Goal: Communication & Community: Answer question/provide support

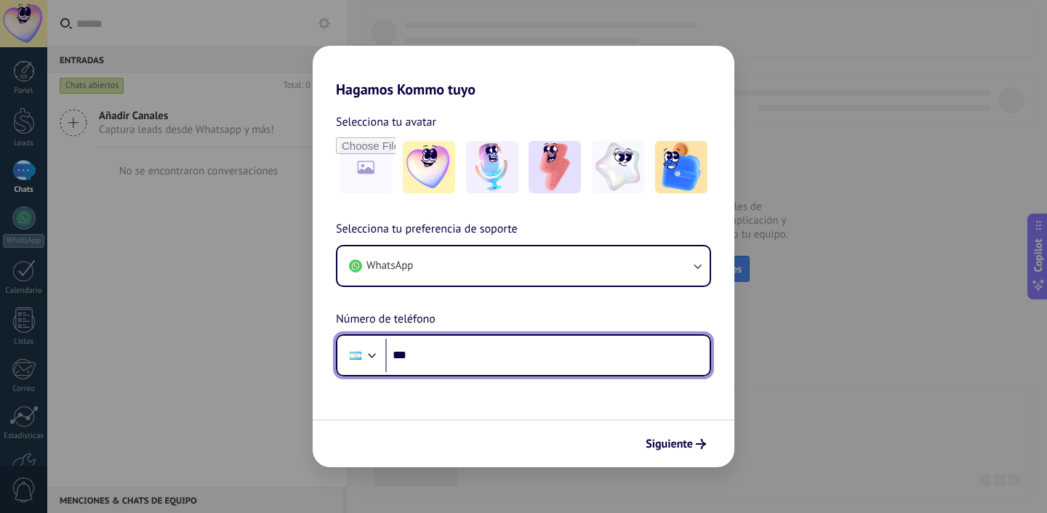
click at [439, 355] on input "***" at bounding box center [547, 355] width 324 height 33
type input "**********"
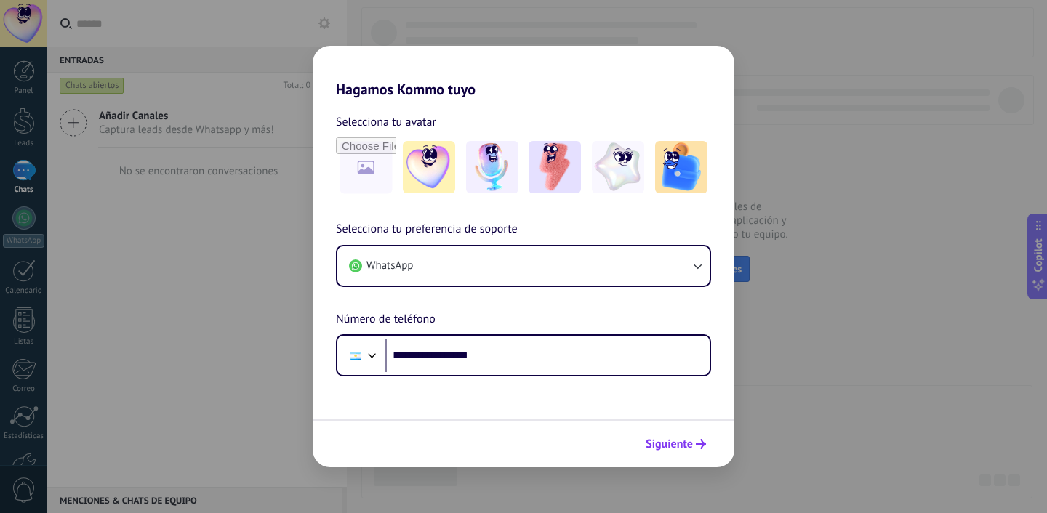
click at [662, 442] on span "Siguiente" at bounding box center [669, 444] width 47 height 10
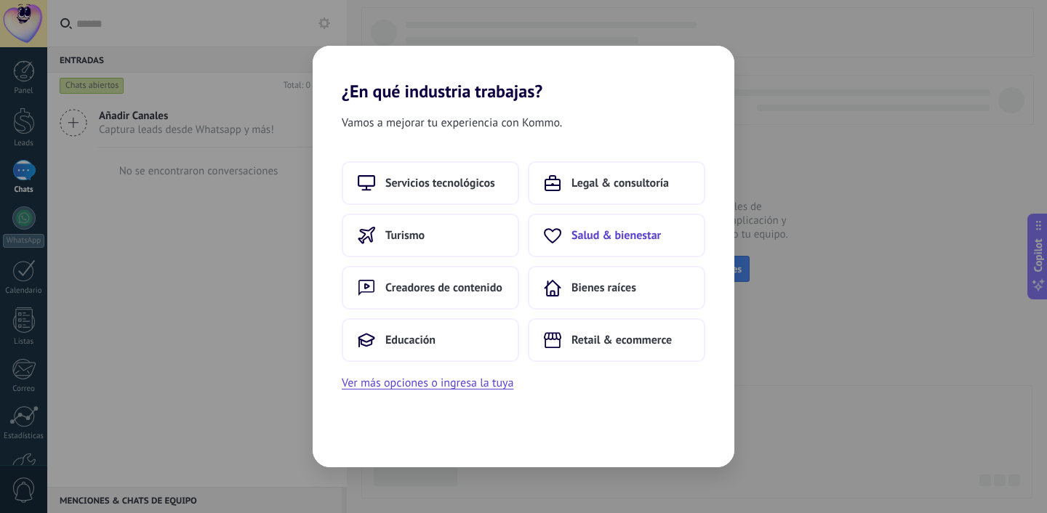
click at [587, 238] on span "Salud & bienestar" at bounding box center [616, 235] width 89 height 15
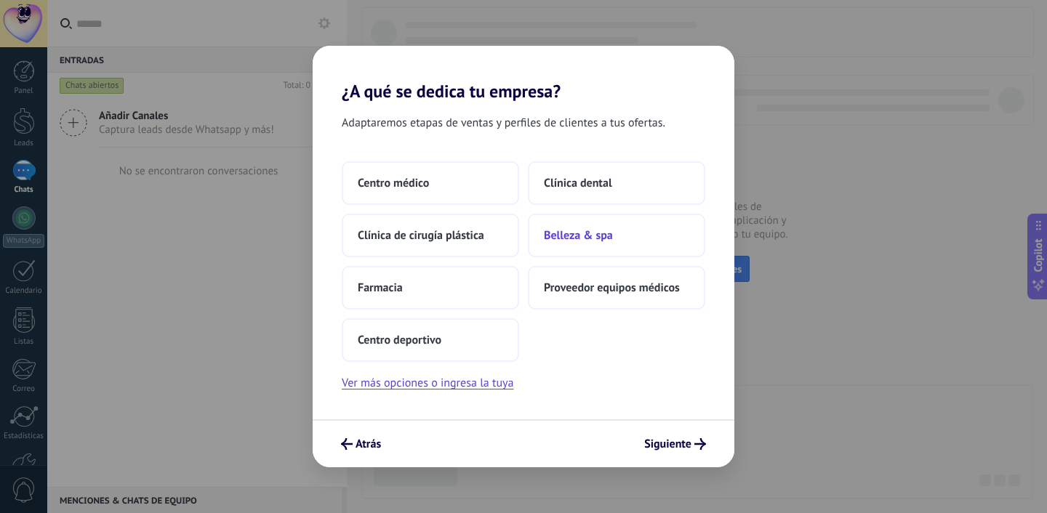
click at [602, 223] on button "Belleza & spa" at bounding box center [616, 236] width 177 height 44
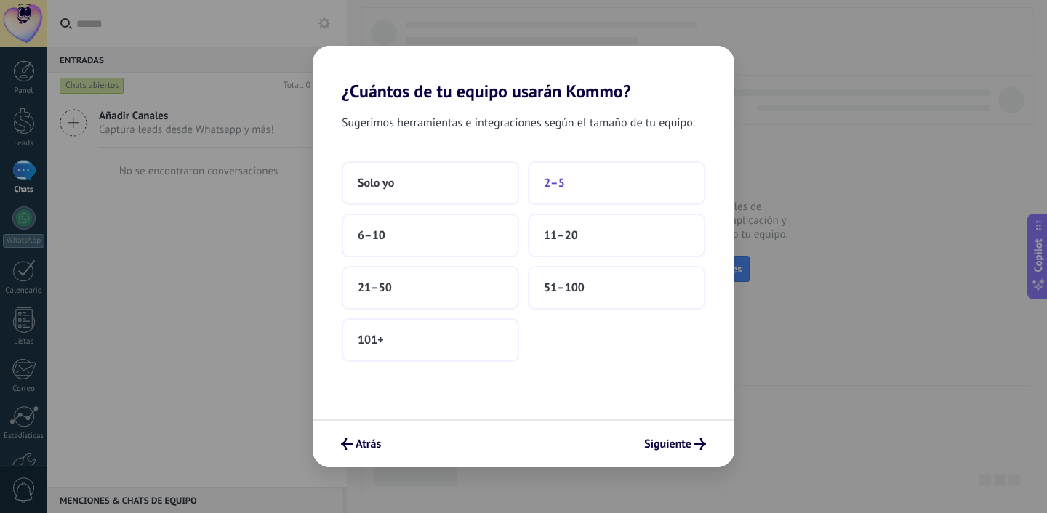
click at [567, 193] on button "2–5" at bounding box center [616, 183] width 177 height 44
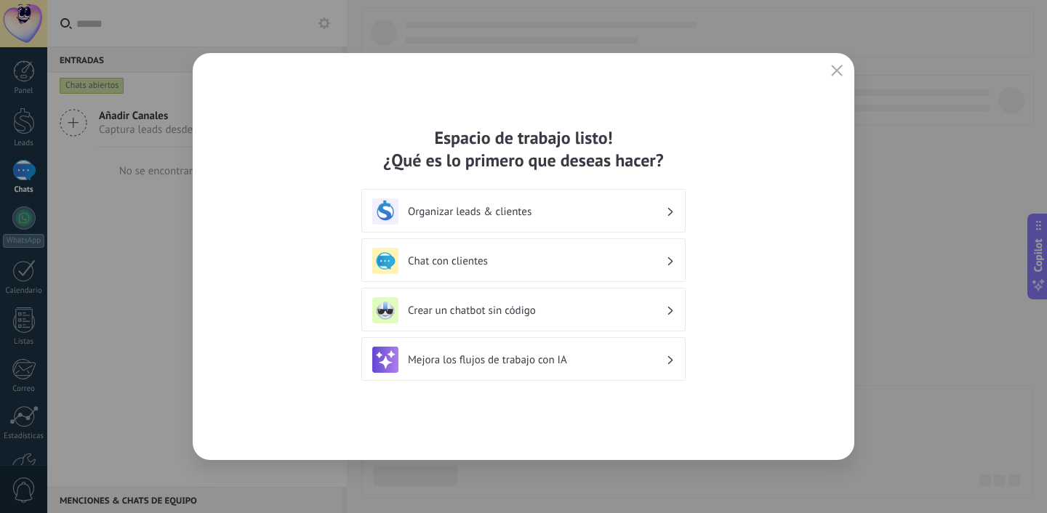
click at [629, 251] on div "Chat con clientes" at bounding box center [523, 261] width 303 height 26
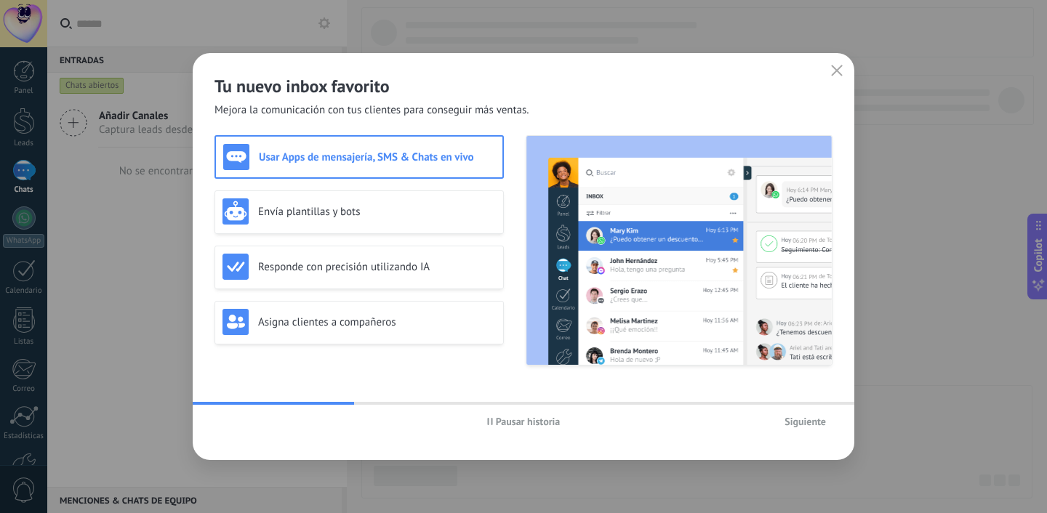
click at [789, 417] on span "Siguiente" at bounding box center [805, 422] width 41 height 10
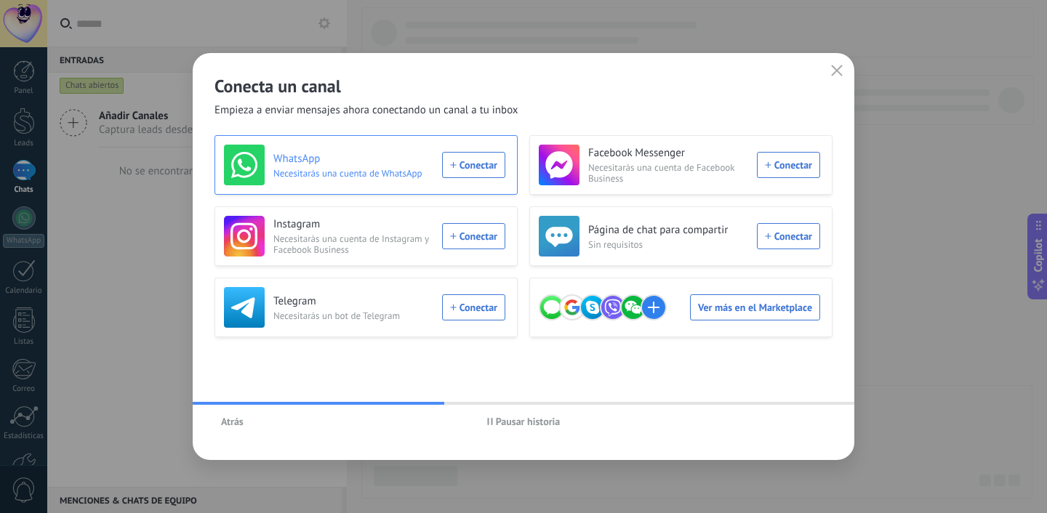
click at [470, 172] on div "WhatsApp Necesitarás una cuenta de WhatsApp Conectar" at bounding box center [364, 165] width 281 height 41
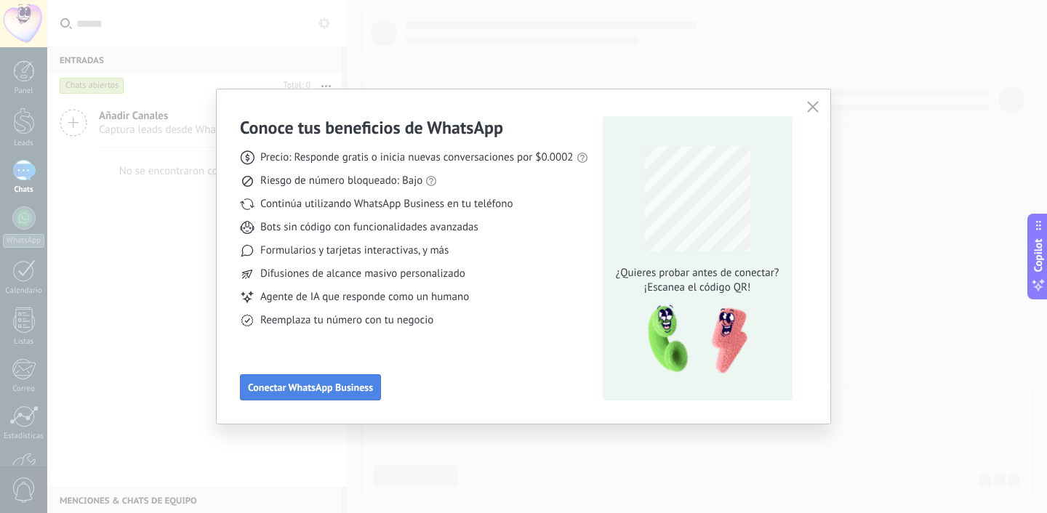
click at [304, 383] on span "Conectar WhatsApp Business" at bounding box center [310, 388] width 125 height 10
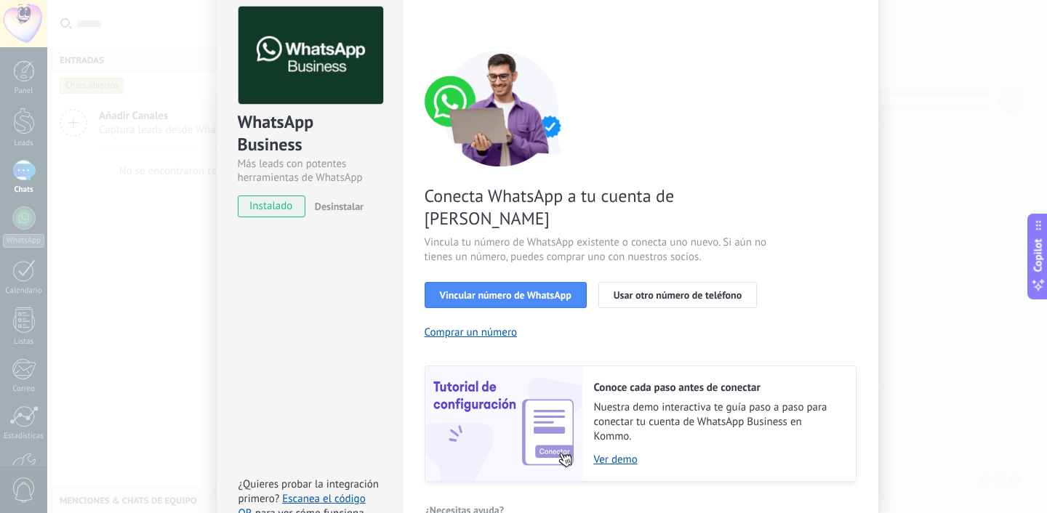
scroll to position [66, 0]
click at [470, 291] on span "Vincular número de WhatsApp" at bounding box center [506, 296] width 132 height 10
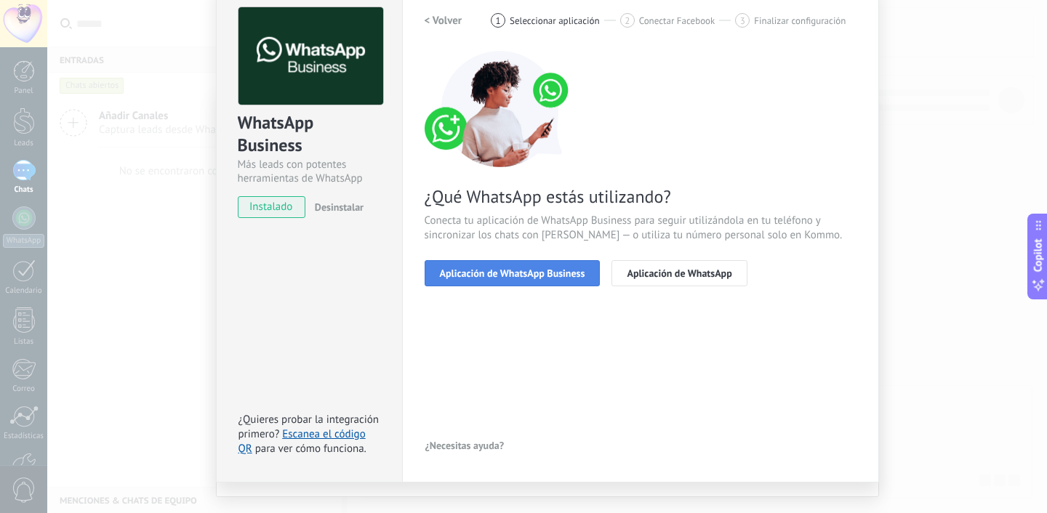
click at [472, 277] on span "Aplicación de WhatsApp Business" at bounding box center [512, 273] width 145 height 10
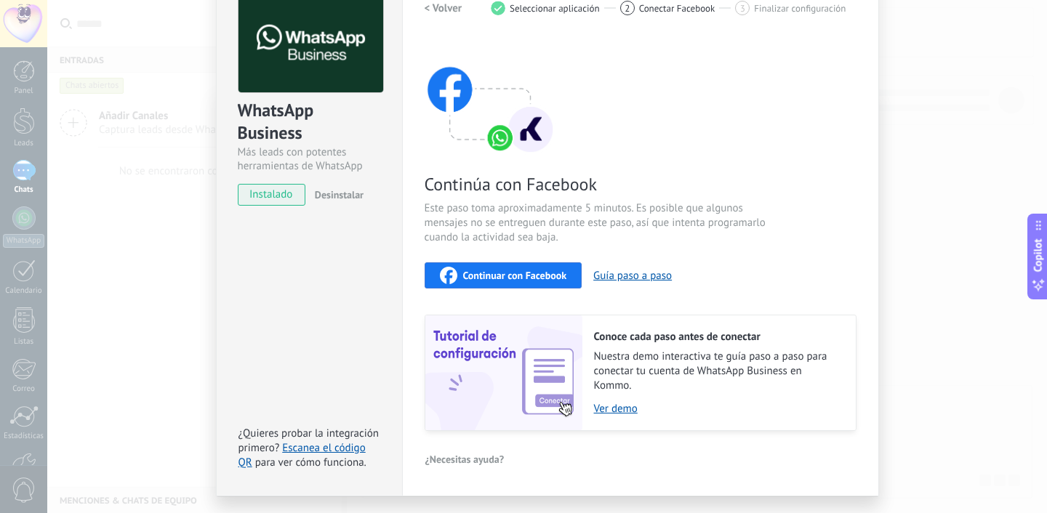
scroll to position [72, 0]
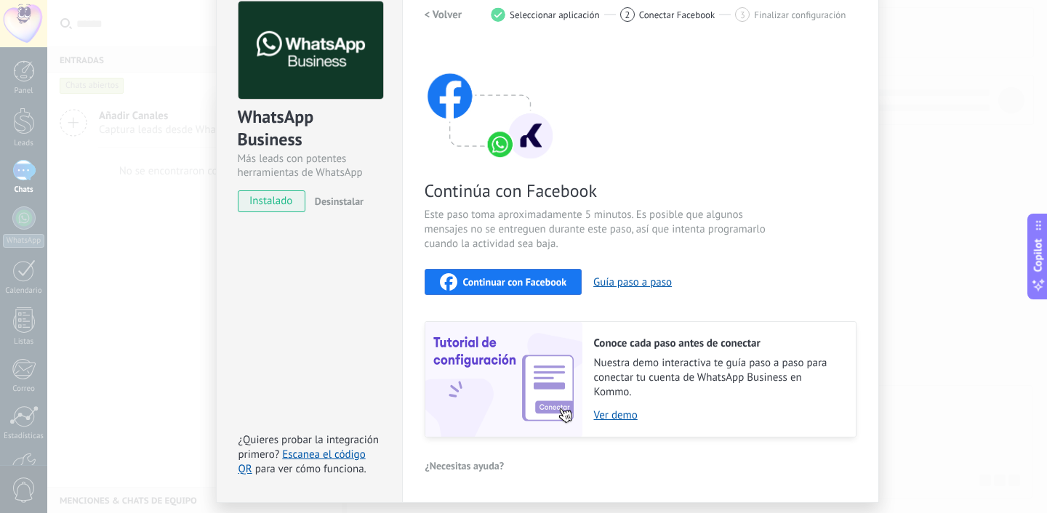
click at [498, 273] on div "Continuar con Facebook" at bounding box center [503, 281] width 127 height 17
click at [894, 152] on div "WhatsApp Business Más leads con potentes herramientas de WhatsApp instalado Des…" at bounding box center [547, 256] width 1000 height 513
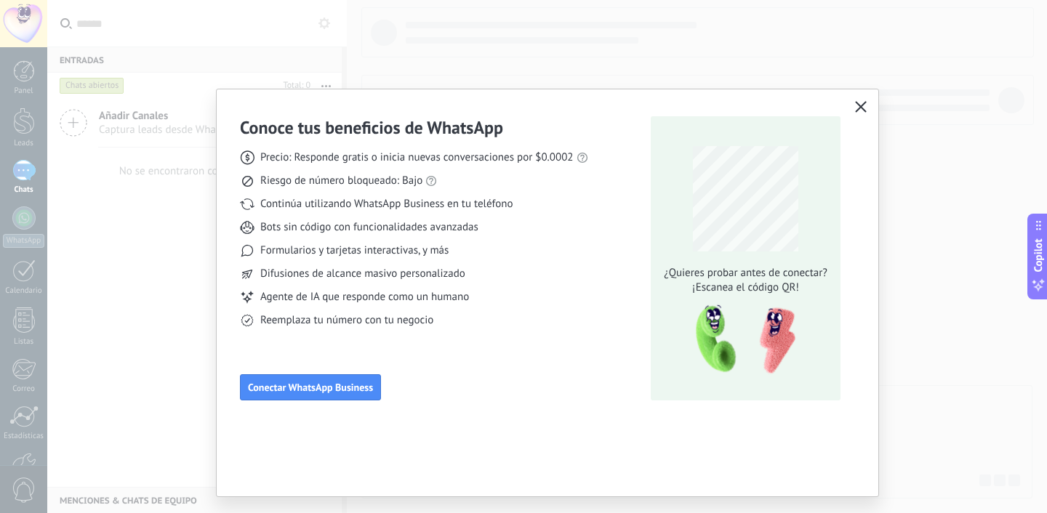
click at [865, 109] on icon "button" at bounding box center [861, 107] width 12 height 12
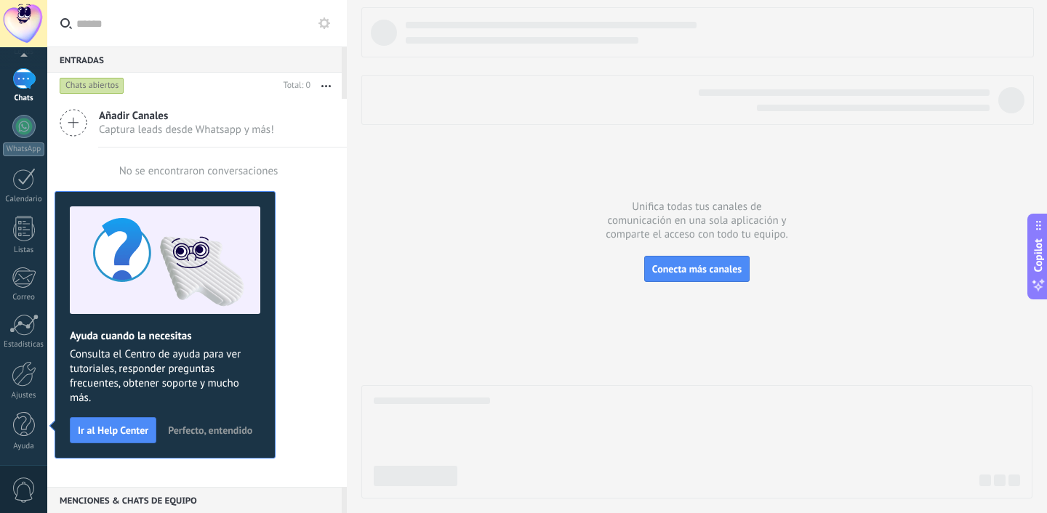
click at [389, 328] on div at bounding box center [696, 253] width 671 height 492
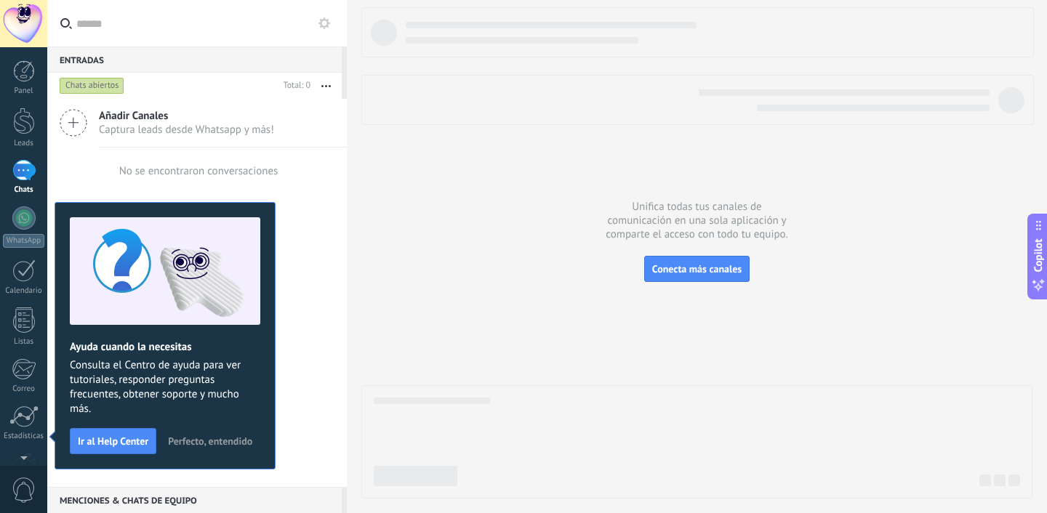
click at [273, 304] on div "Ayuda cuando la necesitas Consulta el Centro de ayuda para ver tutoriales, resp…" at bounding box center [165, 336] width 221 height 268
click at [202, 436] on span "Perfecto, entendido" at bounding box center [210, 441] width 84 height 10
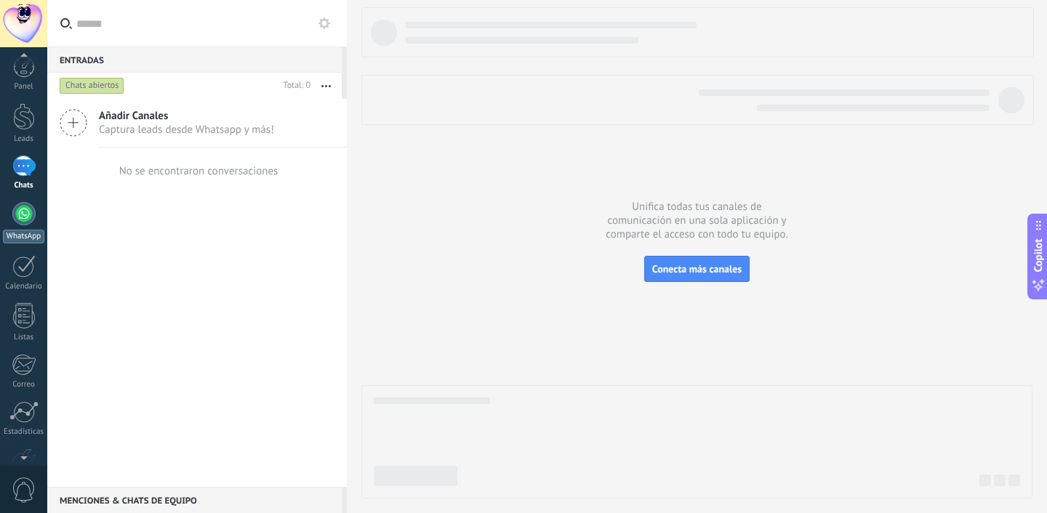
scroll to position [9, 0]
click at [20, 209] on div at bounding box center [23, 209] width 23 height 23
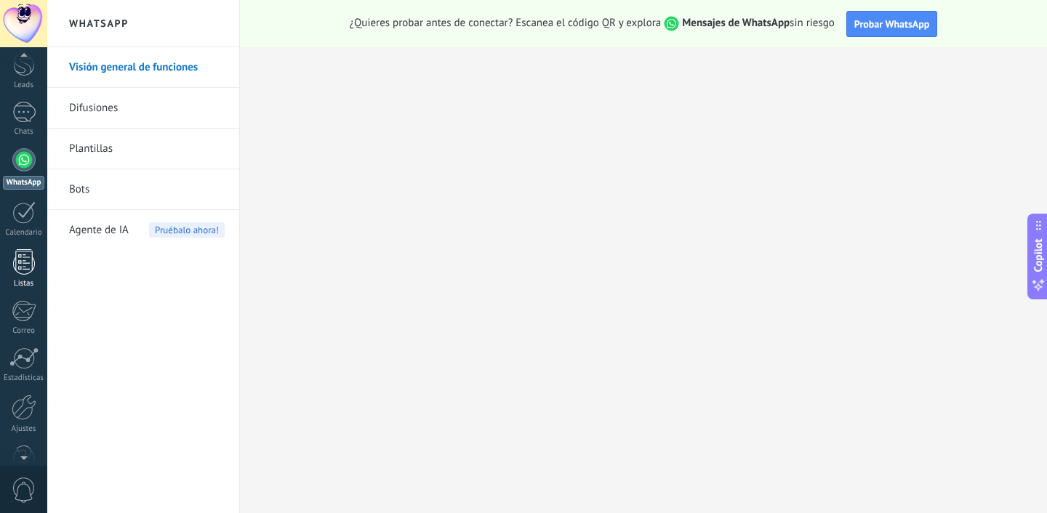
scroll to position [92, 0]
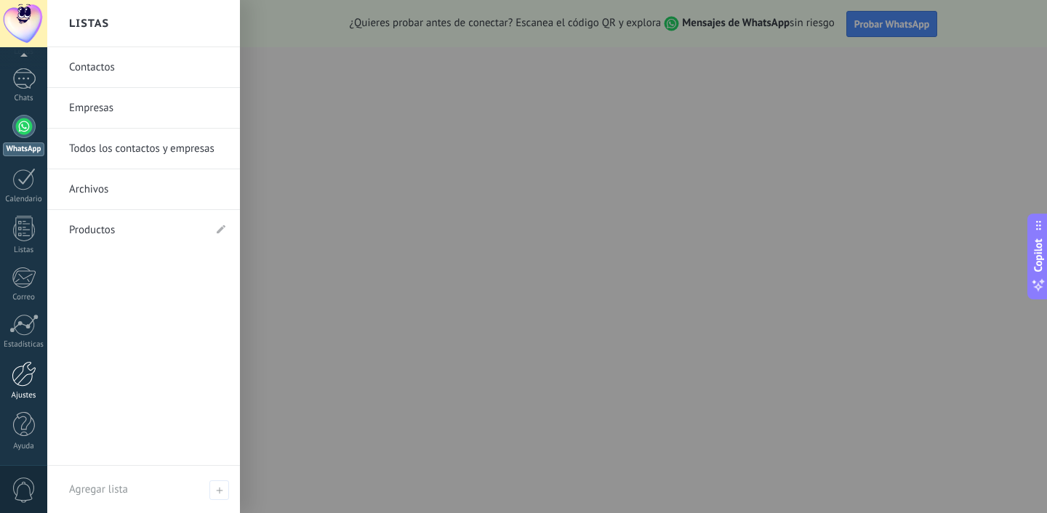
click at [23, 387] on link "Ajustes" at bounding box center [23, 380] width 47 height 39
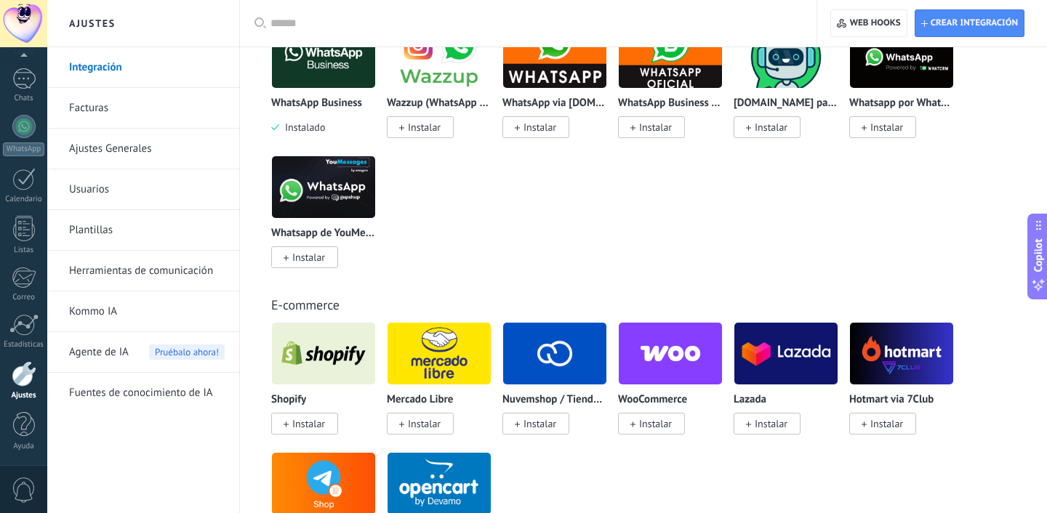
scroll to position [647, 0]
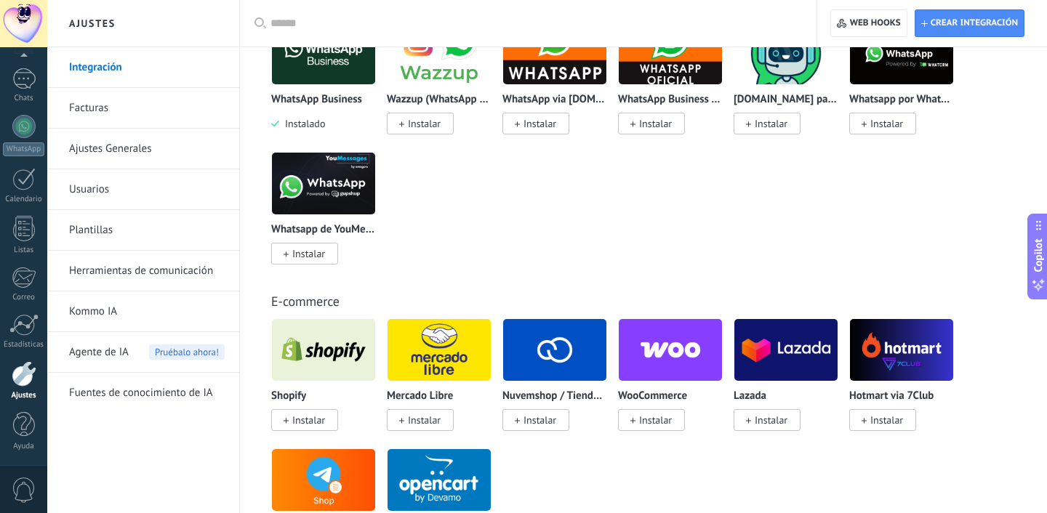
click at [551, 420] on span "Instalar" at bounding box center [540, 420] width 33 height 13
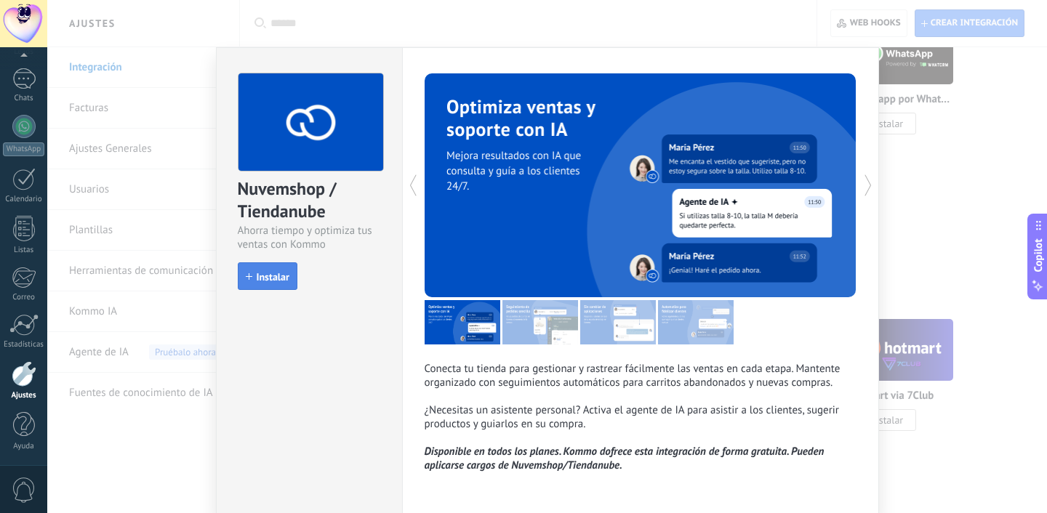
click at [276, 279] on span "Instalar" at bounding box center [273, 277] width 33 height 10
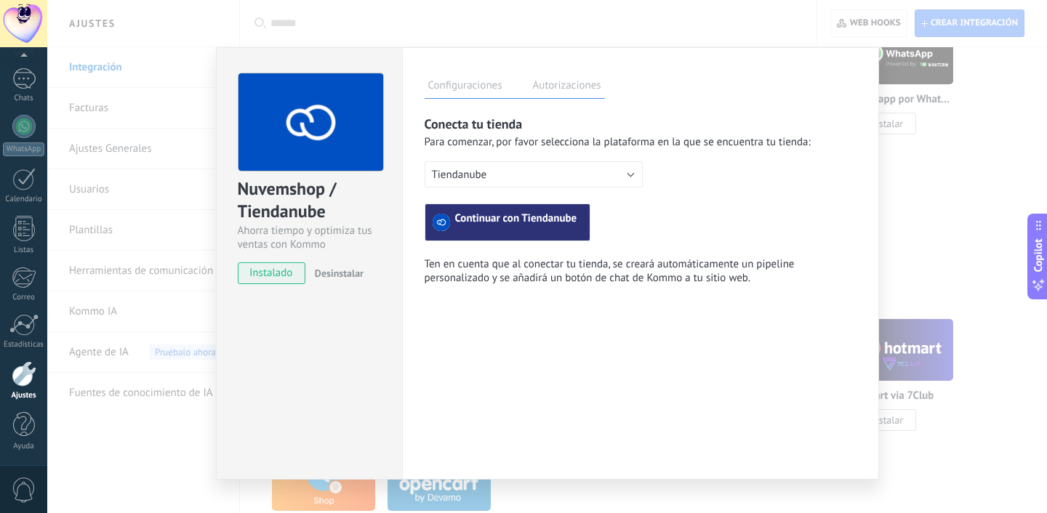
click at [500, 228] on span "Continuar con Tiendanube" at bounding box center [516, 222] width 122 height 17
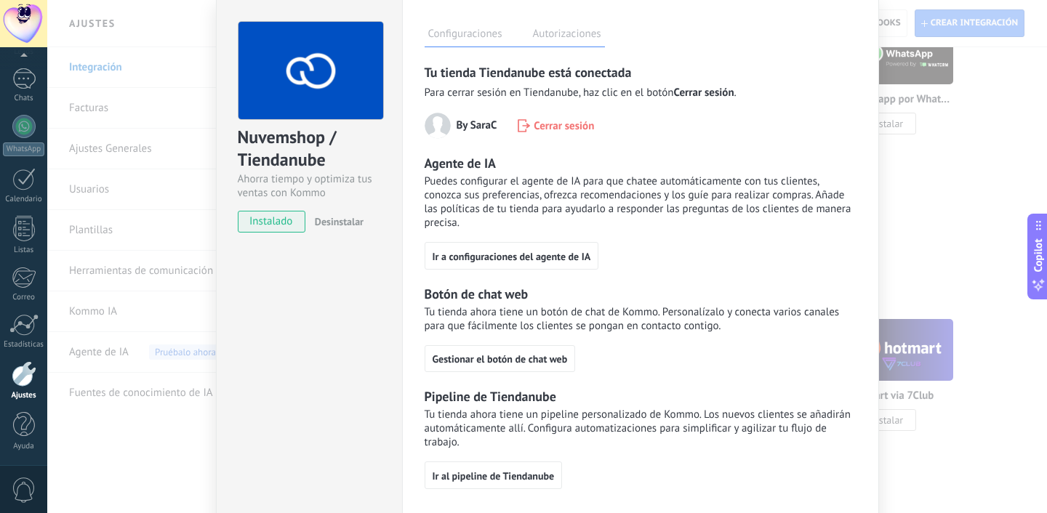
scroll to position [50, 0]
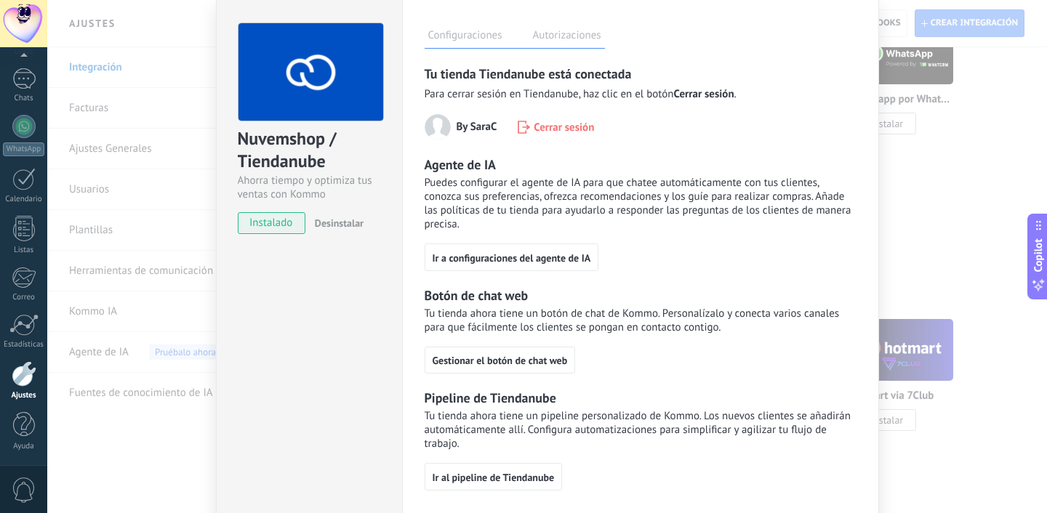
click at [545, 44] on label "Autorizaciones" at bounding box center [567, 37] width 76 height 21
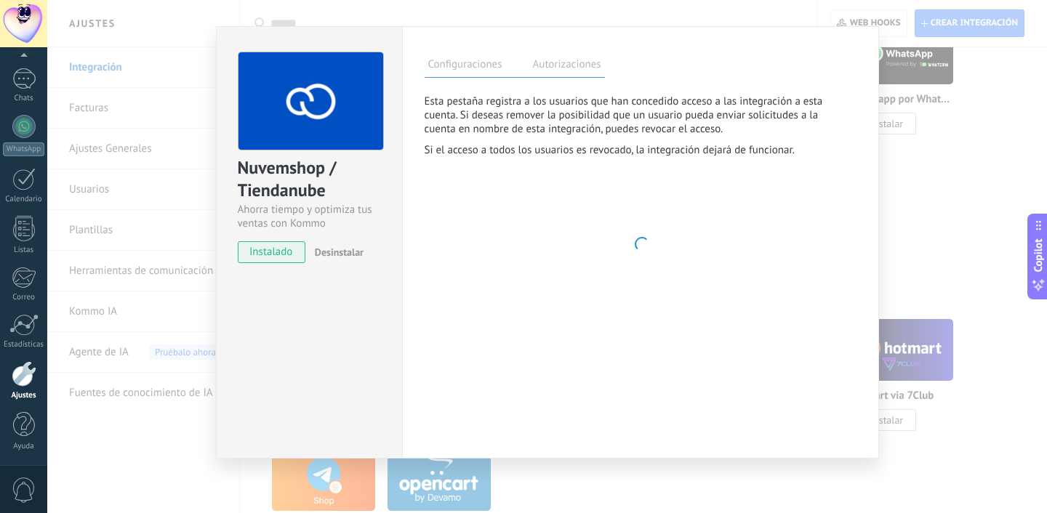
scroll to position [21, 0]
click at [481, 71] on label "Configuraciones" at bounding box center [465, 66] width 81 height 21
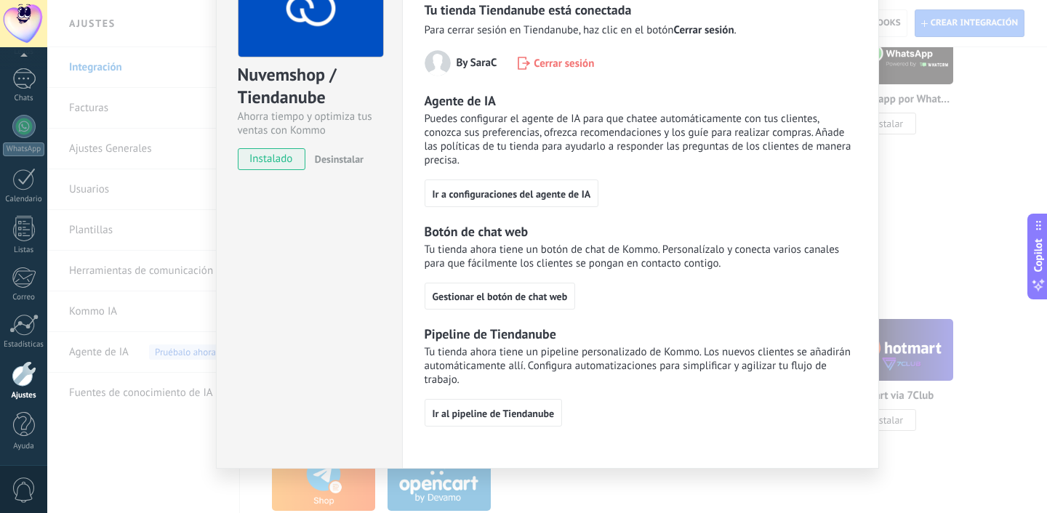
scroll to position [127, 0]
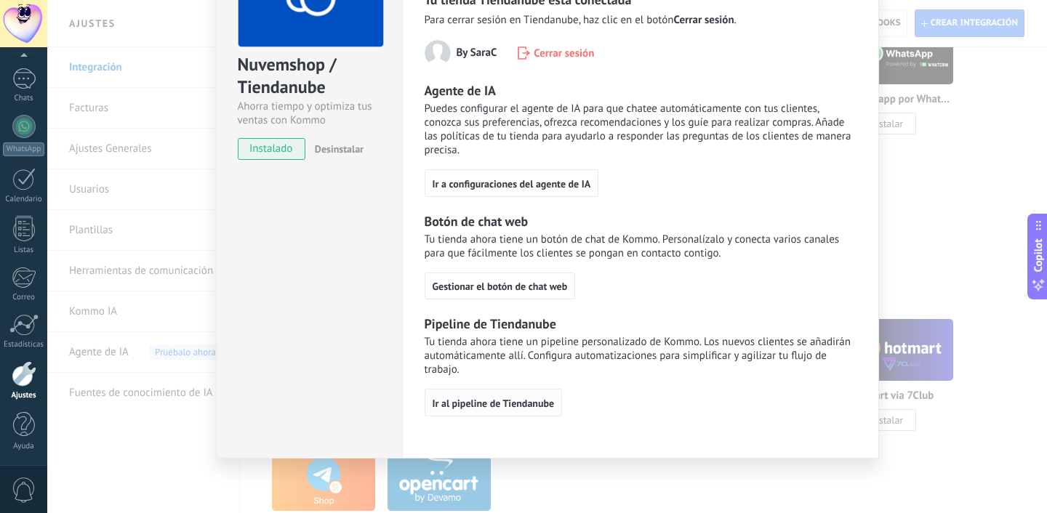
click at [501, 404] on span "Ir al pipeline de Tiendanube" at bounding box center [494, 404] width 122 height 10
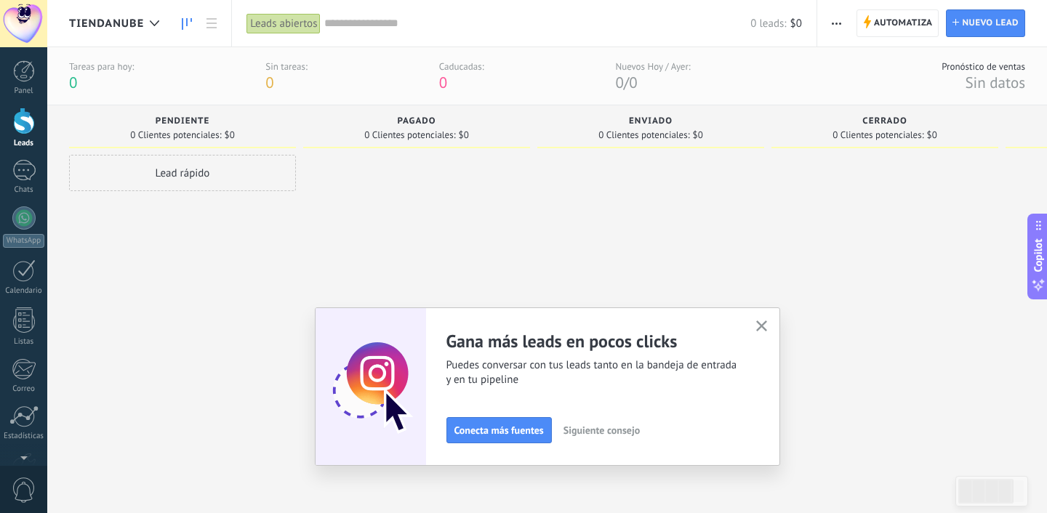
click at [762, 327] on use "button" at bounding box center [761, 326] width 11 height 11
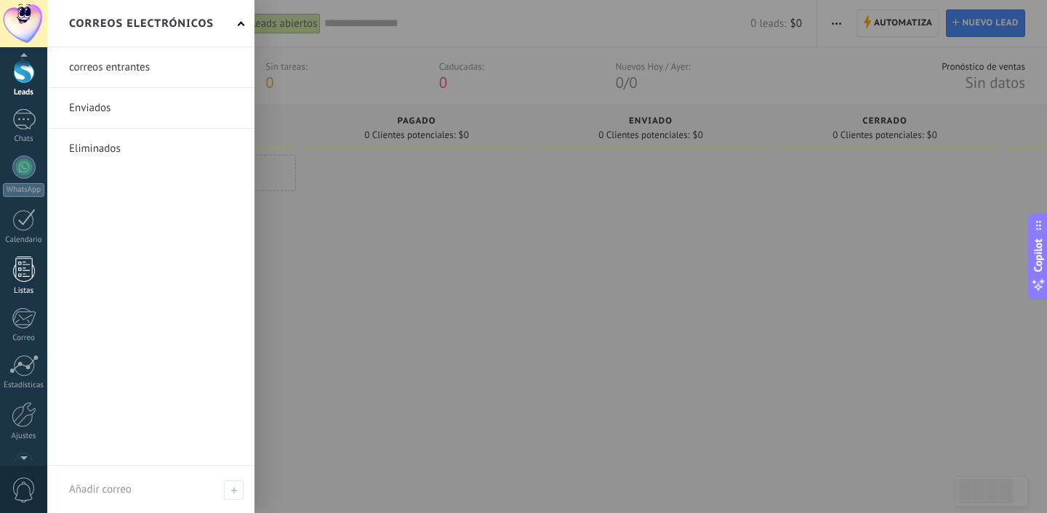
scroll to position [92, 0]
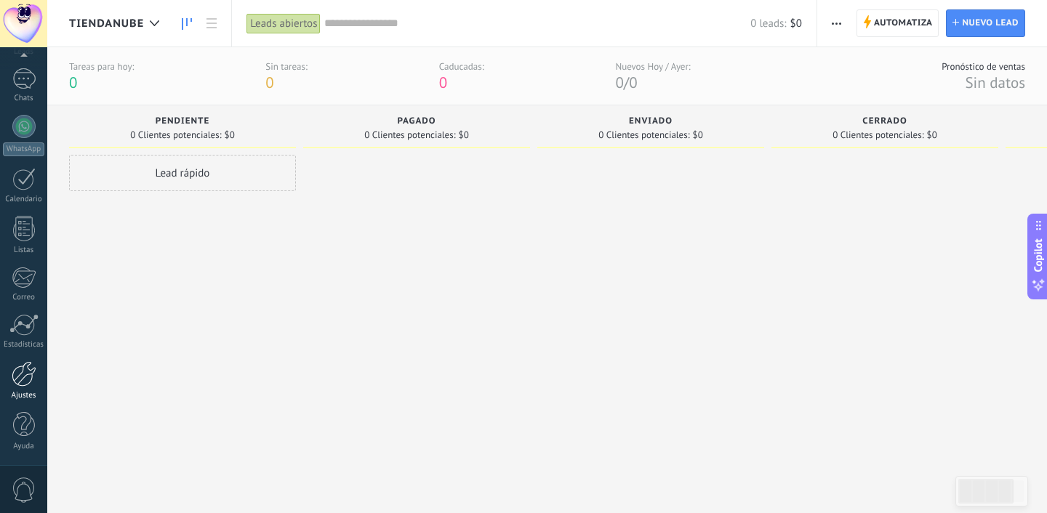
click at [16, 369] on div at bounding box center [24, 373] width 25 height 25
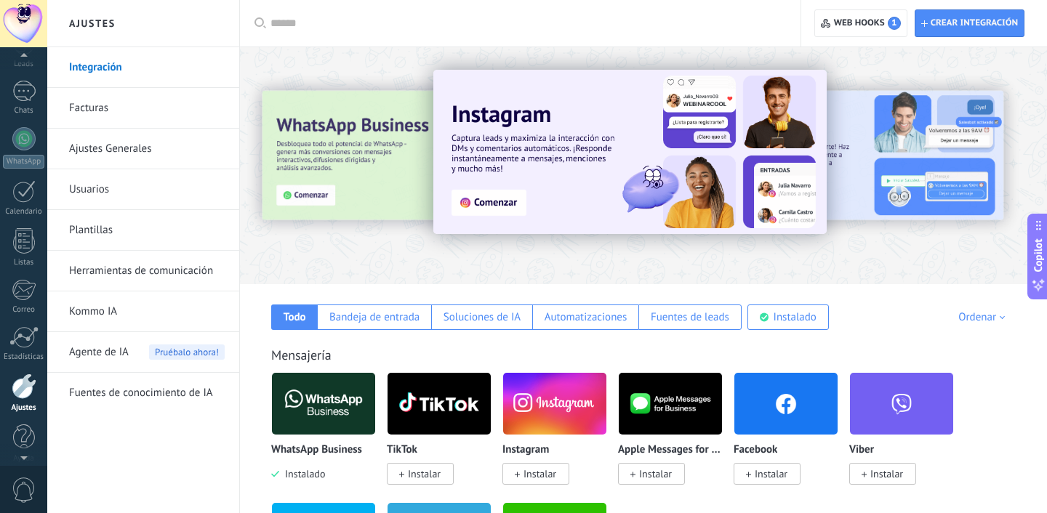
scroll to position [92, 0]
click at [153, 273] on link "Herramientas de comunicación" at bounding box center [147, 271] width 156 height 41
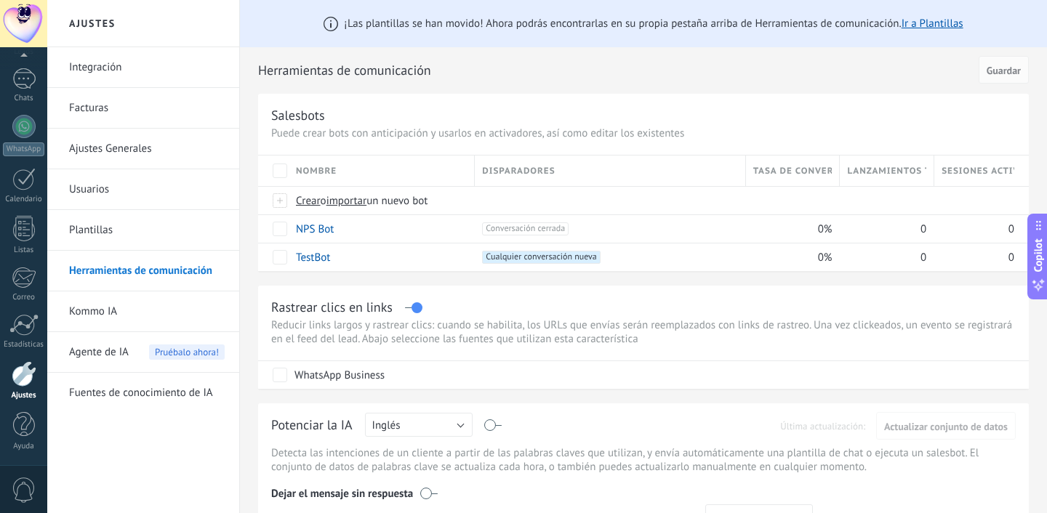
click at [131, 81] on link "Integración" at bounding box center [147, 67] width 156 height 41
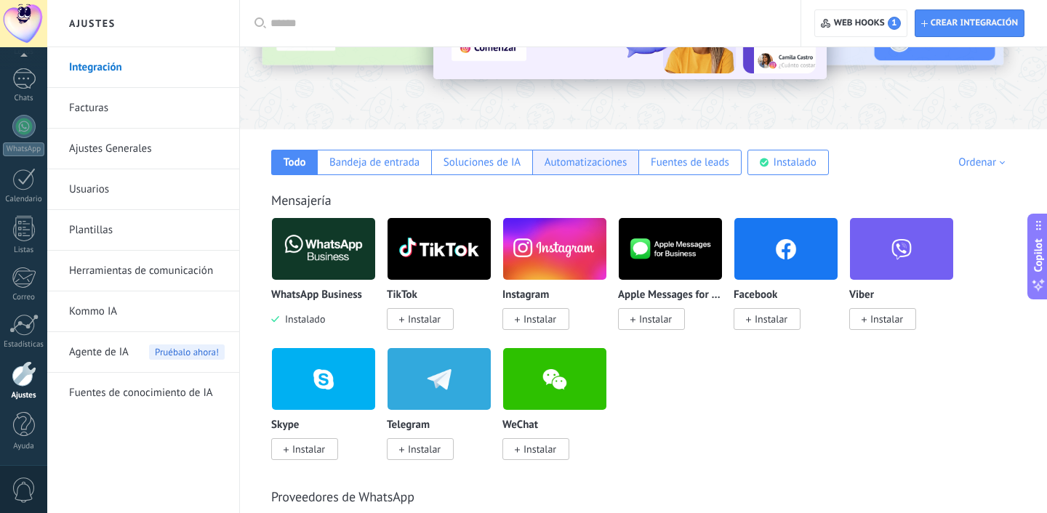
scroll to position [156, 0]
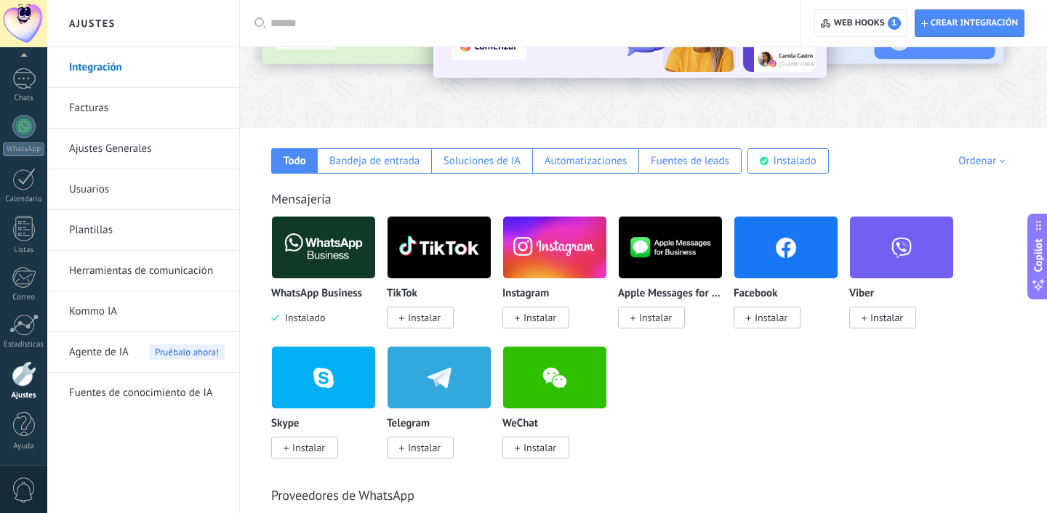
click at [532, 313] on span "Instalar" at bounding box center [540, 317] width 33 height 13
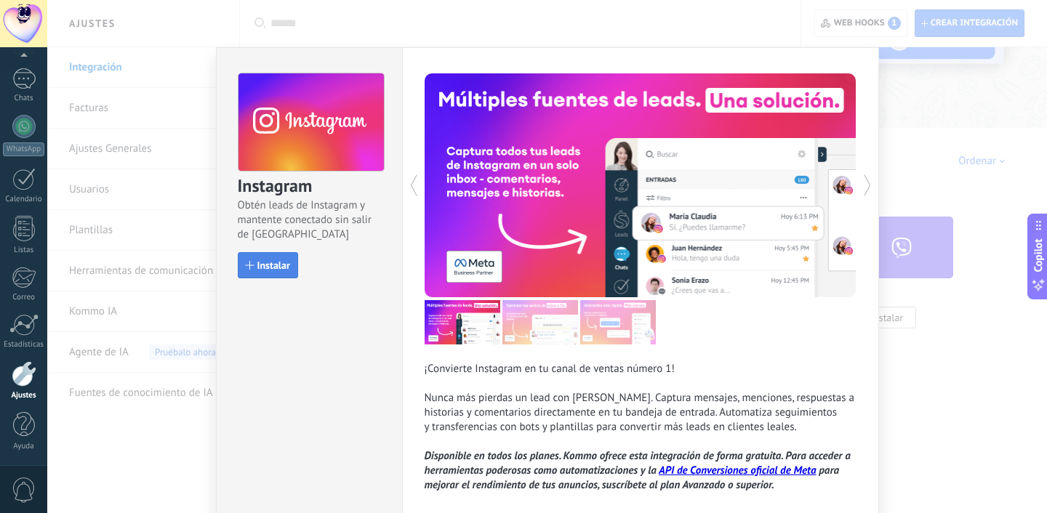
click at [260, 258] on button "Instalar" at bounding box center [268, 265] width 60 height 26
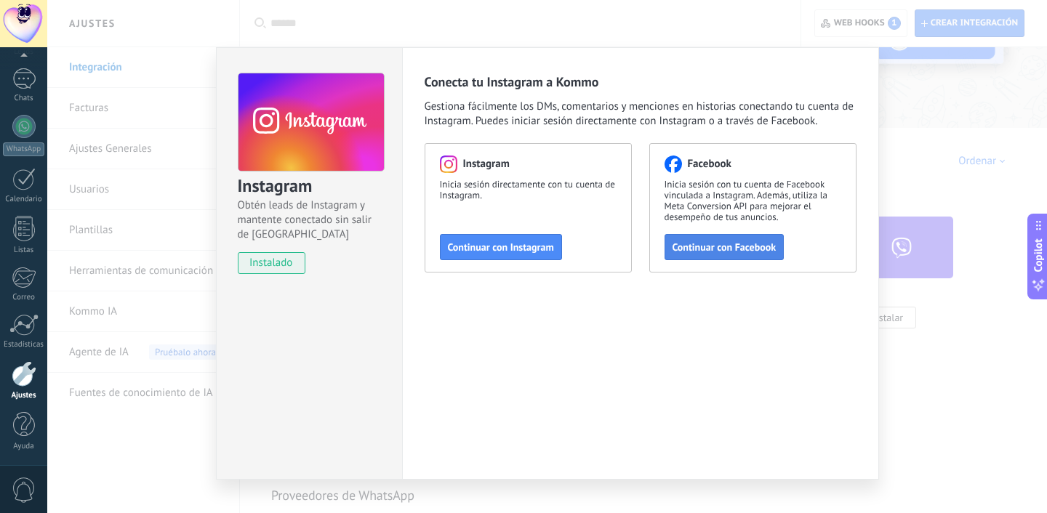
click at [704, 250] on span "Continuar con Facebook" at bounding box center [725, 247] width 104 height 10
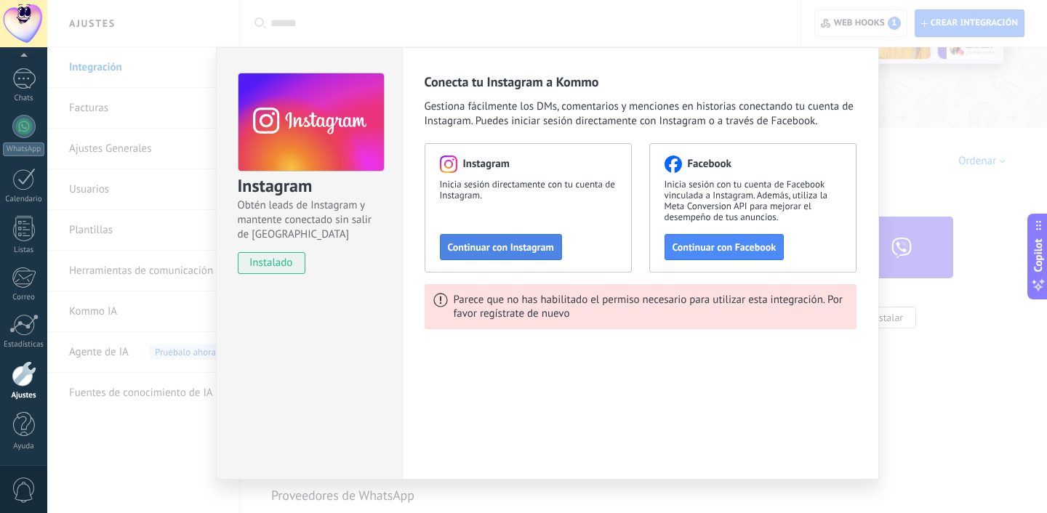
click at [532, 257] on button "Continuar con Instagram" at bounding box center [501, 247] width 122 height 26
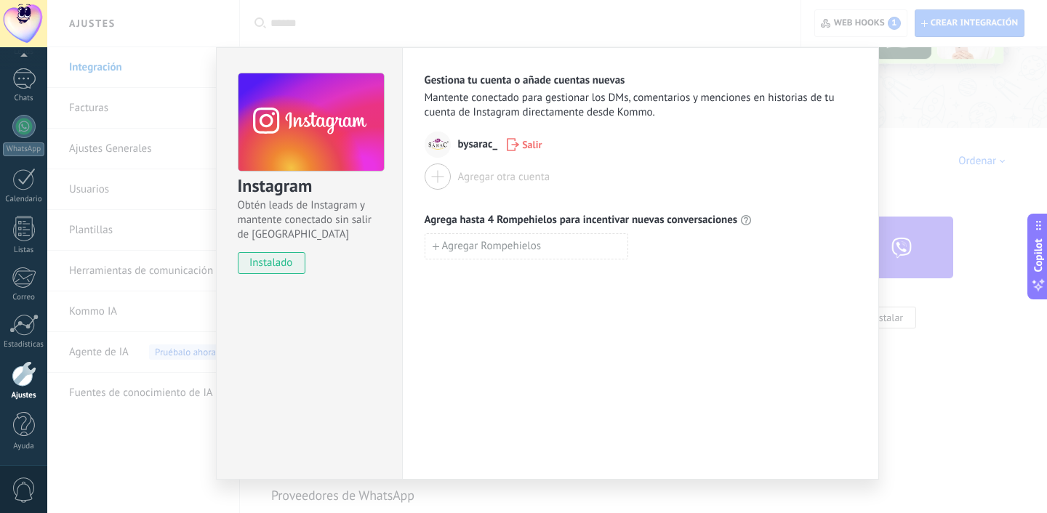
click at [710, 297] on div "Gestiona tu cuenta o añade cuentas nuevas Mantente conectado para gestionar los…" at bounding box center [640, 263] width 477 height 433
click at [961, 180] on div "Instagram Obtén leads de Instagram y mantente conectado sin salir de Kommo inst…" at bounding box center [547, 256] width 1000 height 513
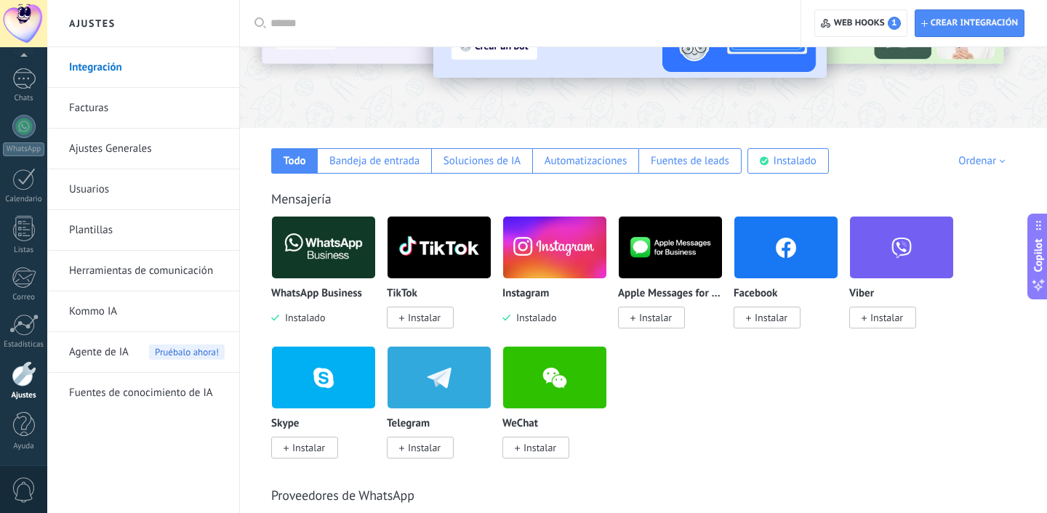
click at [756, 310] on span "Instalar" at bounding box center [767, 318] width 67 height 22
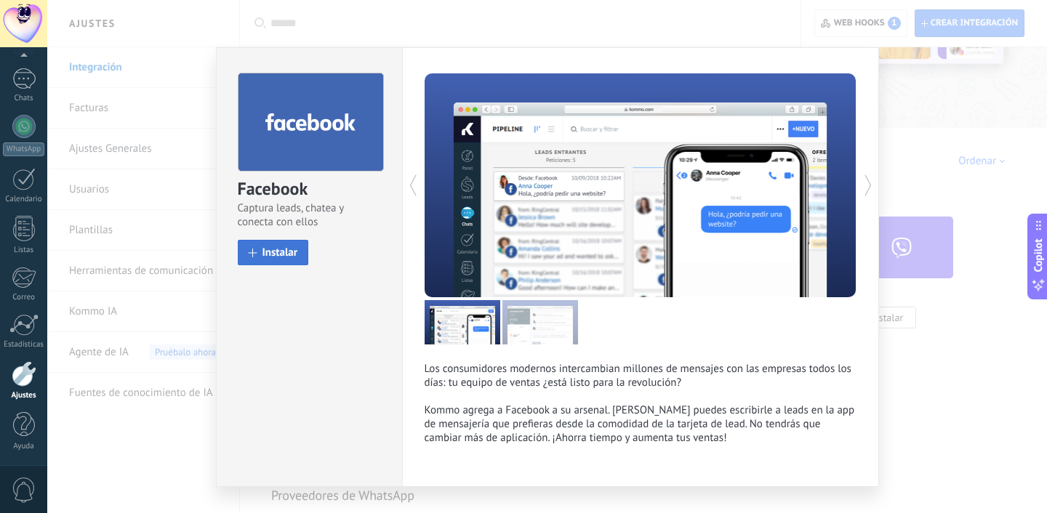
click at [288, 243] on button "Instalar" at bounding box center [273, 252] width 71 height 25
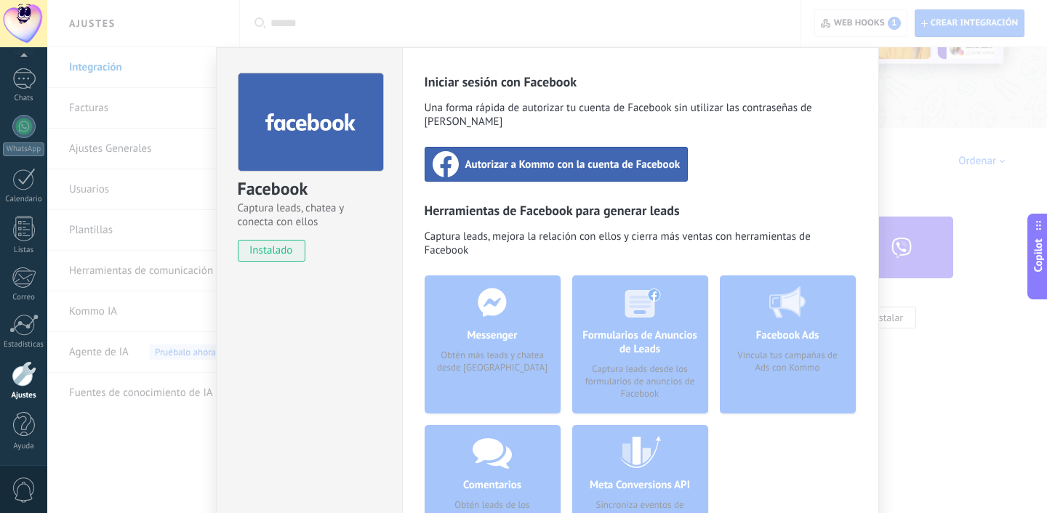
click at [548, 160] on div "Autorizar a Kommo con la cuenta de Facebook" at bounding box center [557, 164] width 264 height 35
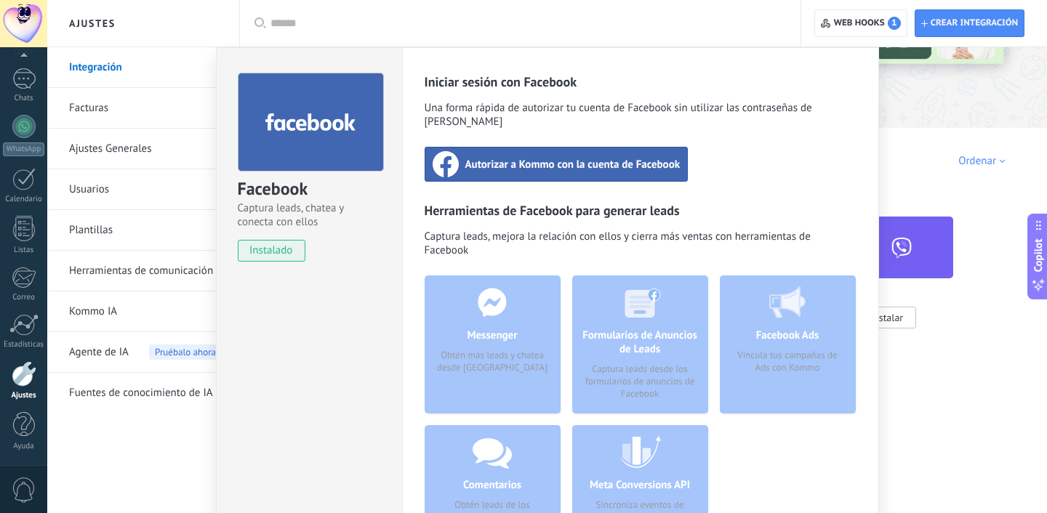
click at [895, 139] on div "Facebook Captura leads, chatea y conecta con ellos instalado Desinstalar Inicia…" at bounding box center [547, 256] width 1000 height 513
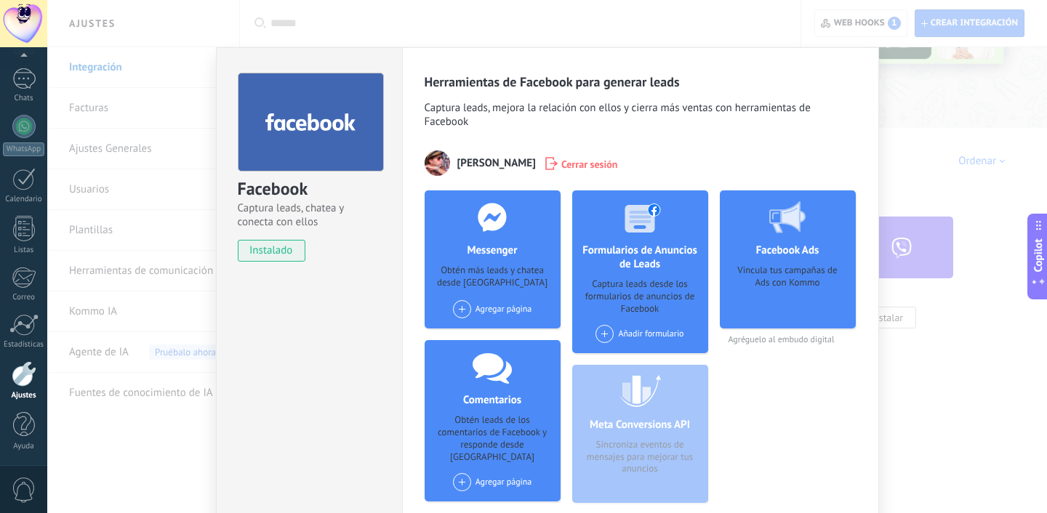
click at [887, 169] on div "Facebook Captura leads, chatea y conecta con ellos instalado Desinstalar Herram…" at bounding box center [547, 256] width 1000 height 513
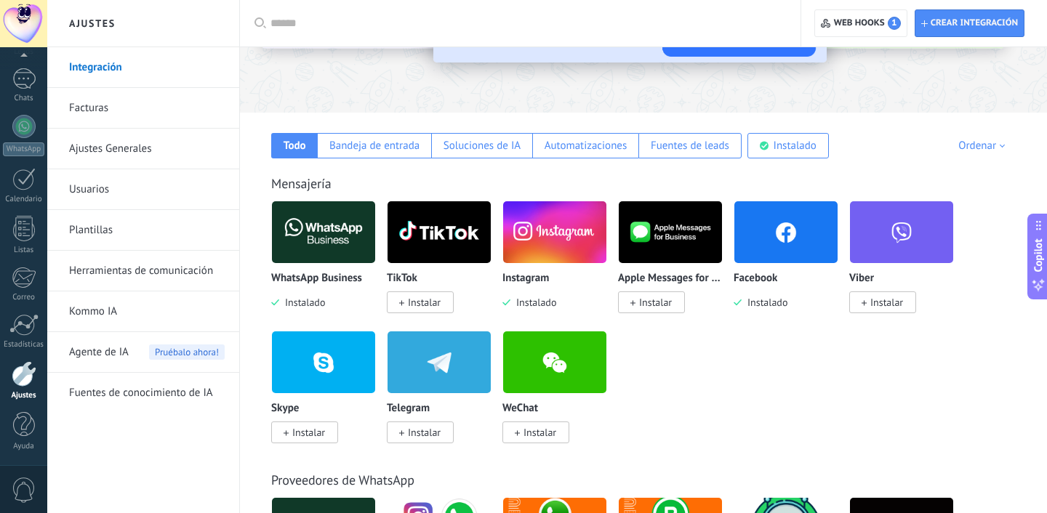
scroll to position [173, 0]
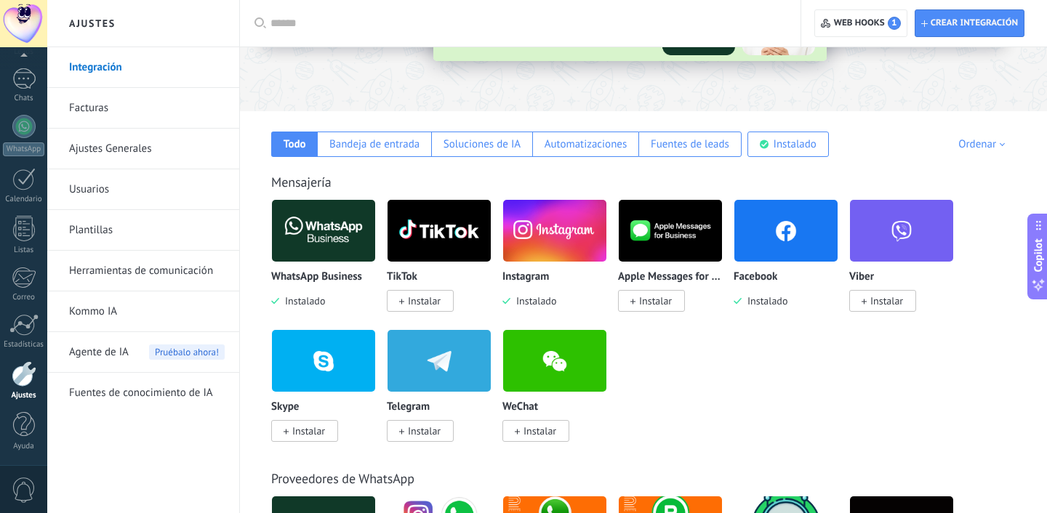
click at [284, 299] on span "Instalado" at bounding box center [302, 301] width 46 height 13
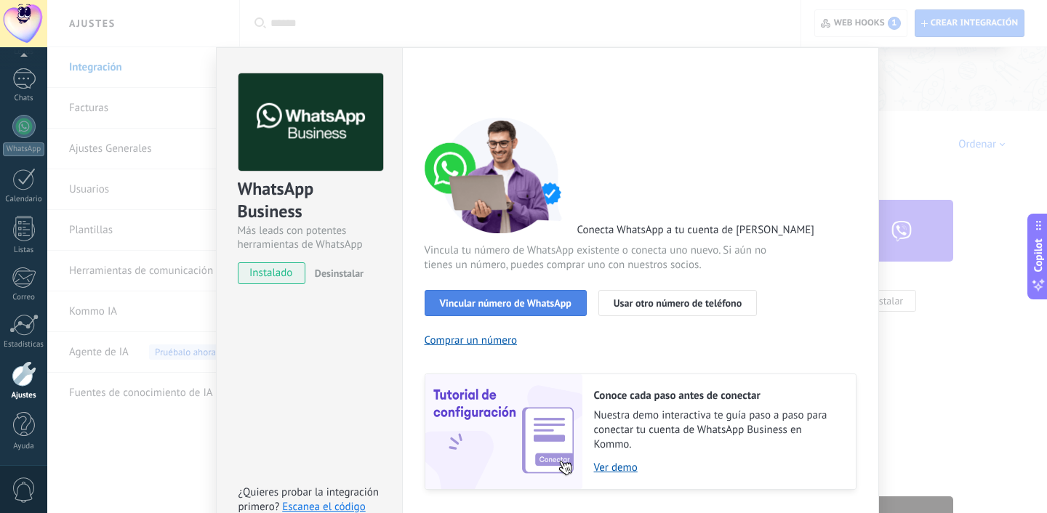
click at [495, 304] on span "Vincular número de WhatsApp" at bounding box center [506, 303] width 132 height 10
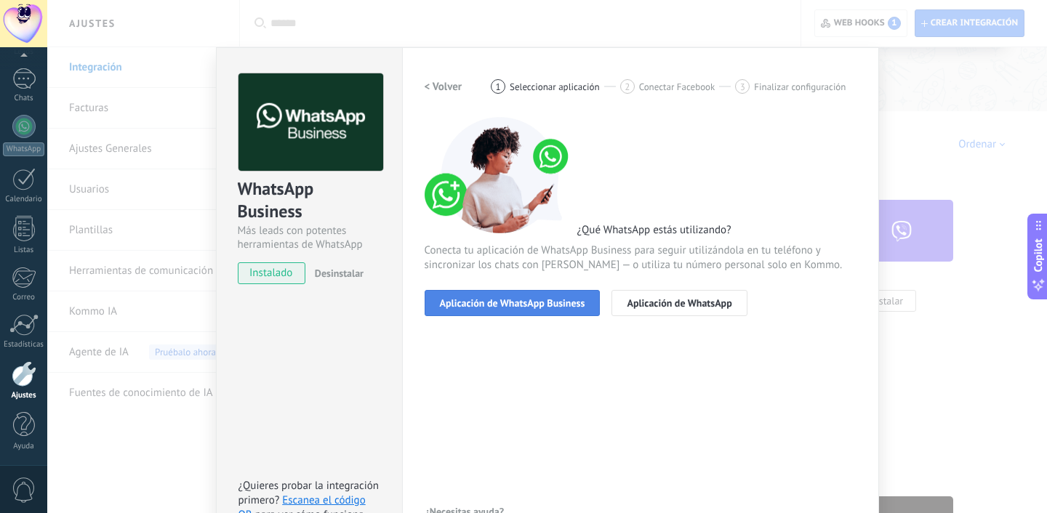
click at [551, 302] on span "Aplicación de WhatsApp Business" at bounding box center [512, 303] width 145 height 10
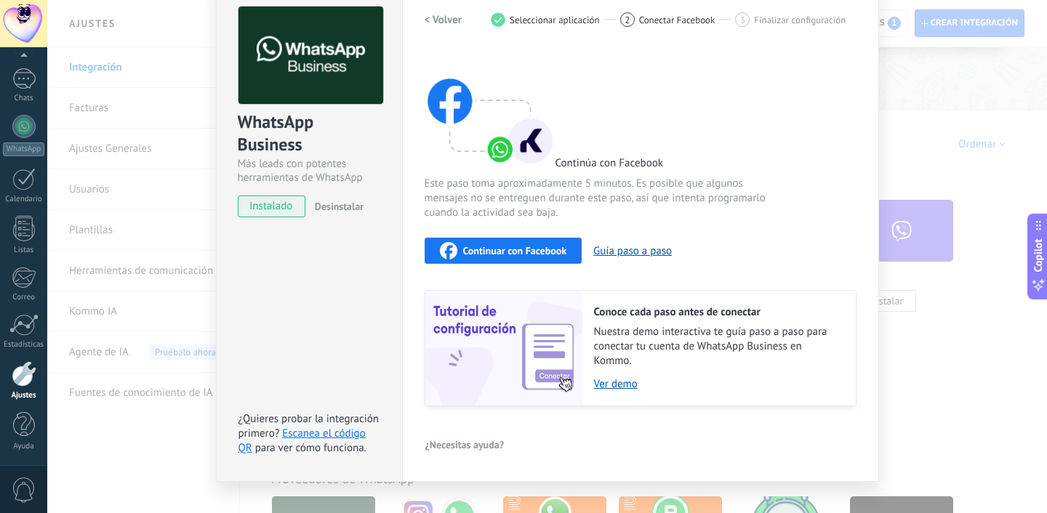
scroll to position [69, 0]
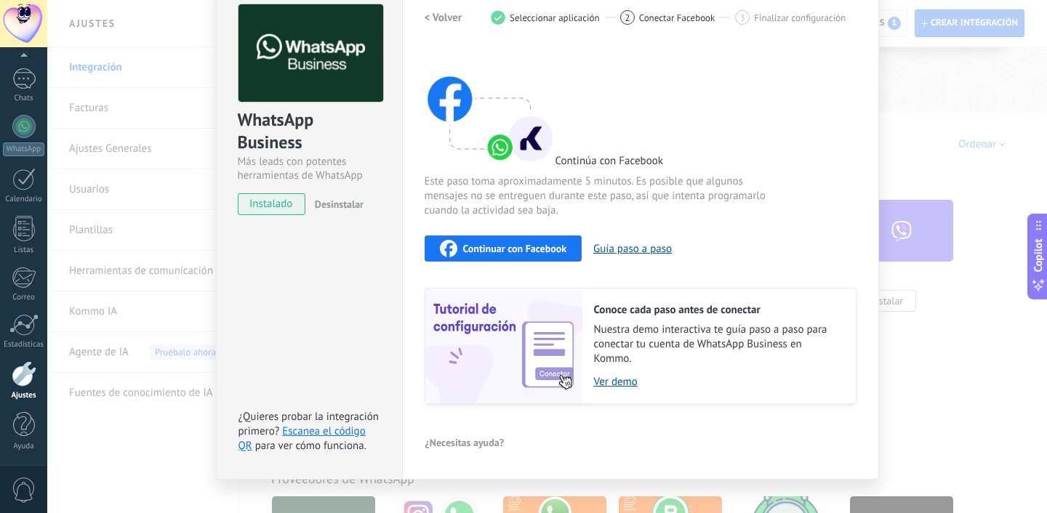
click at [538, 240] on div "Continuar con Facebook" at bounding box center [503, 248] width 127 height 17
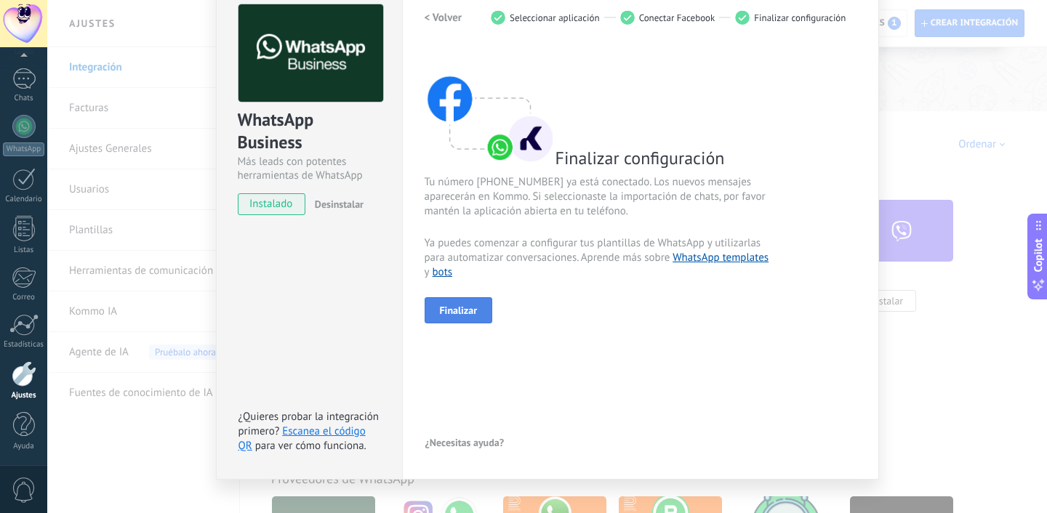
click at [474, 305] on span "Finalizar" at bounding box center [459, 310] width 38 height 10
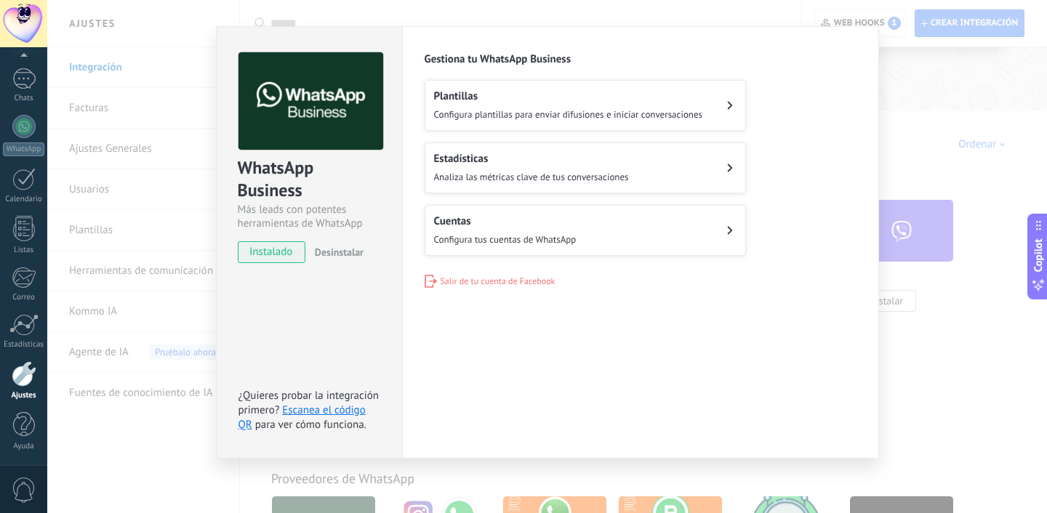
click at [934, 96] on div "WhatsApp Business Más leads con potentes herramientas de WhatsApp instalado Des…" at bounding box center [547, 256] width 1000 height 513
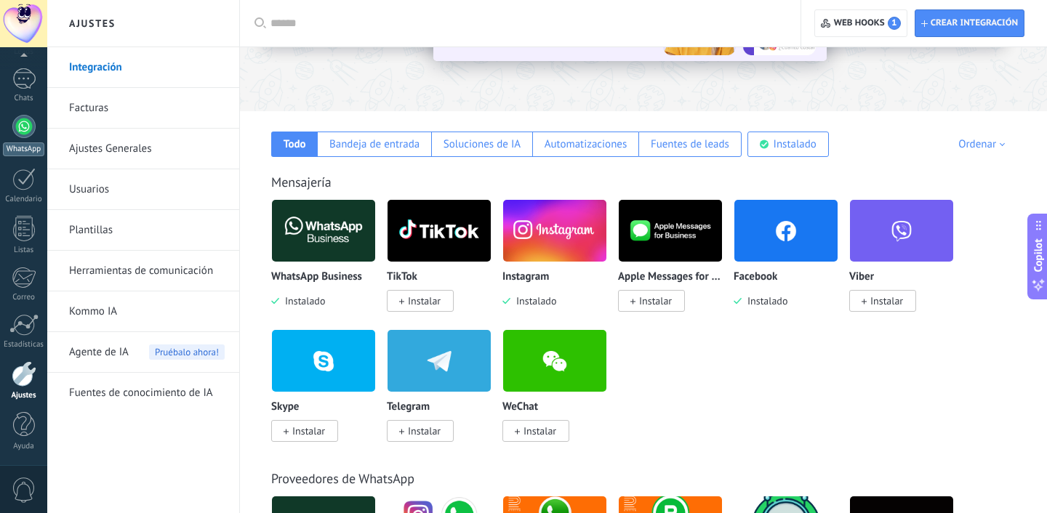
click at [25, 133] on div at bounding box center [23, 126] width 23 height 23
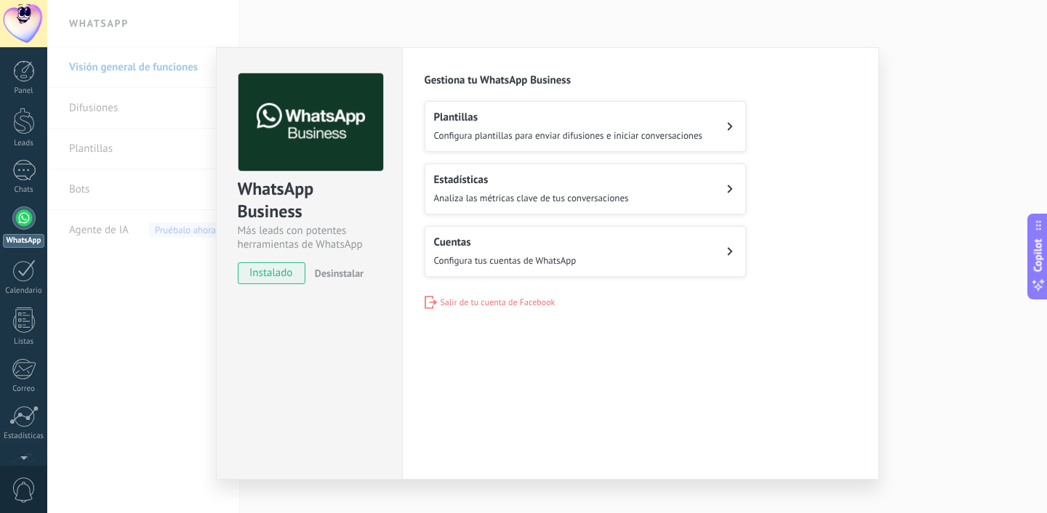
click at [513, 138] on span "Configura plantillas para enviar difusiones e iniciar conversaciones" at bounding box center [568, 135] width 269 height 12
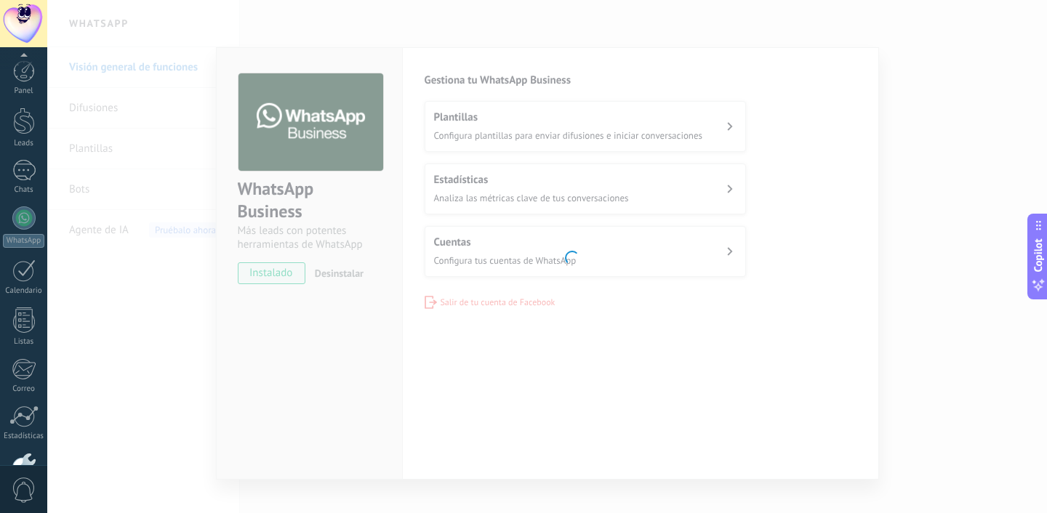
scroll to position [92, 0]
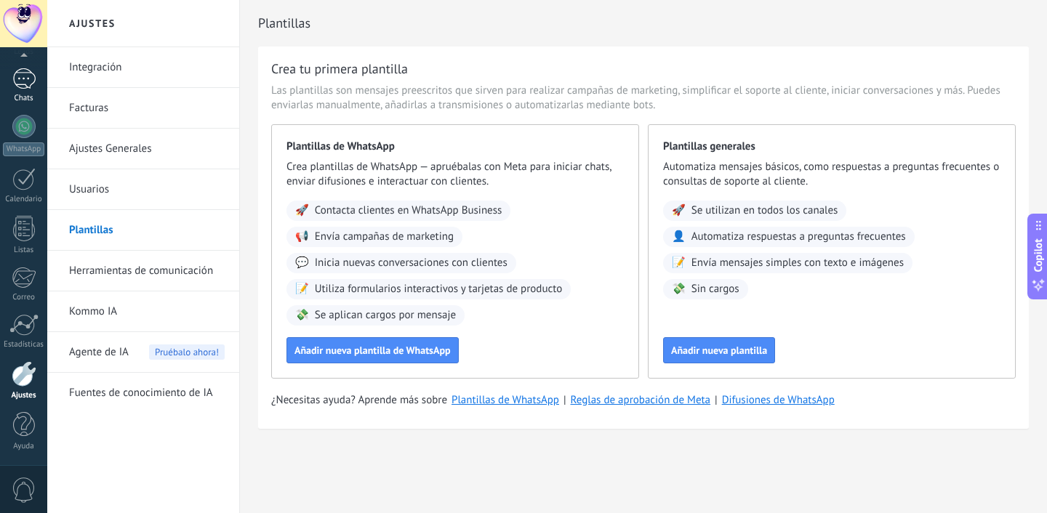
click at [20, 82] on div at bounding box center [23, 78] width 23 height 21
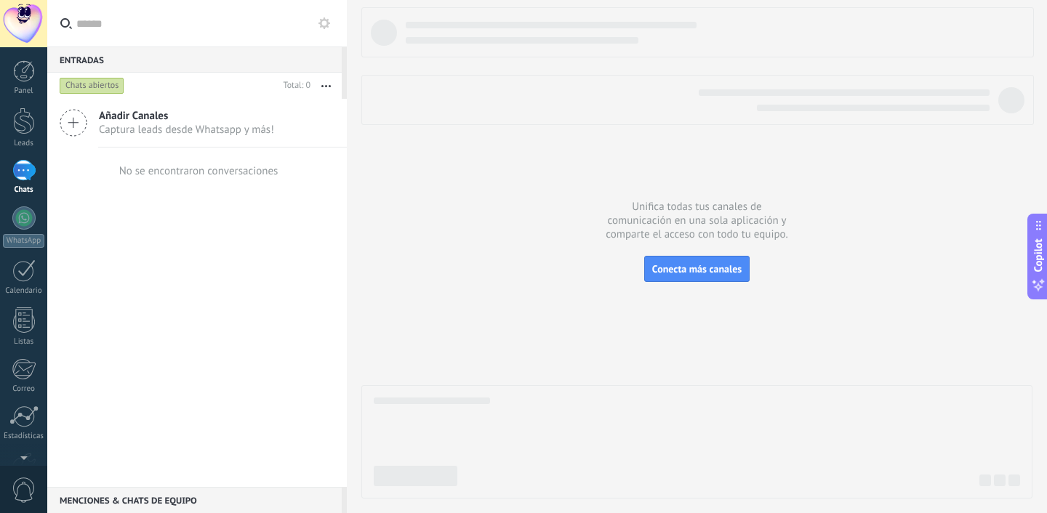
click at [18, 174] on div at bounding box center [23, 170] width 23 height 21
click at [141, 117] on span "Añadir Canales" at bounding box center [186, 116] width 175 height 14
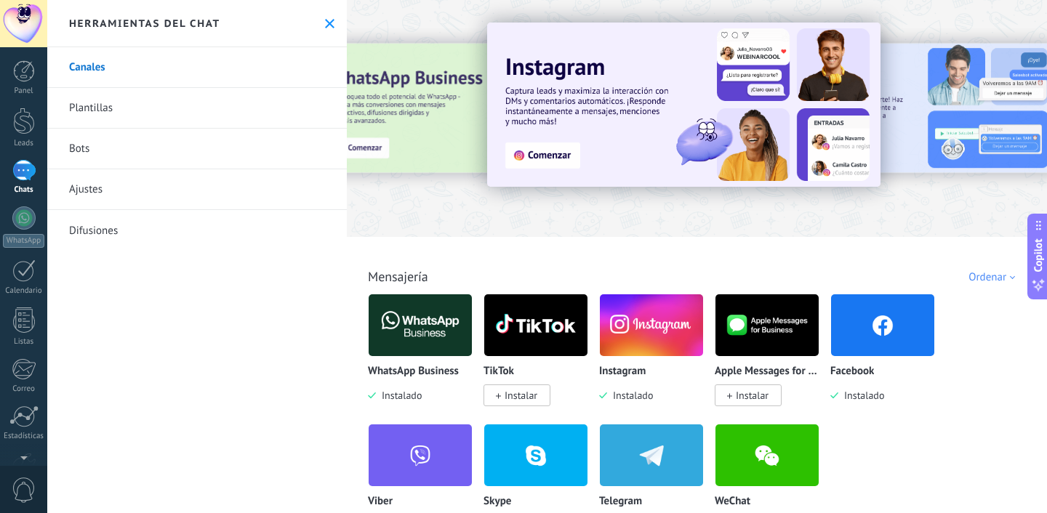
click at [430, 400] on div "WhatsApp Business Instalado" at bounding box center [420, 384] width 105 height 37
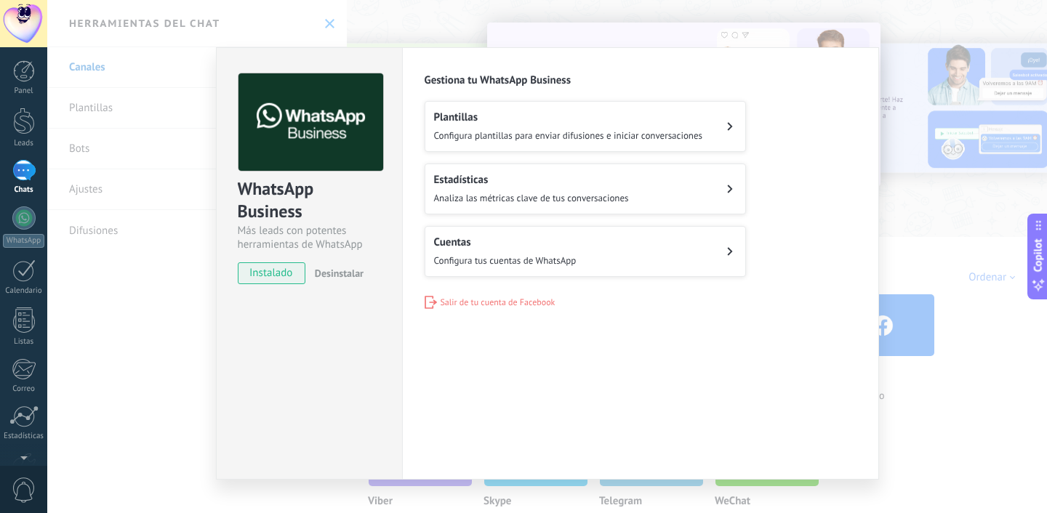
click at [523, 257] on span "Configura tus cuentas de WhatsApp" at bounding box center [505, 261] width 143 height 12
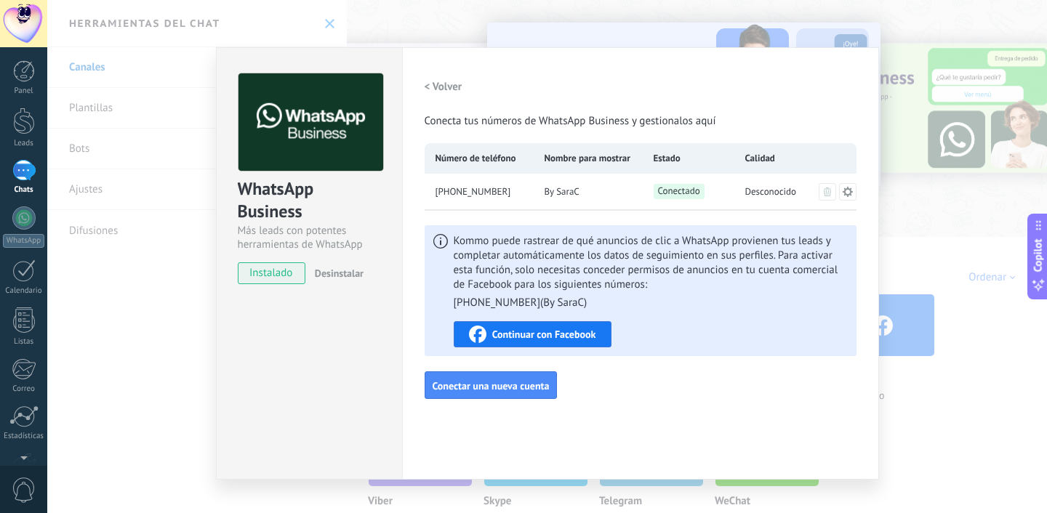
scroll to position [21, 0]
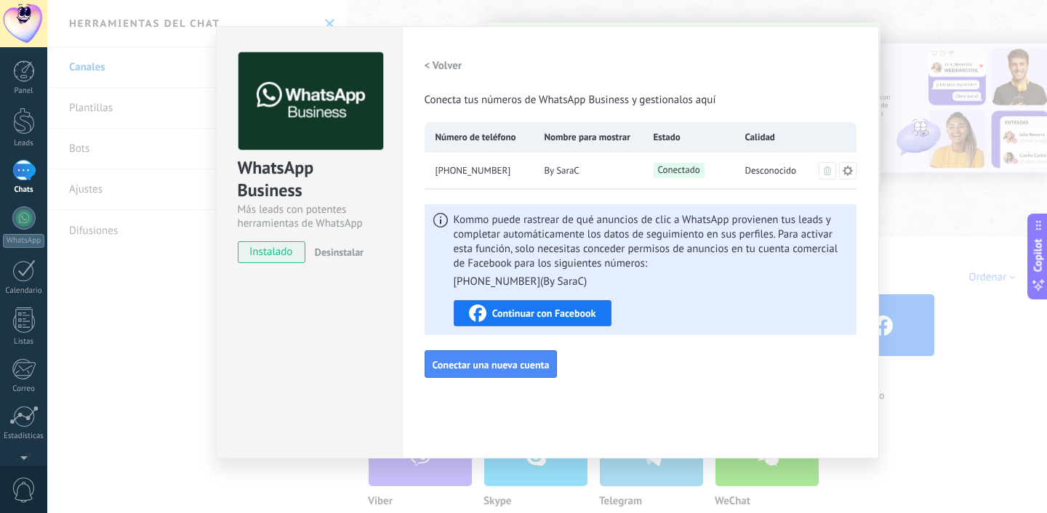
click at [572, 310] on span "Continuar con Facebook" at bounding box center [544, 313] width 104 height 10
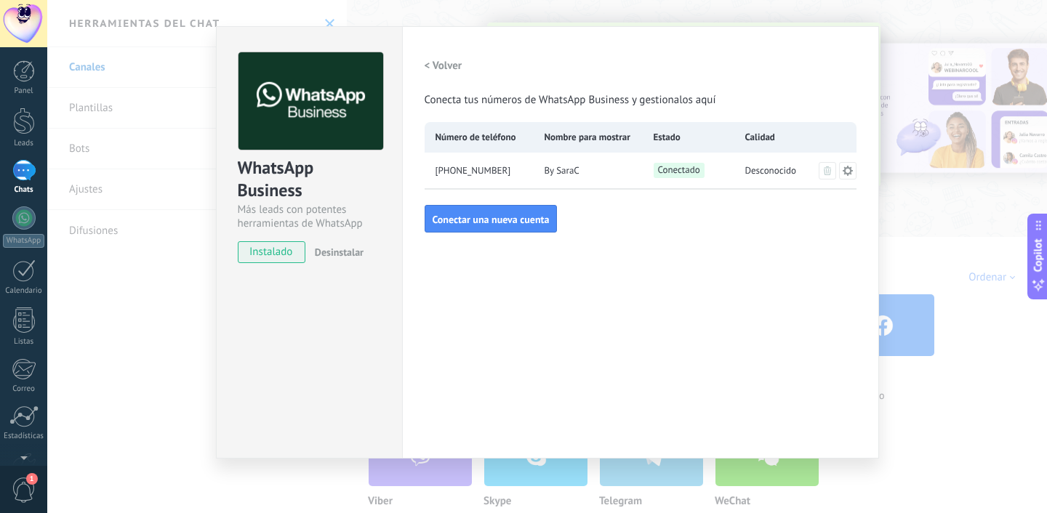
click at [431, 63] on h2 "< Volver" at bounding box center [444, 66] width 38 height 14
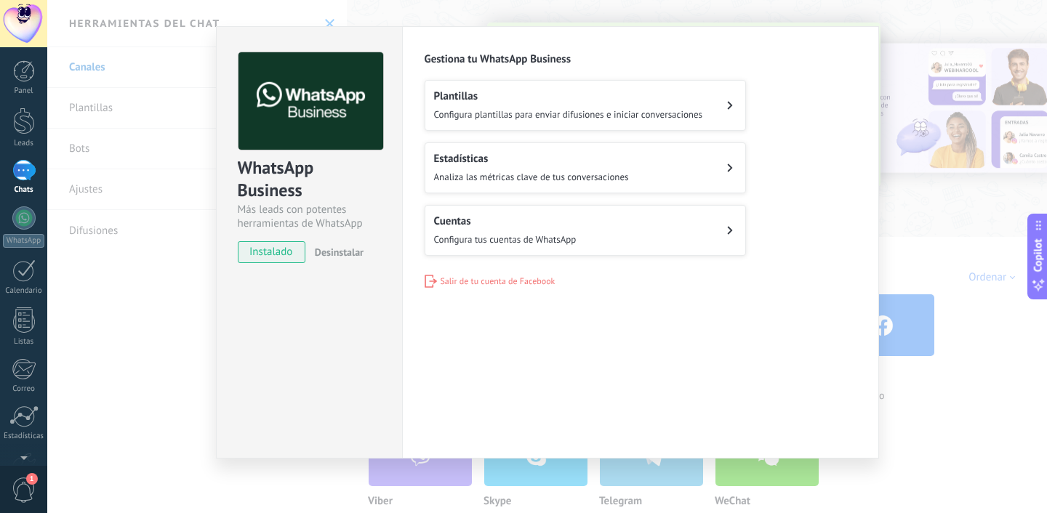
click at [459, 167] on div "Estadísticas Analiza las métricas clave de tus conversaciones" at bounding box center [531, 168] width 195 height 32
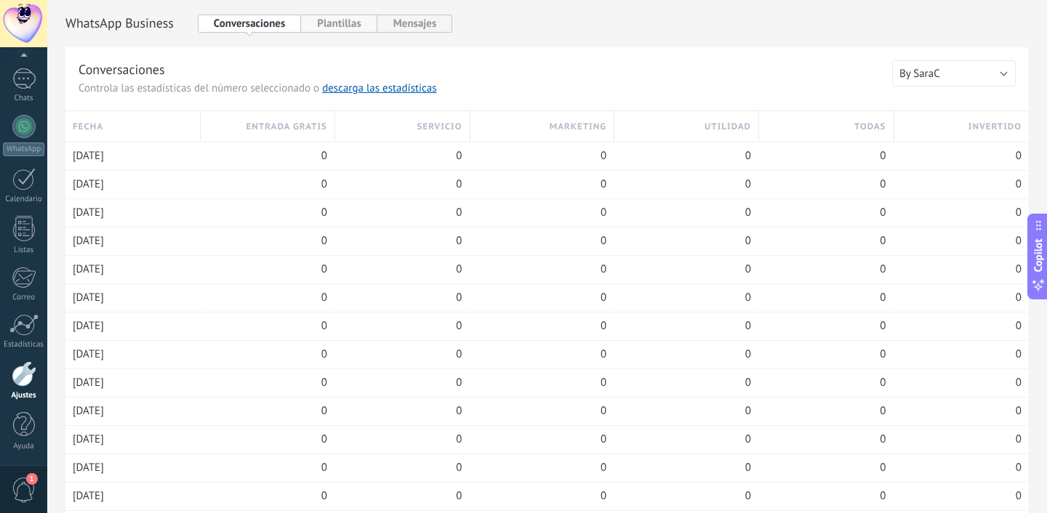
click at [325, 25] on button "Plantillas" at bounding box center [339, 24] width 76 height 18
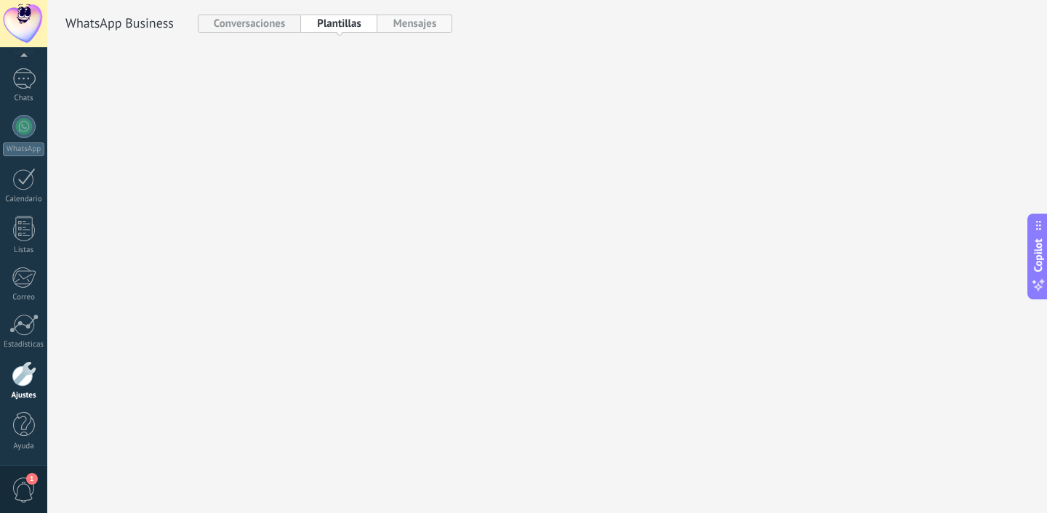
click at [405, 25] on button "Mensajes" at bounding box center [415, 24] width 76 height 18
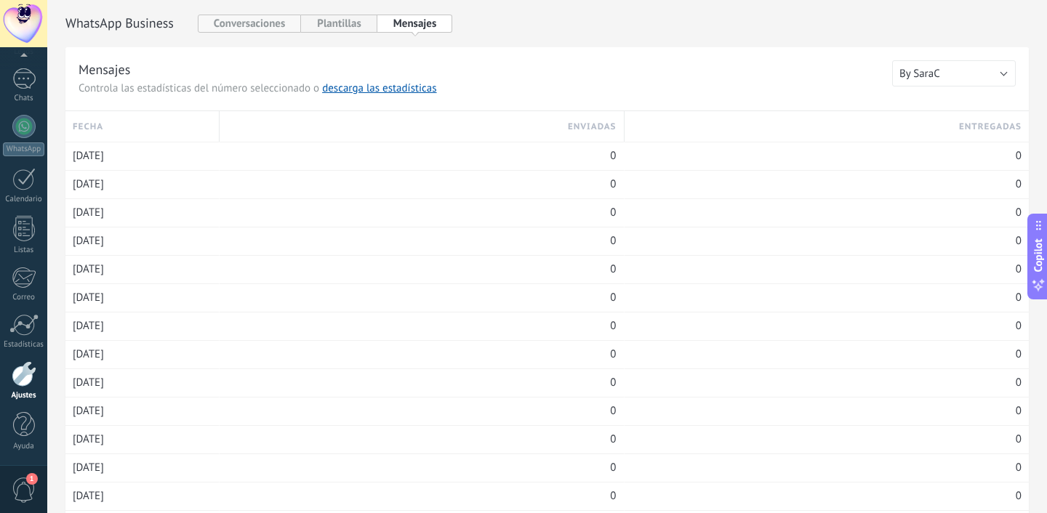
click at [275, 30] on button "Conversaciones" at bounding box center [250, 24] width 104 height 18
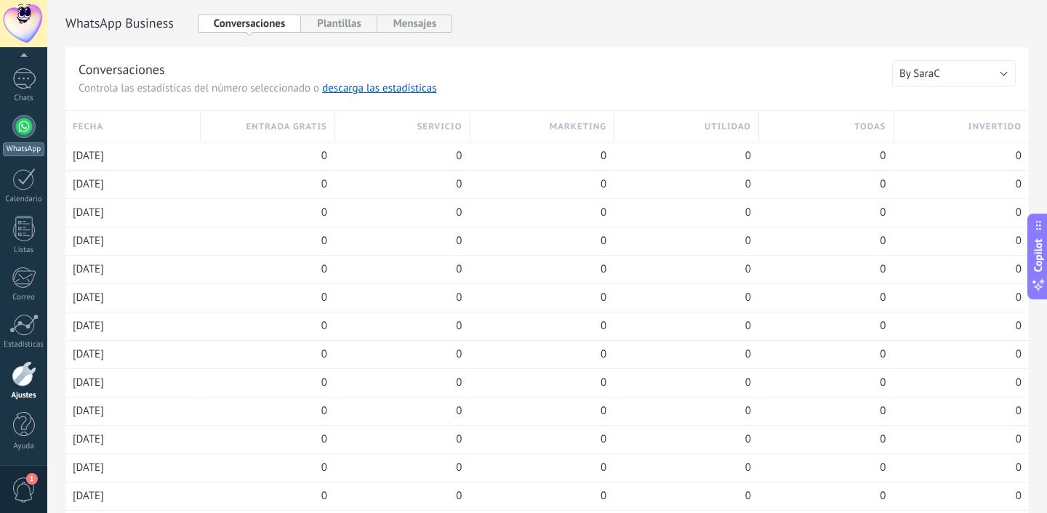
click at [27, 134] on div at bounding box center [23, 126] width 23 height 23
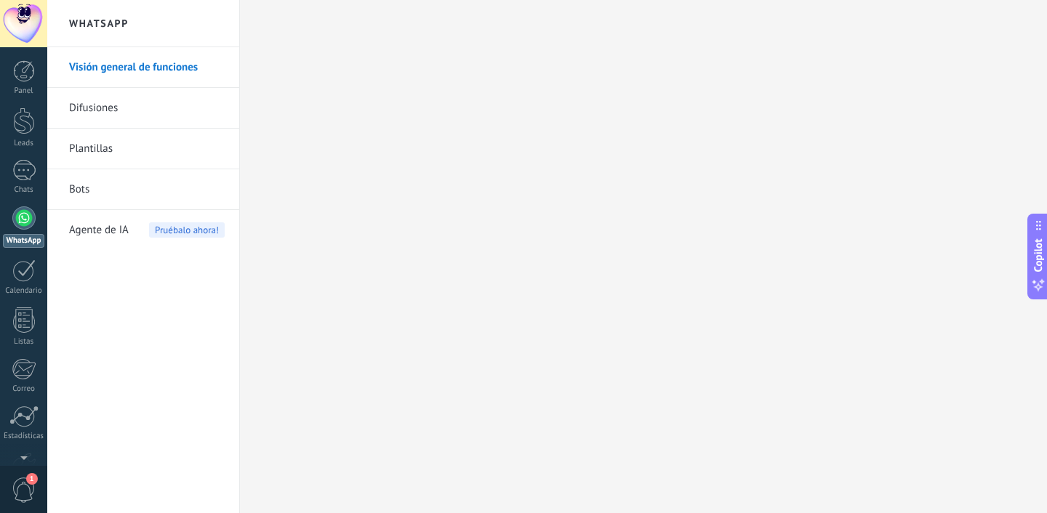
click at [112, 116] on link "Difusiones" at bounding box center [147, 108] width 156 height 41
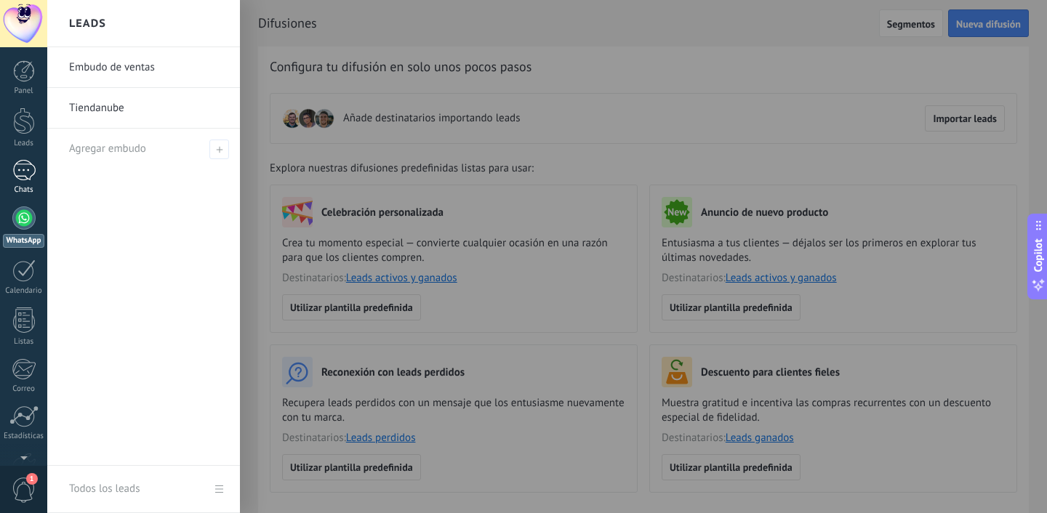
click at [12, 166] on div at bounding box center [23, 170] width 23 height 21
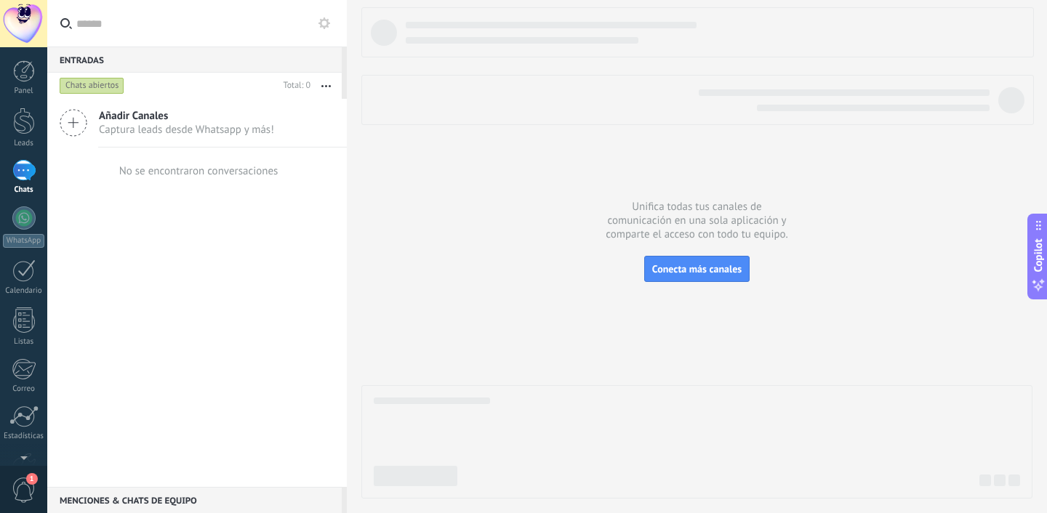
click at [231, 179] on div "No se encontraron conversaciones" at bounding box center [197, 171] width 162 height 47
click at [15, 426] on div at bounding box center [24, 424] width 22 height 25
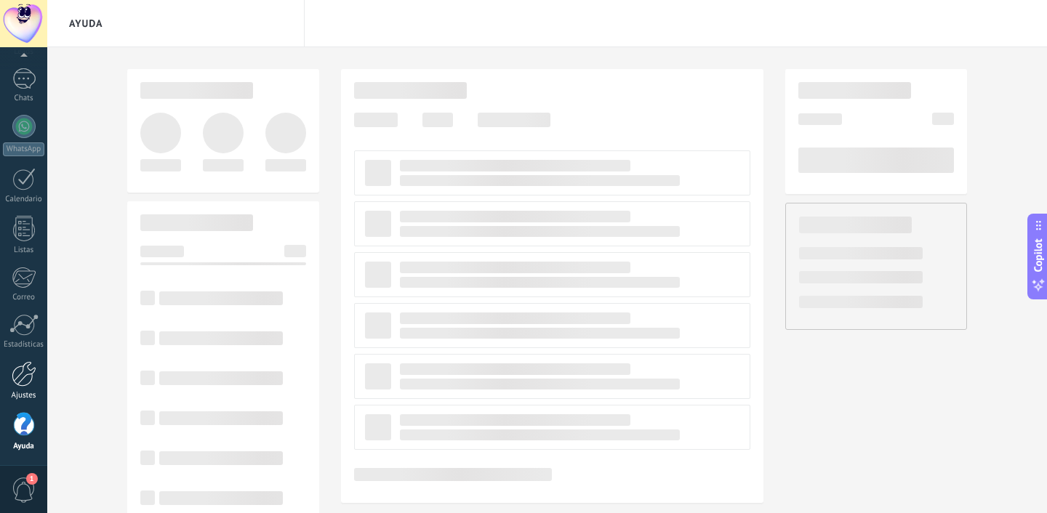
click at [26, 379] on div at bounding box center [24, 373] width 25 height 25
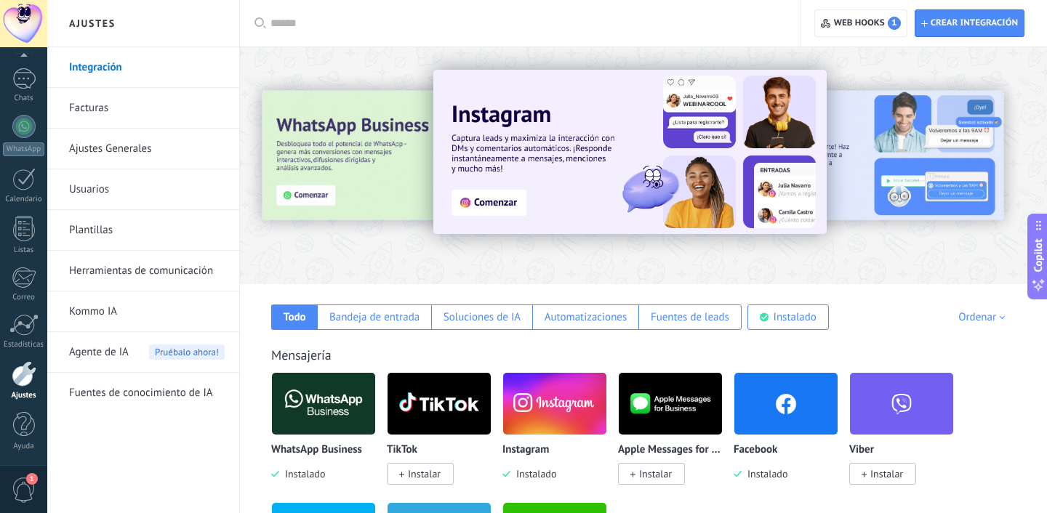
click at [26, 379] on div at bounding box center [24, 373] width 25 height 25
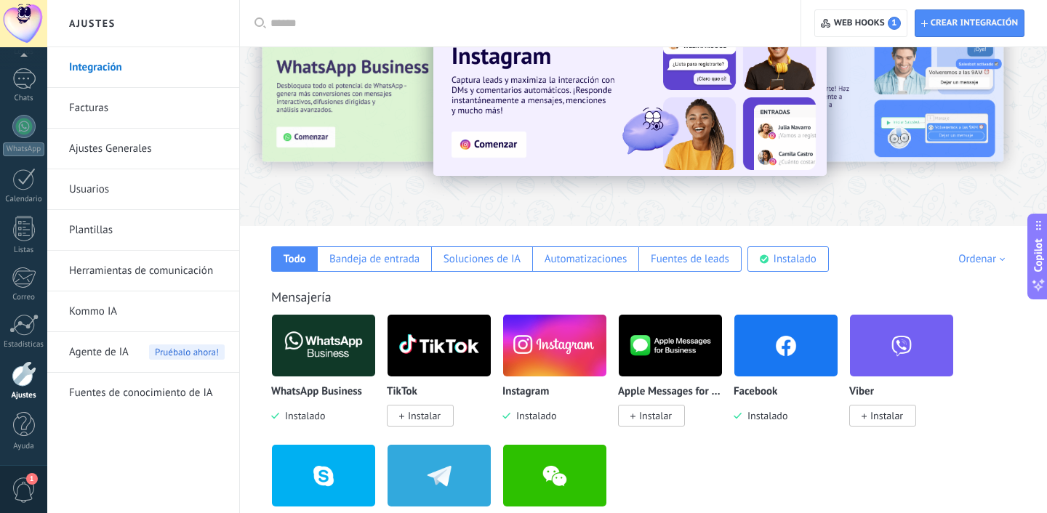
scroll to position [60, 0]
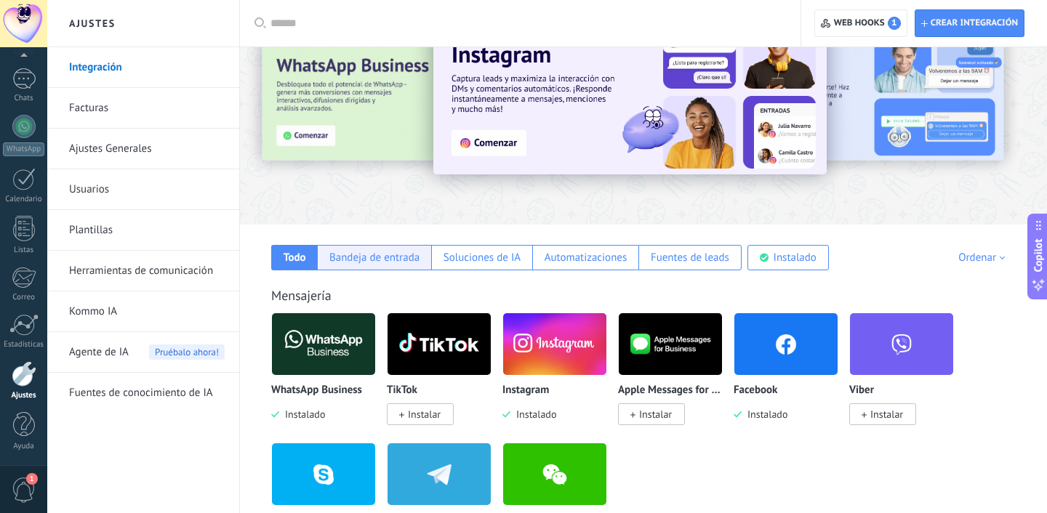
click at [349, 257] on div "Bandeja de entrada" at bounding box center [374, 258] width 90 height 14
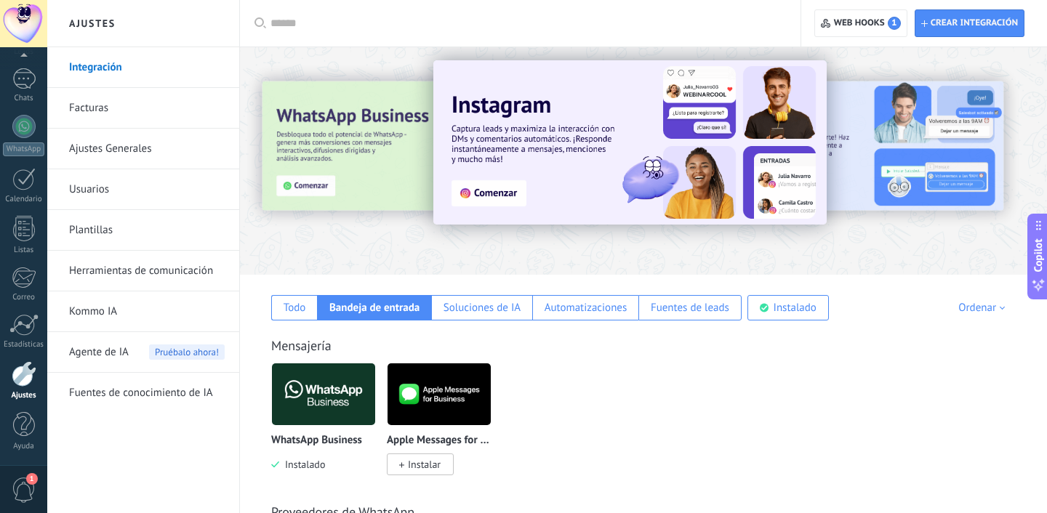
scroll to position [0, 0]
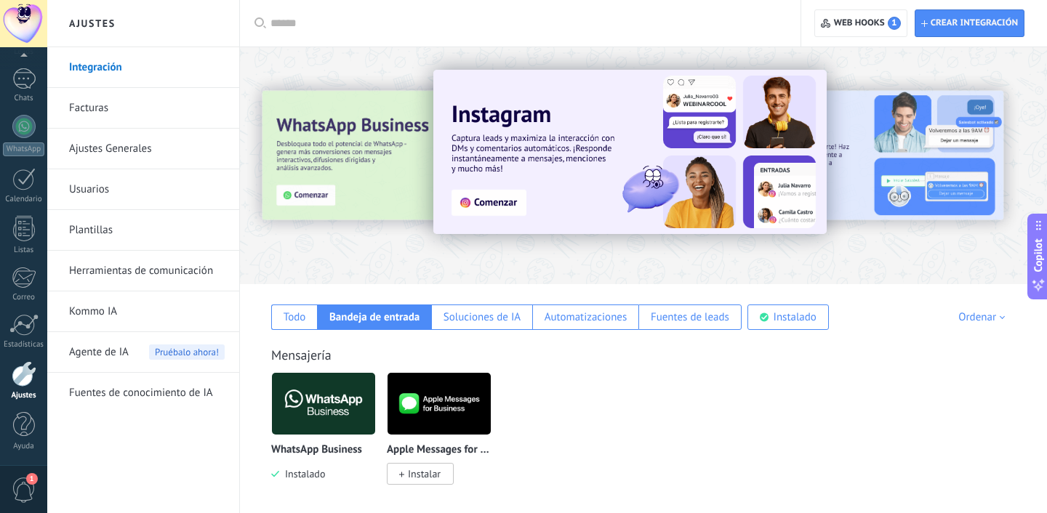
click at [128, 117] on link "Facturas" at bounding box center [147, 108] width 156 height 41
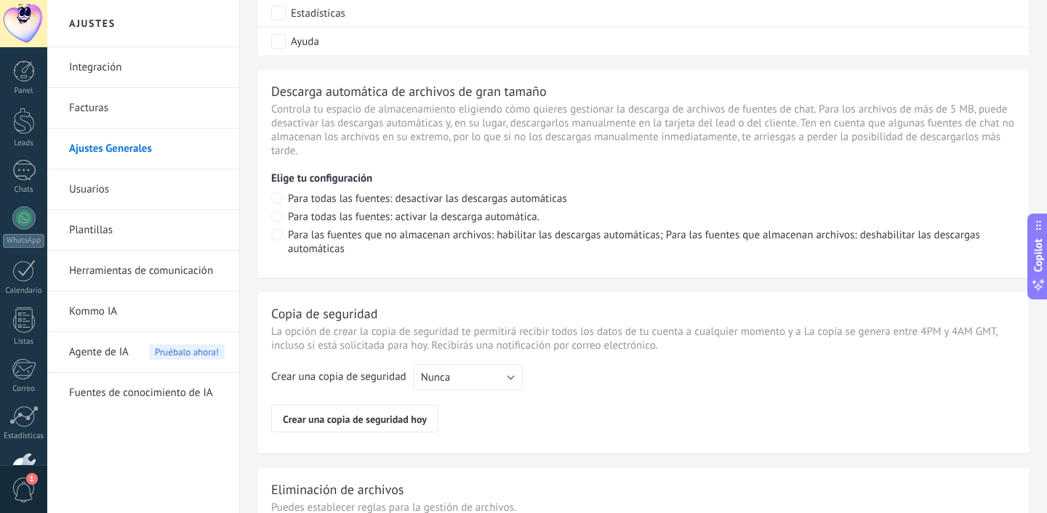
scroll to position [1127, 0]
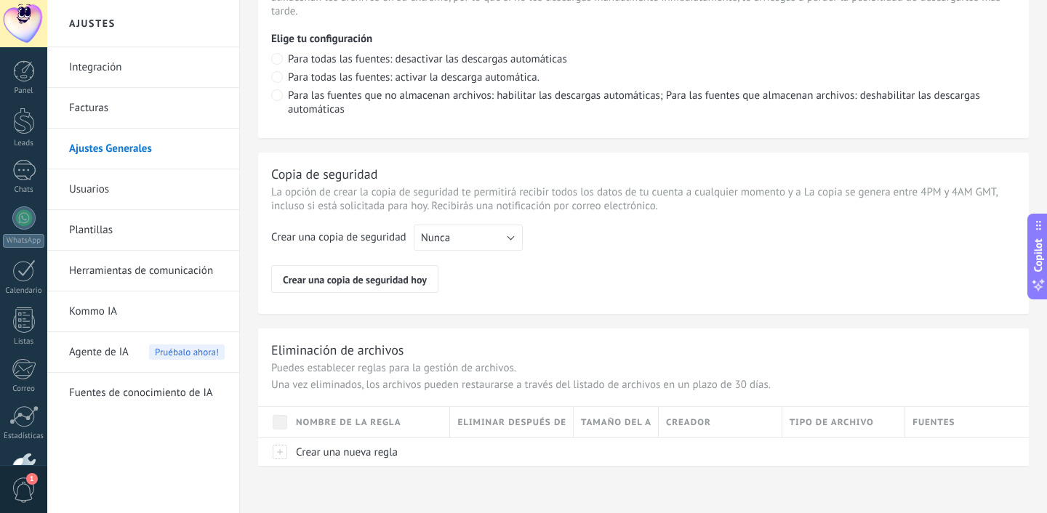
click at [180, 187] on link "Usuarios" at bounding box center [147, 189] width 156 height 41
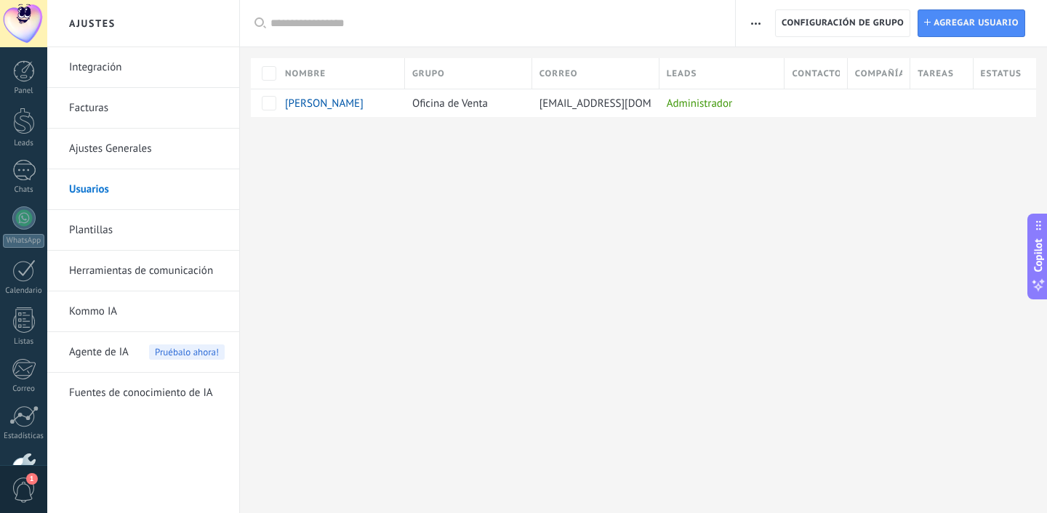
click at [130, 233] on link "Plantillas" at bounding box center [147, 230] width 156 height 41
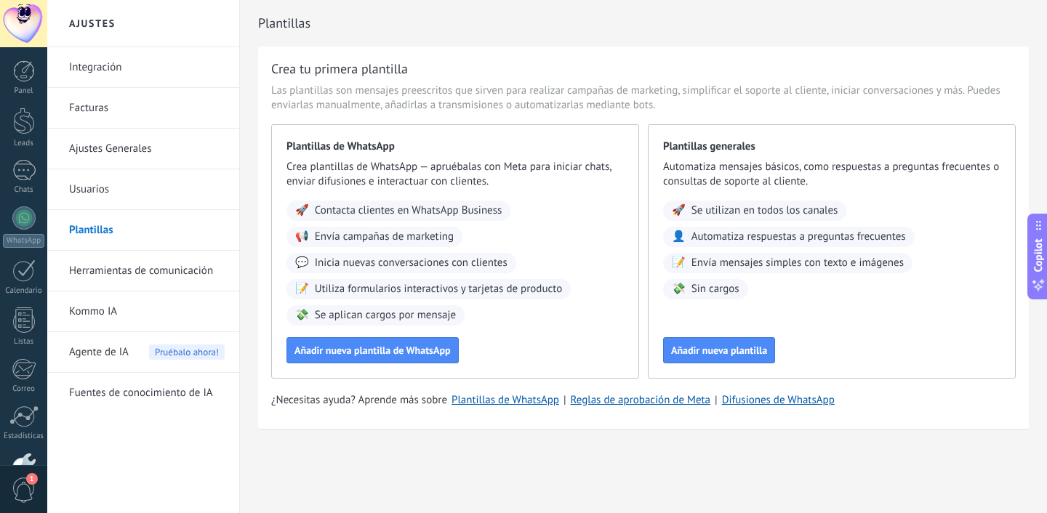
click at [135, 271] on link "Herramientas de comunicación" at bounding box center [147, 271] width 156 height 41
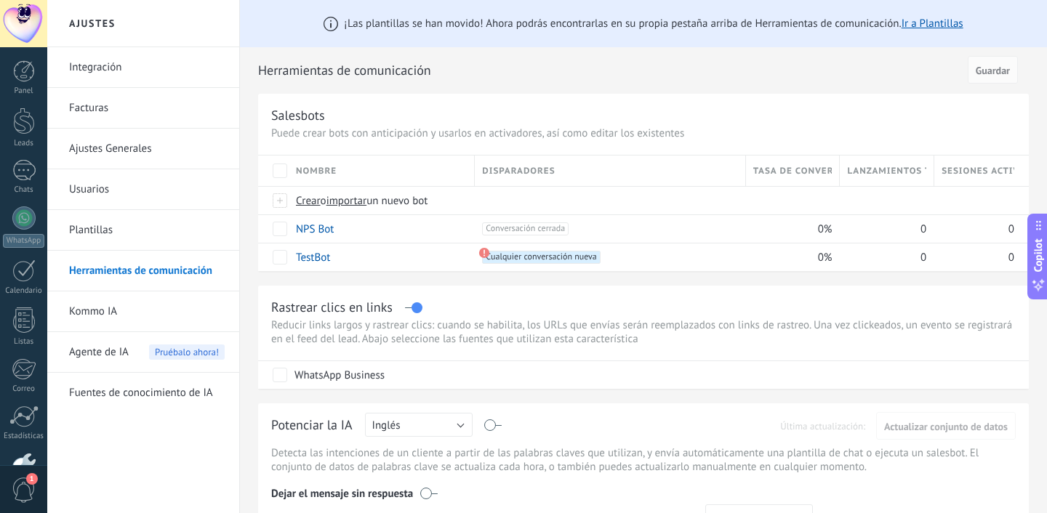
click at [166, 327] on link "Kommo IA" at bounding box center [147, 312] width 156 height 41
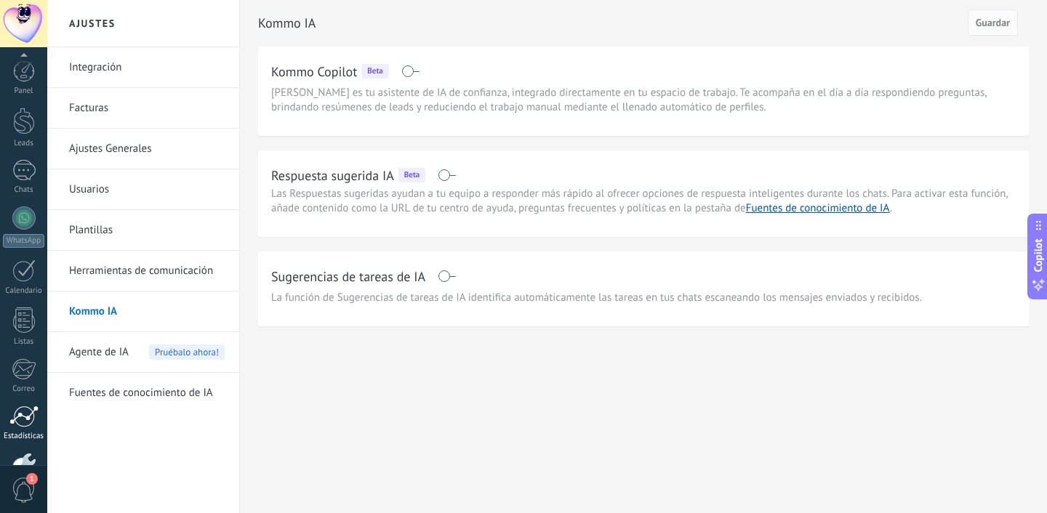
scroll to position [92, 0]
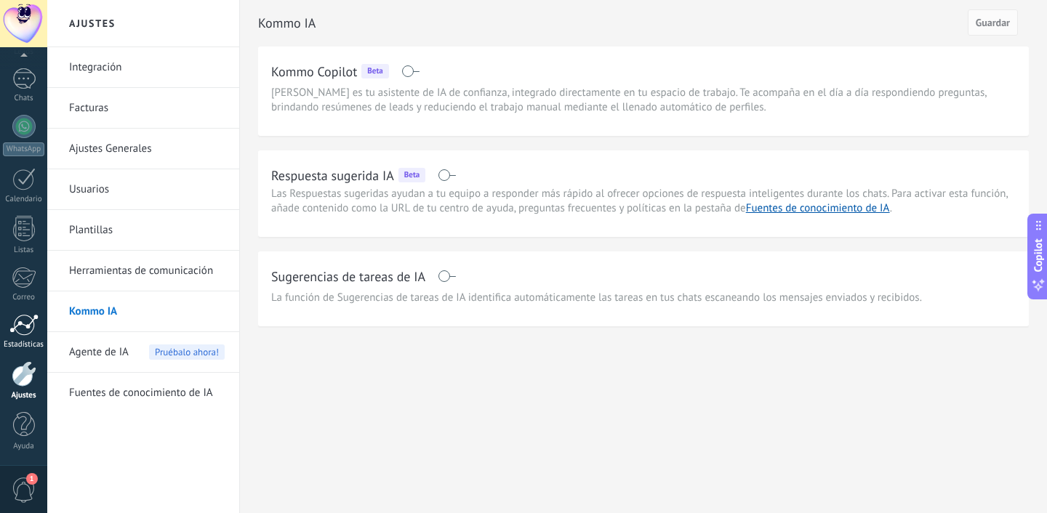
click at [25, 324] on div at bounding box center [23, 325] width 29 height 22
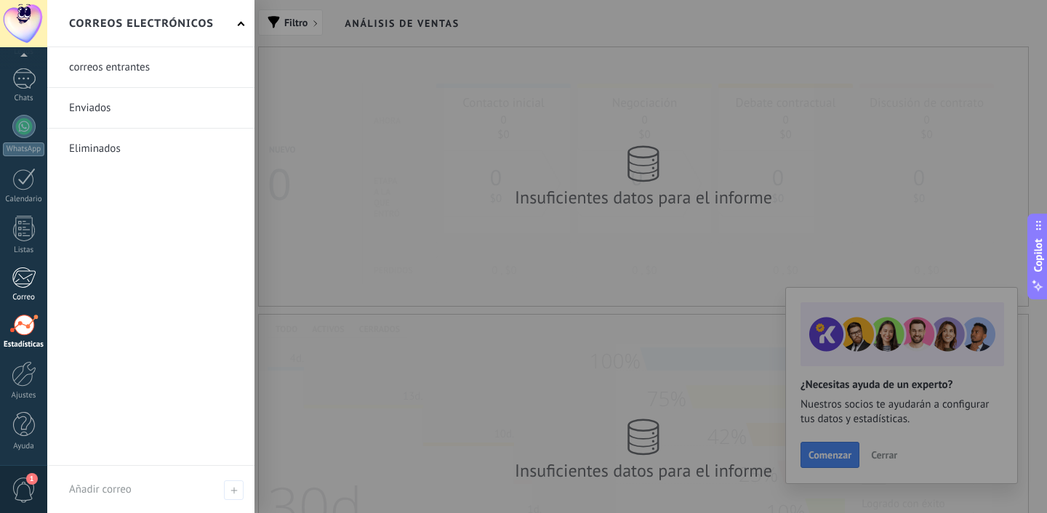
click at [20, 285] on div at bounding box center [24, 278] width 24 height 22
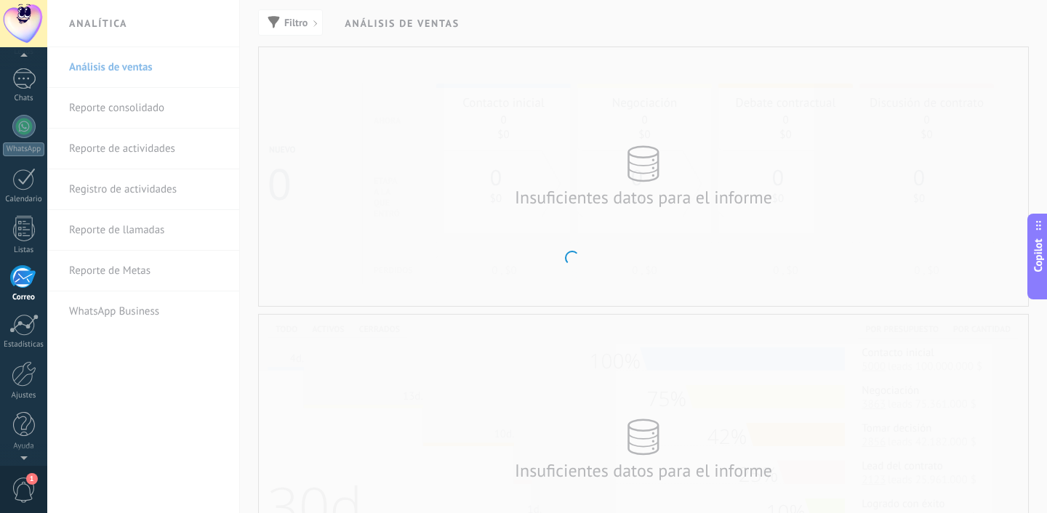
scroll to position [89, 0]
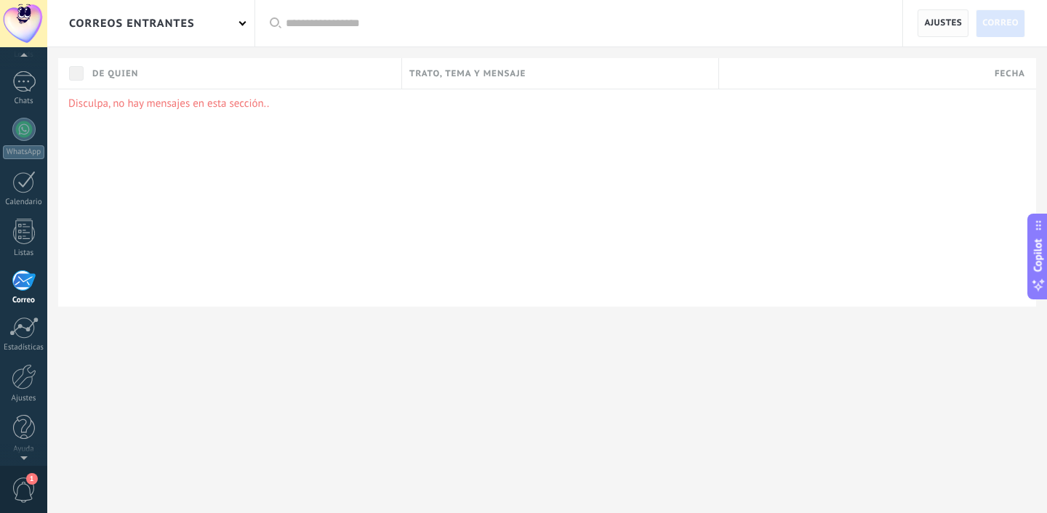
click at [929, 35] on span "Ajustes" at bounding box center [943, 23] width 38 height 26
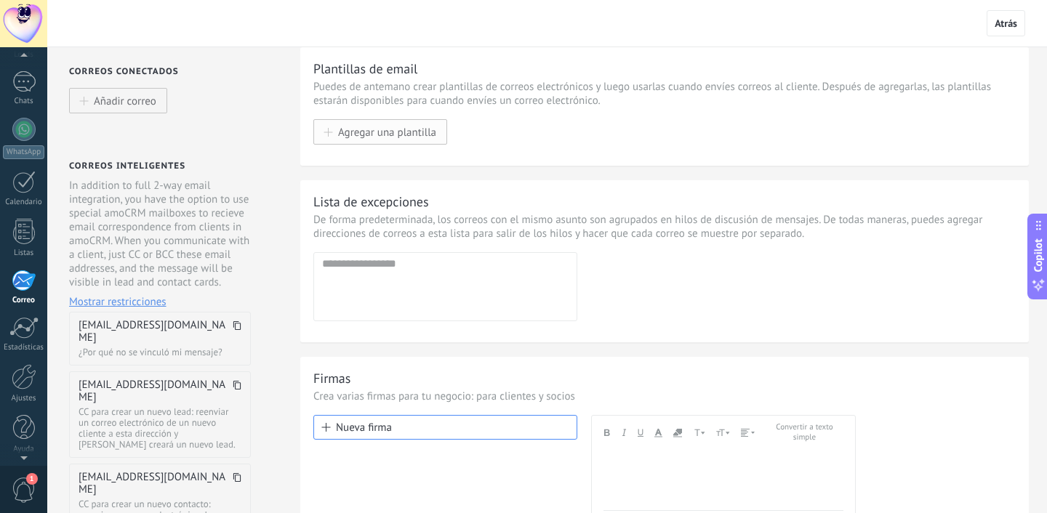
click at [375, 131] on span "Agregar una plantilla" at bounding box center [387, 132] width 98 height 12
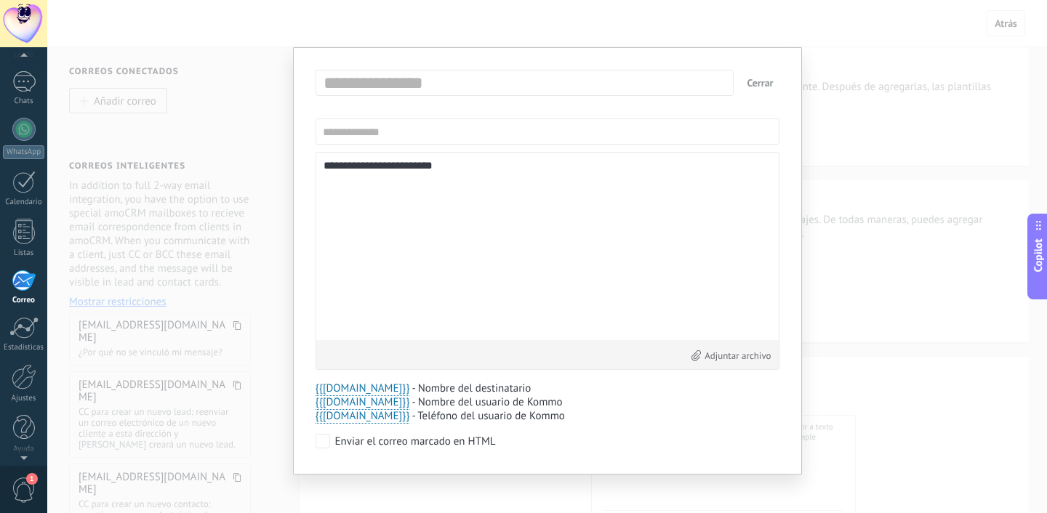
click at [771, 115] on div "**********" at bounding box center [548, 261] width 464 height 383
click at [763, 87] on button "Cerrar" at bounding box center [760, 83] width 38 height 26
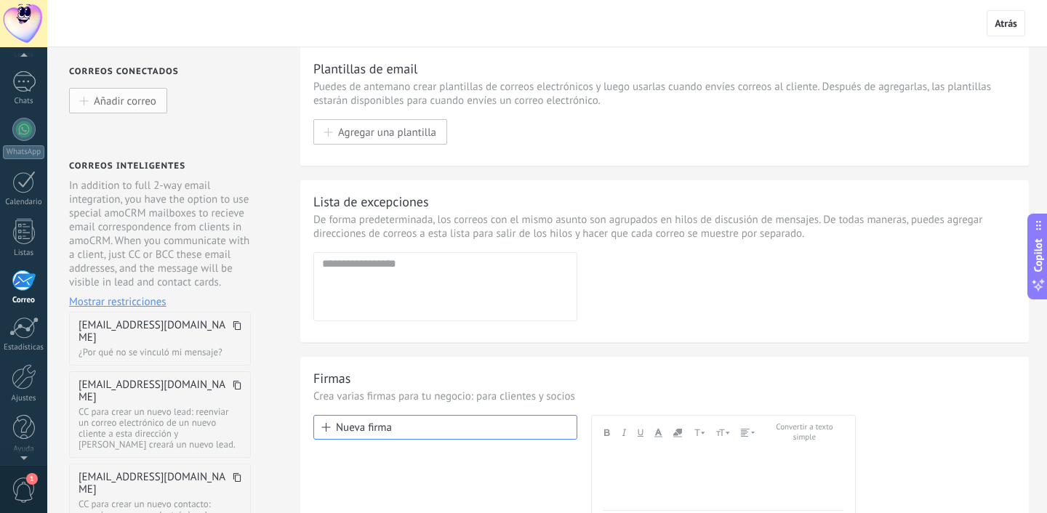
click at [129, 107] on span "Añadir correo" at bounding box center [125, 101] width 63 height 12
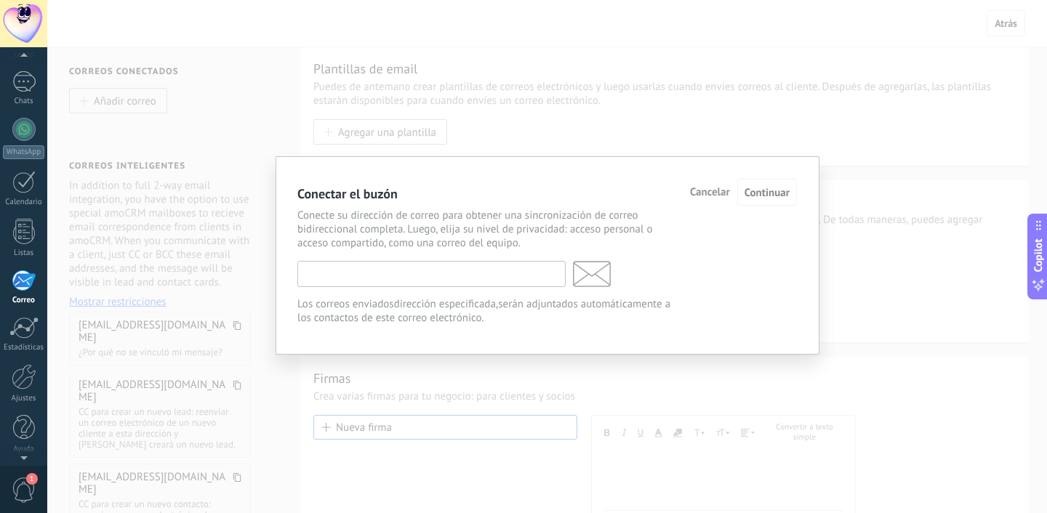
click at [375, 271] on input "text" at bounding box center [431, 274] width 268 height 26
type input "**********"
click at [767, 193] on span "Continuar" at bounding box center [767, 193] width 45 height 14
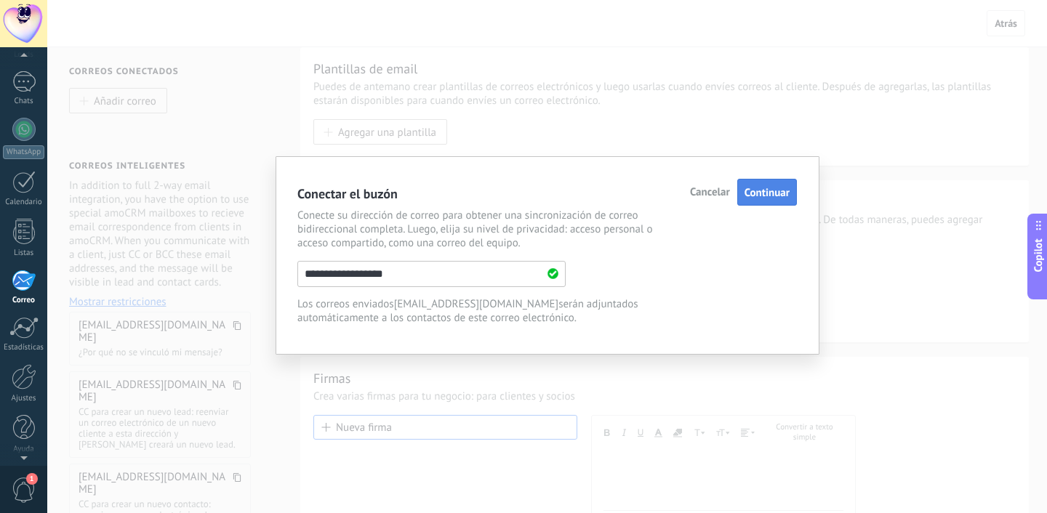
click at [751, 204] on button "Continuar" at bounding box center [767, 192] width 60 height 27
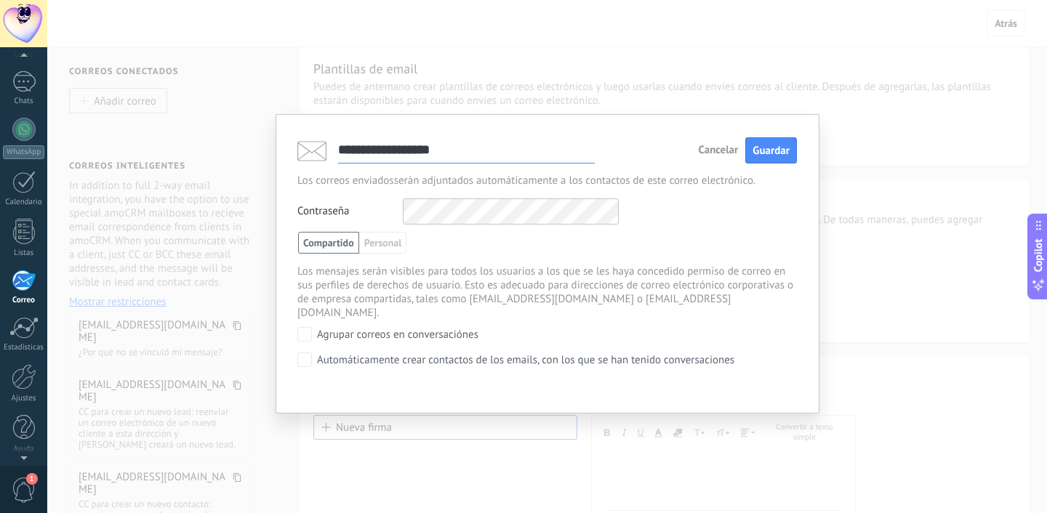
click at [711, 154] on span "Cancelar" at bounding box center [718, 150] width 40 height 10
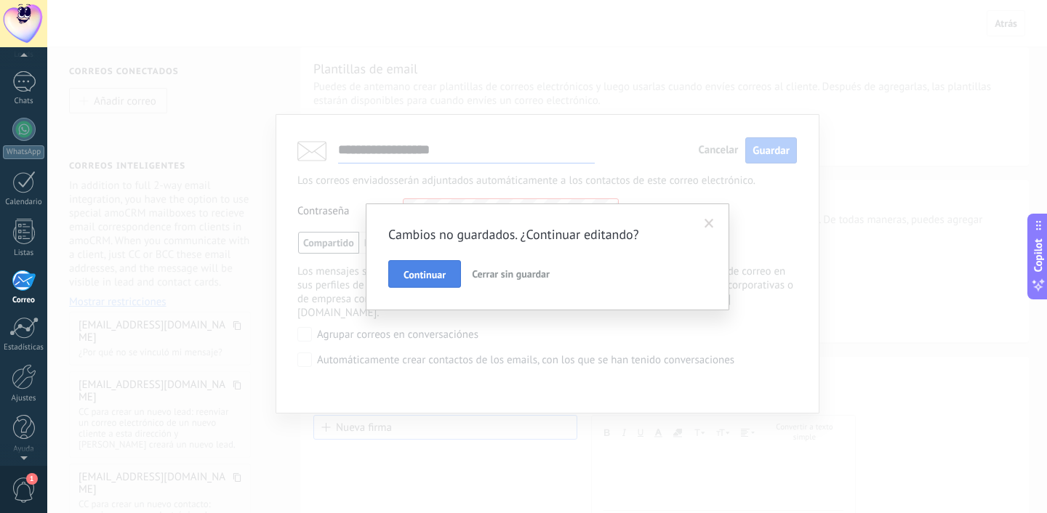
click at [444, 270] on span "Continuar" at bounding box center [425, 275] width 42 height 10
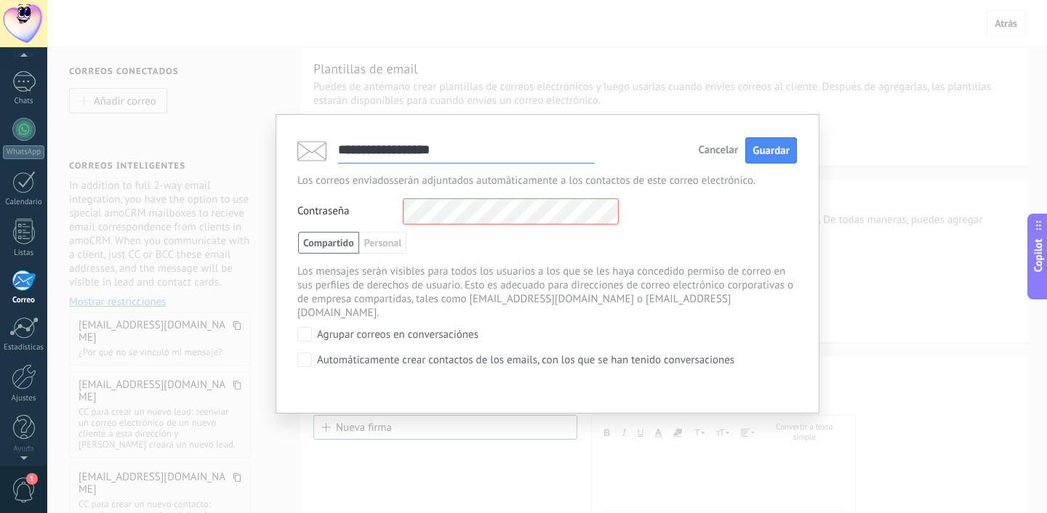
click at [705, 156] on span "Cancelar" at bounding box center [718, 150] width 40 height 10
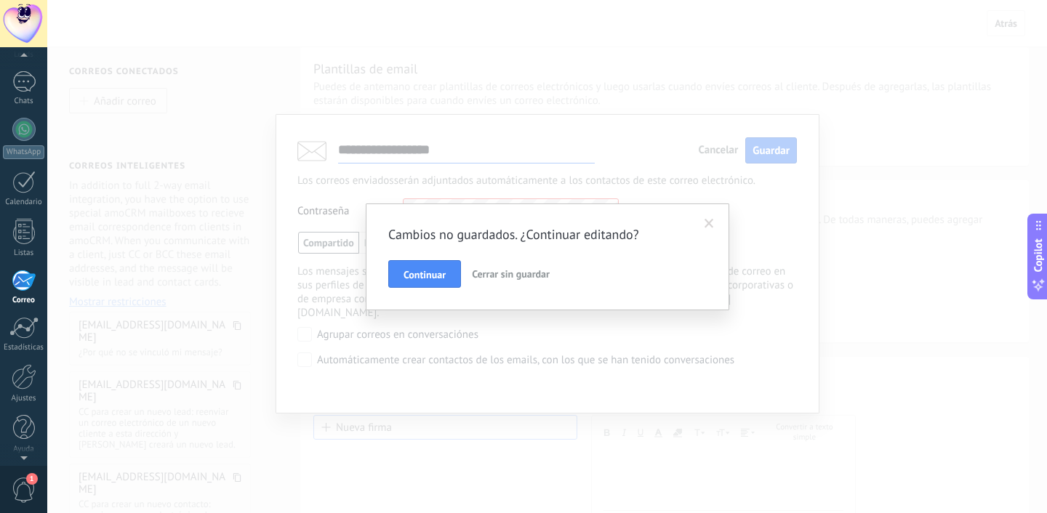
click at [487, 271] on span "Cerrar sin guardar" at bounding box center [511, 274] width 78 height 13
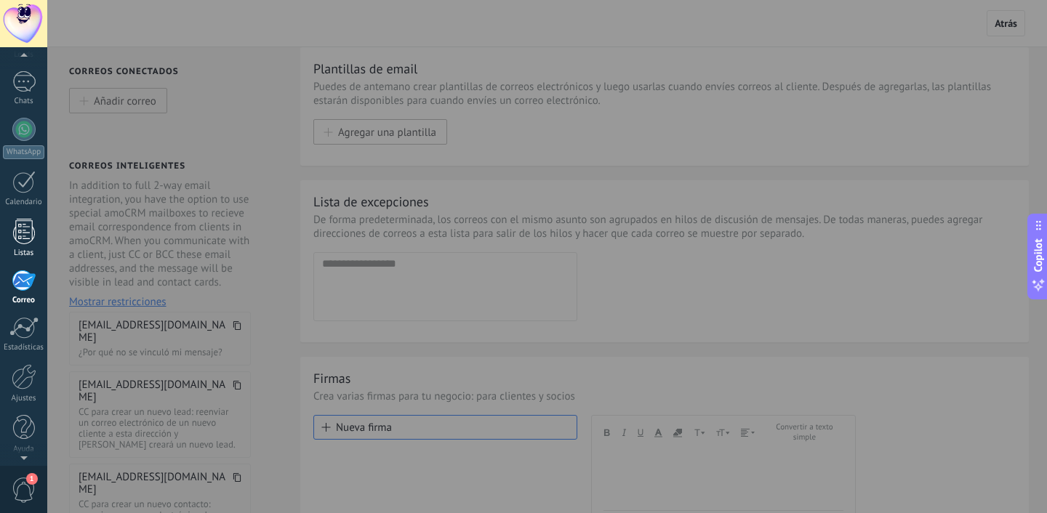
click at [28, 233] on div at bounding box center [24, 231] width 22 height 25
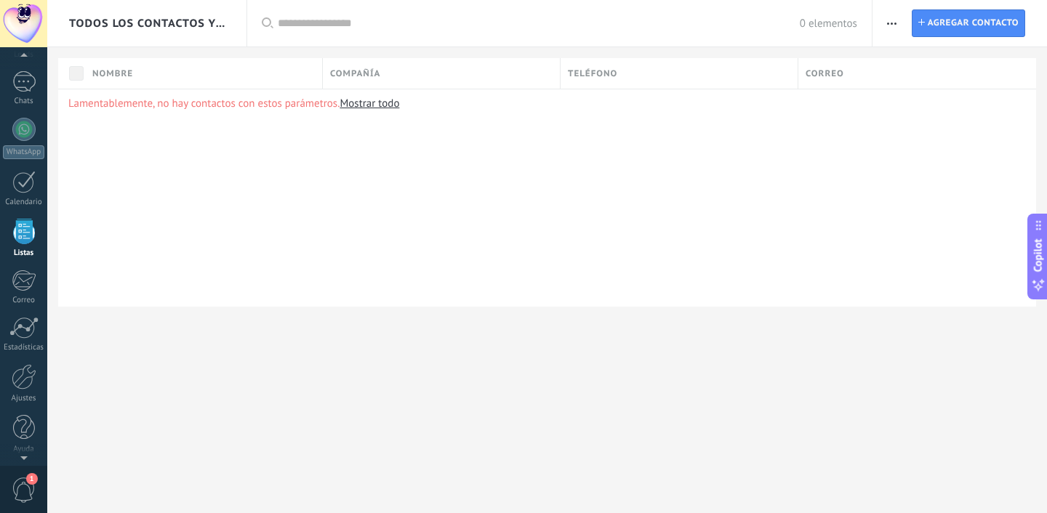
scroll to position [38, 0]
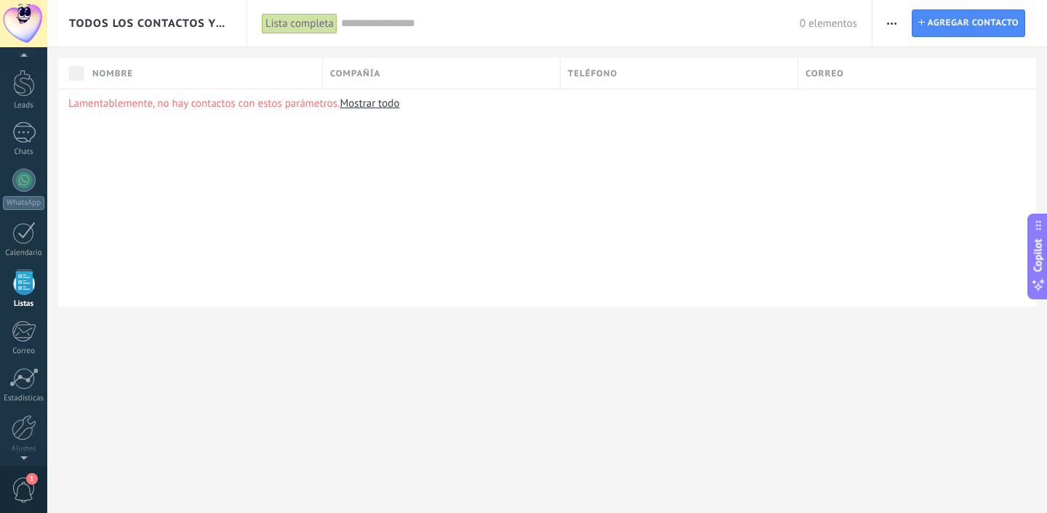
click at [895, 20] on span "button" at bounding box center [891, 23] width 9 height 28
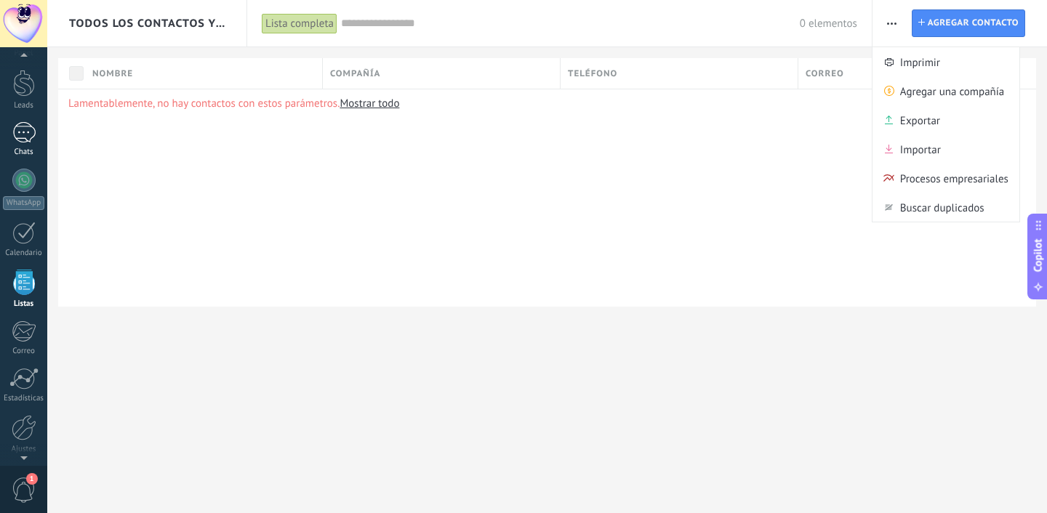
click at [28, 146] on link "Chats" at bounding box center [23, 139] width 47 height 35
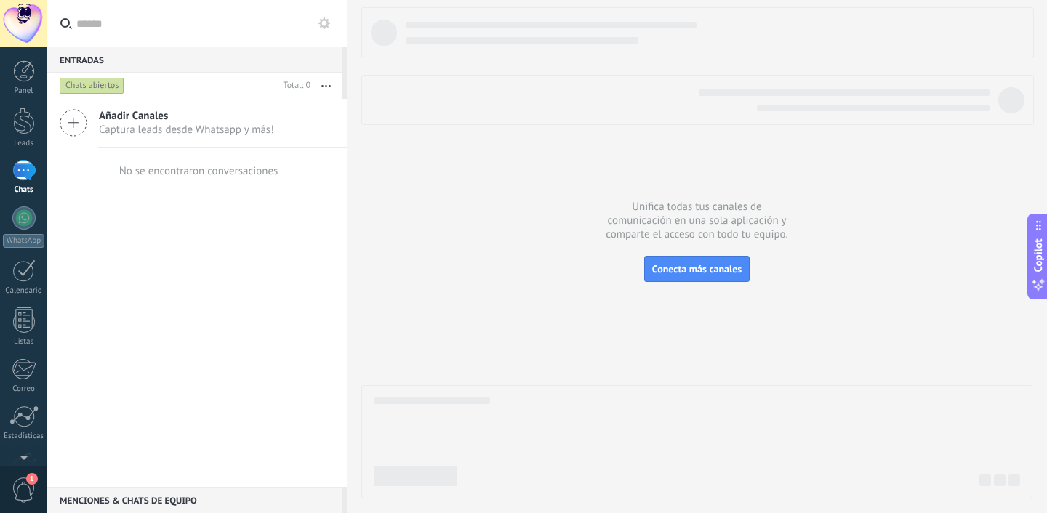
click at [324, 81] on button "button" at bounding box center [326, 86] width 31 height 26
click at [324, 28] on use at bounding box center [325, 23] width 12 height 12
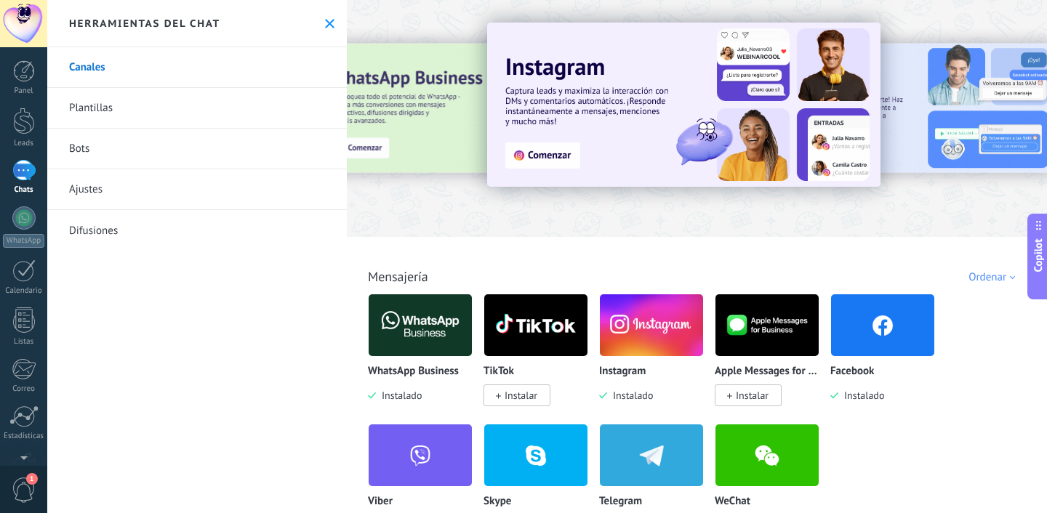
click at [163, 199] on link "Ajustes" at bounding box center [197, 189] width 300 height 41
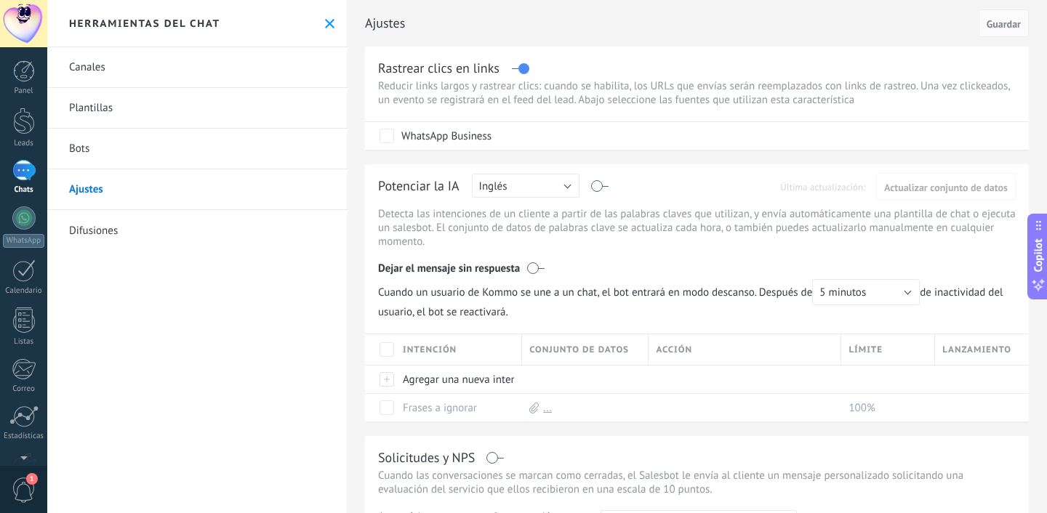
click at [27, 160] on div at bounding box center [23, 170] width 23 height 21
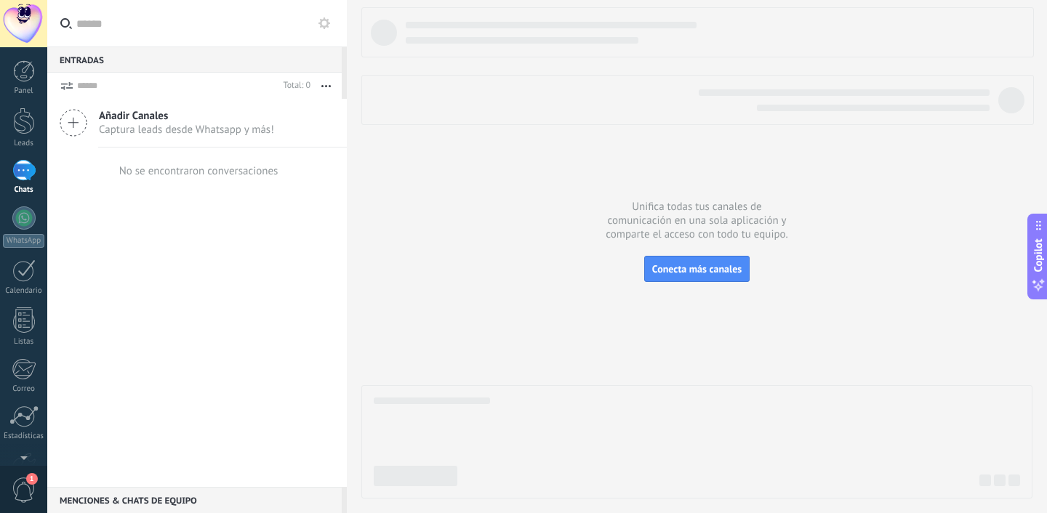
click at [100, 84] on form "Total: 0 Silenciar Acciones múltiples Ordenar Más recientes Larga espera Destac…" at bounding box center [194, 86] width 295 height 26
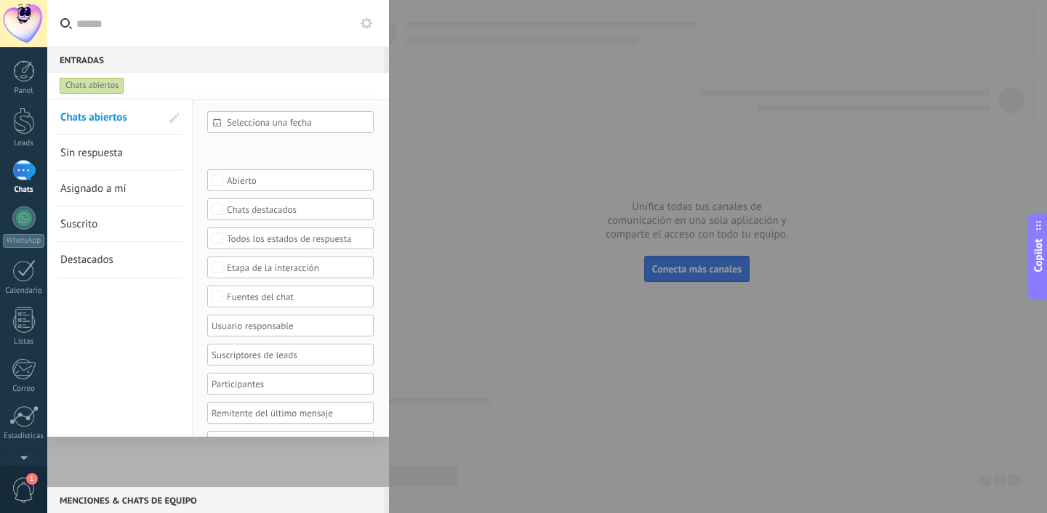
click at [100, 84] on div "Chats abiertos" at bounding box center [92, 85] width 65 height 17
click at [217, 95] on div "Chats abiertos" at bounding box center [205, 86] width 296 height 26
click at [409, 91] on div at bounding box center [523, 256] width 1047 height 513
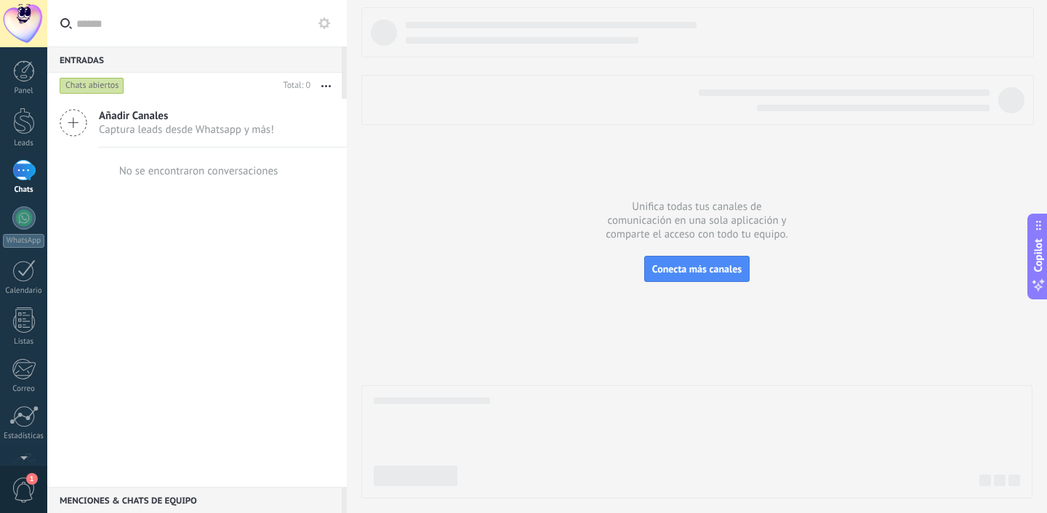
click at [159, 181] on div "No se encontraron conversaciones" at bounding box center [197, 171] width 162 height 47
click at [25, 504] on div "1" at bounding box center [23, 489] width 47 height 48
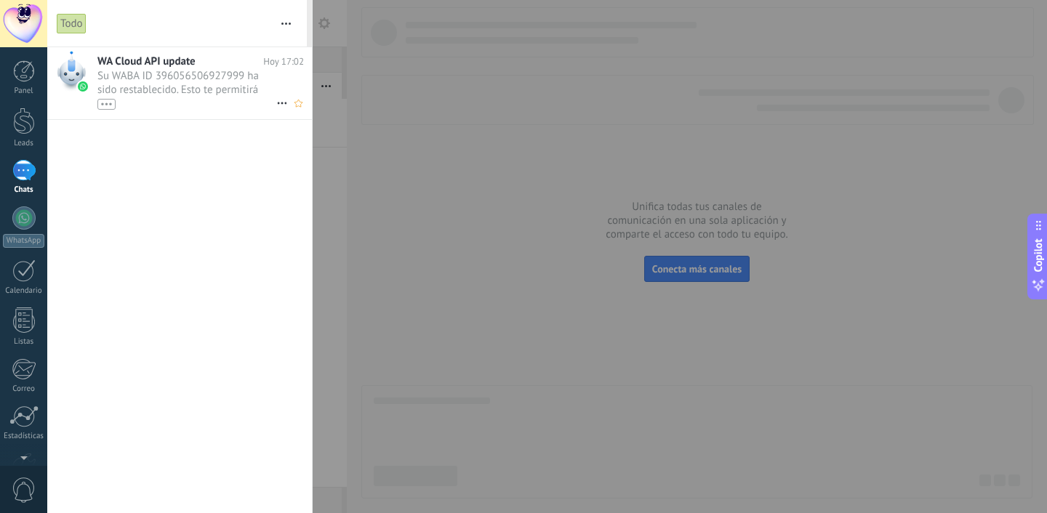
click at [196, 92] on span "Su WABA ID 396056506927999 ha sido restablecido. Esto te permitirá continuar en…" at bounding box center [186, 89] width 179 height 41
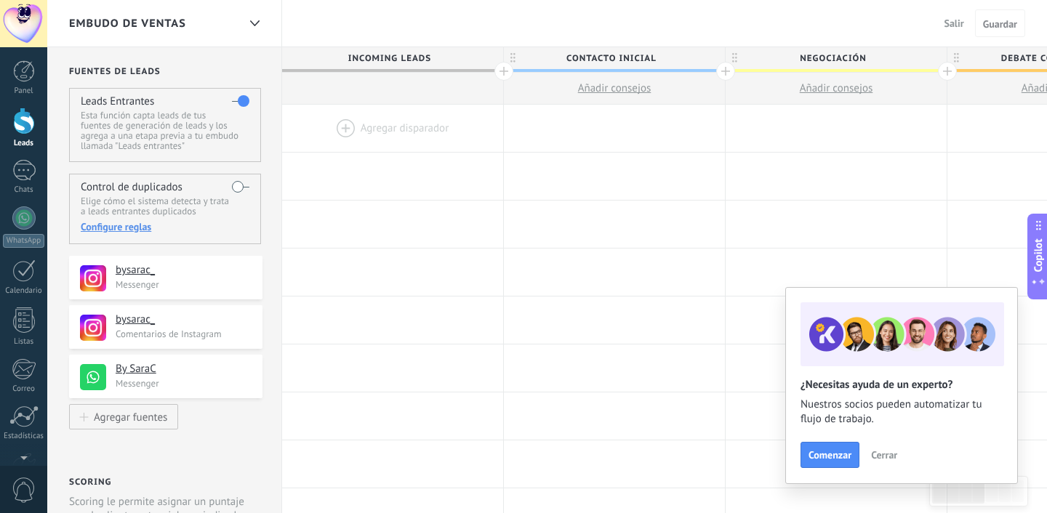
click at [240, 40] on div "Embudo de ventas" at bounding box center [164, 23] width 235 height 47
click at [250, 21] on use at bounding box center [253, 23] width 9 height 6
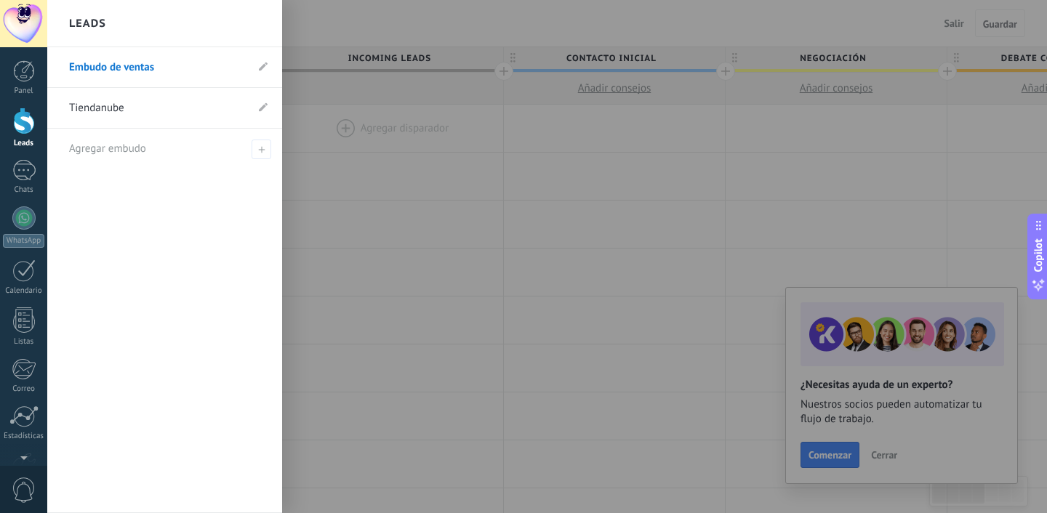
click at [341, 113] on div at bounding box center [570, 256] width 1047 height 513
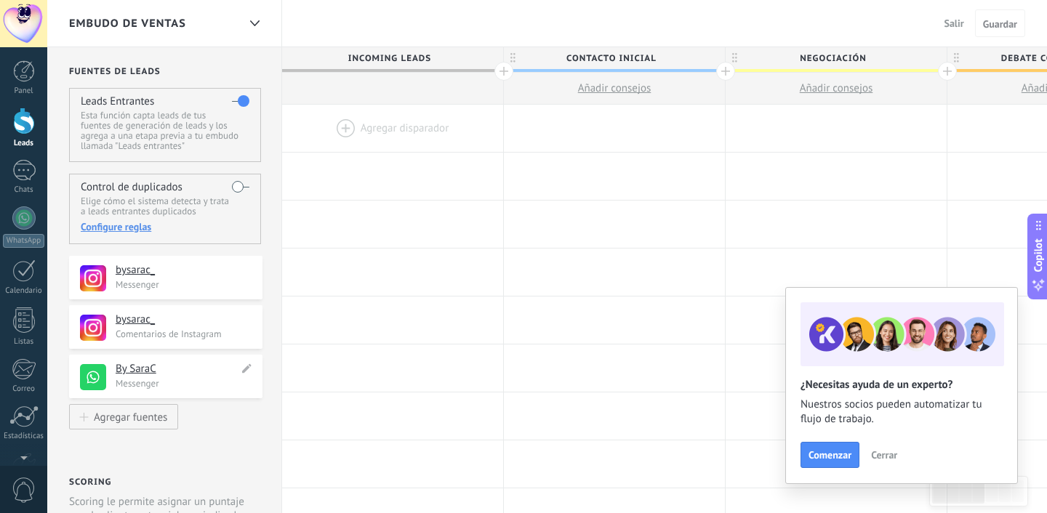
click at [132, 370] on h4 "By SaraC" at bounding box center [177, 369] width 123 height 15
click at [23, 73] on div at bounding box center [24, 71] width 22 height 22
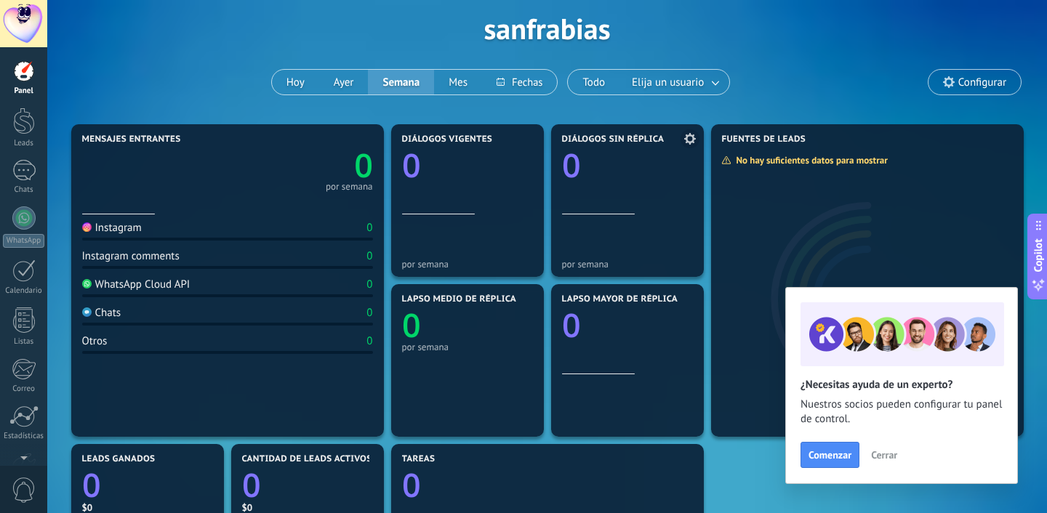
scroll to position [73, 0]
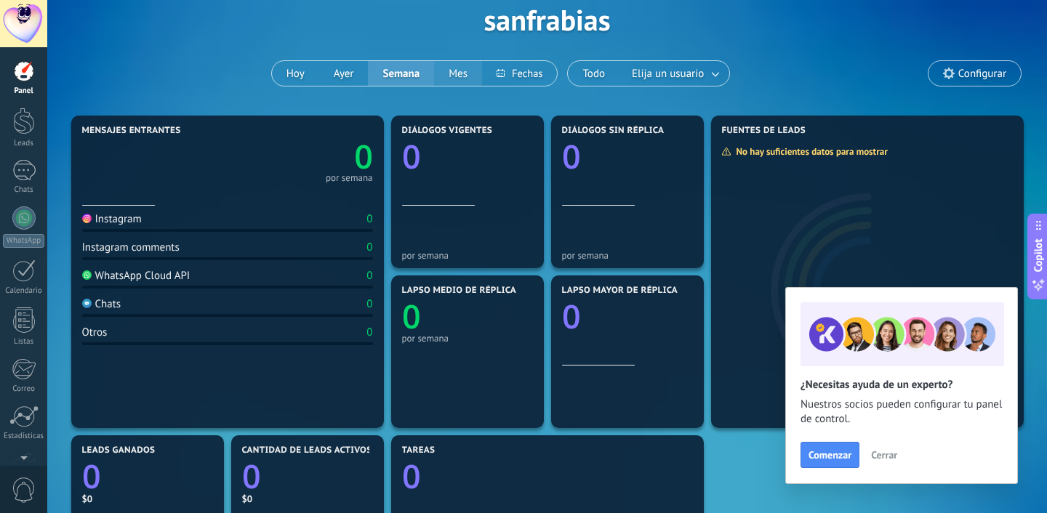
click at [453, 81] on button "Mes" at bounding box center [458, 73] width 48 height 25
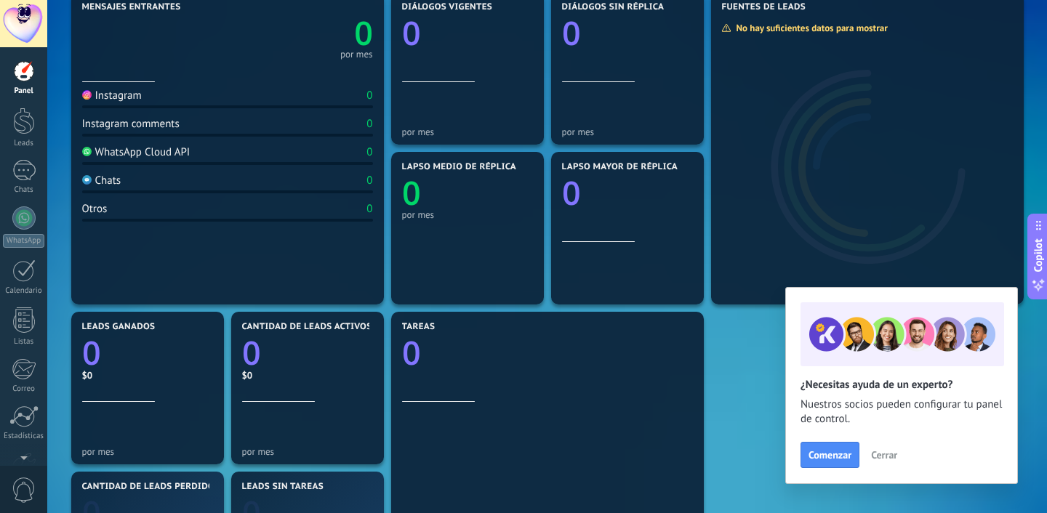
scroll to position [198, 0]
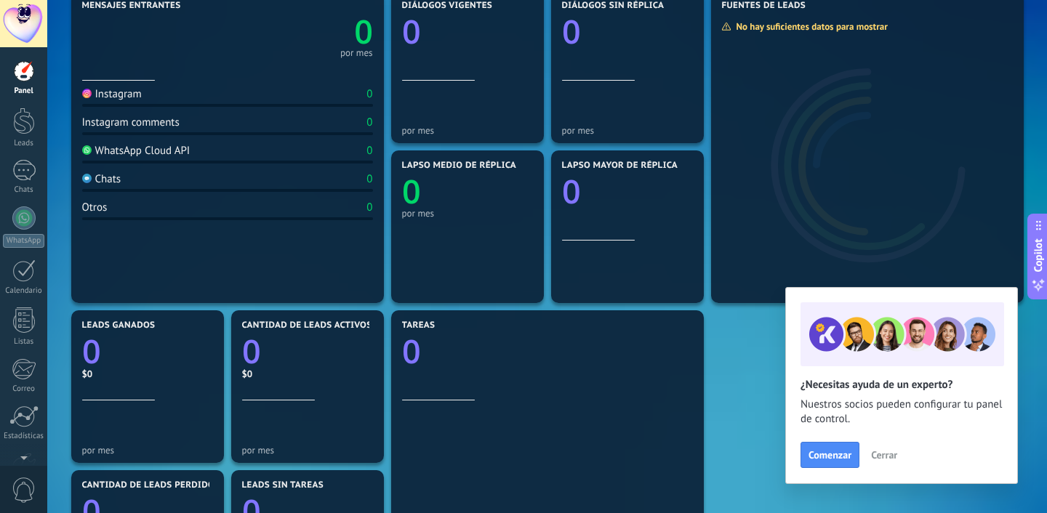
click at [883, 458] on span "Cerrar" at bounding box center [884, 455] width 26 height 10
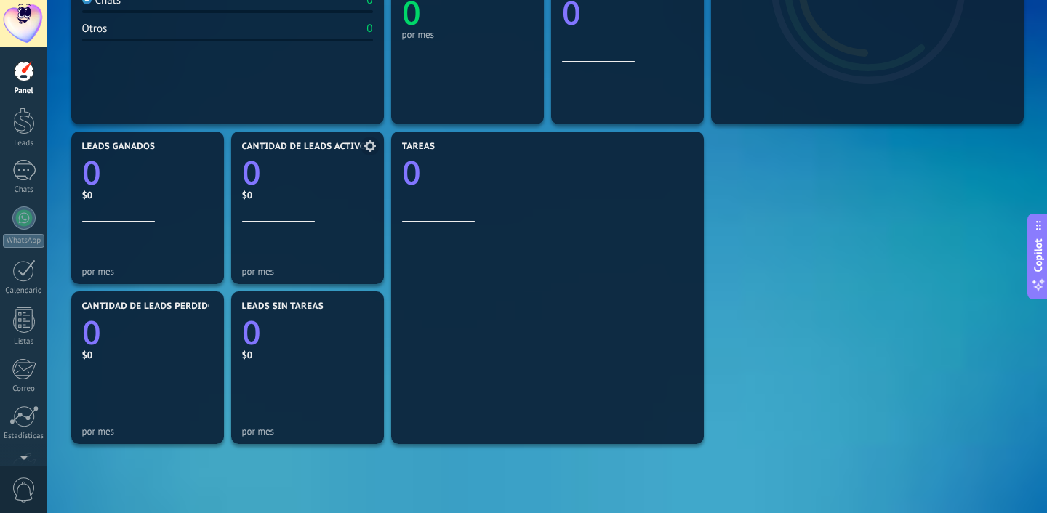
scroll to position [0, 0]
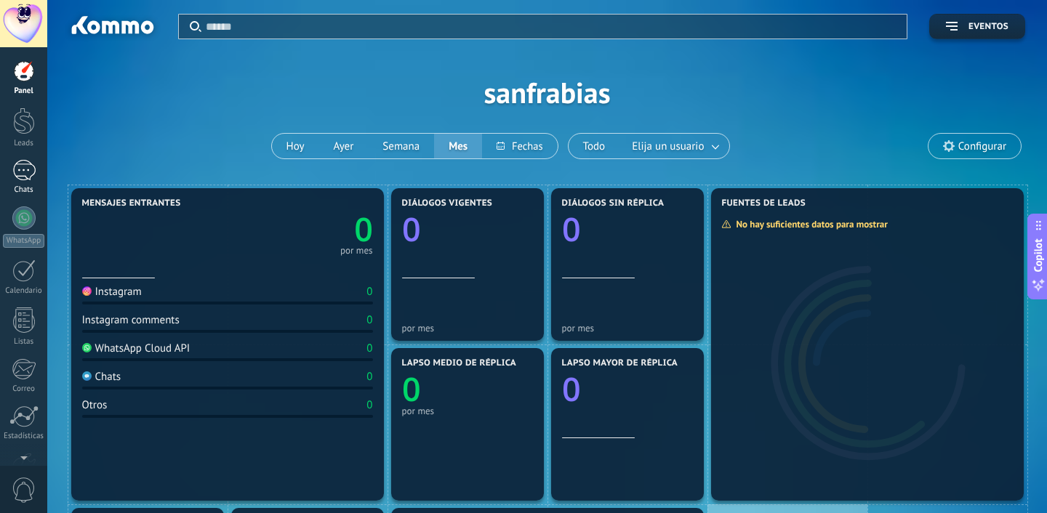
click at [15, 177] on div at bounding box center [23, 170] width 23 height 21
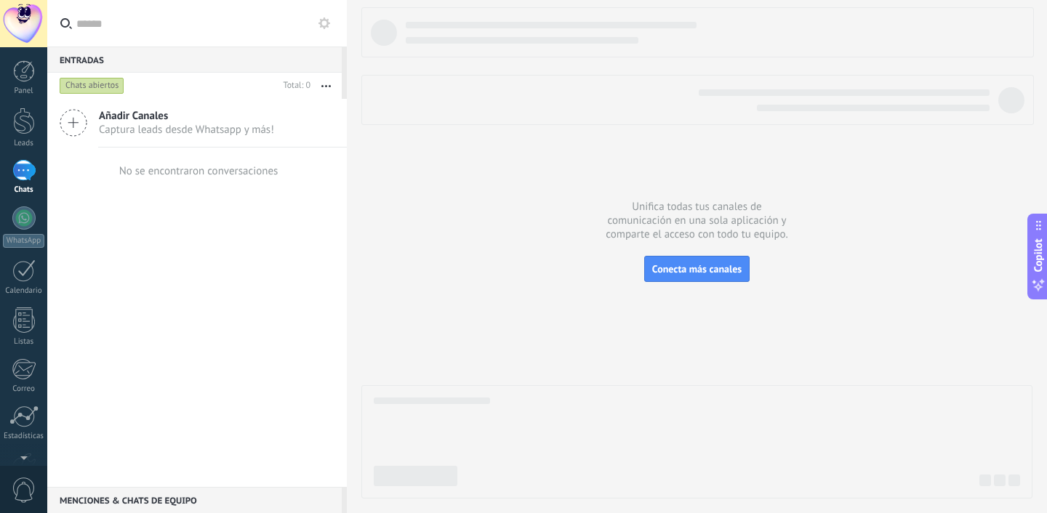
click at [334, 111] on div "Añadir Canales Captura leads desde Whatsapp y más!" at bounding box center [197, 123] width 300 height 49
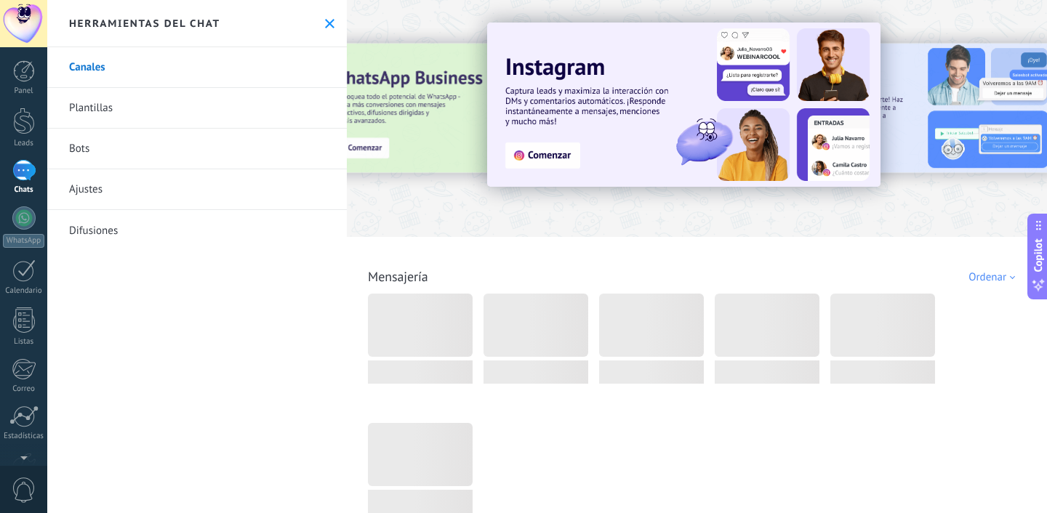
click at [325, 25] on use at bounding box center [329, 23] width 9 height 9
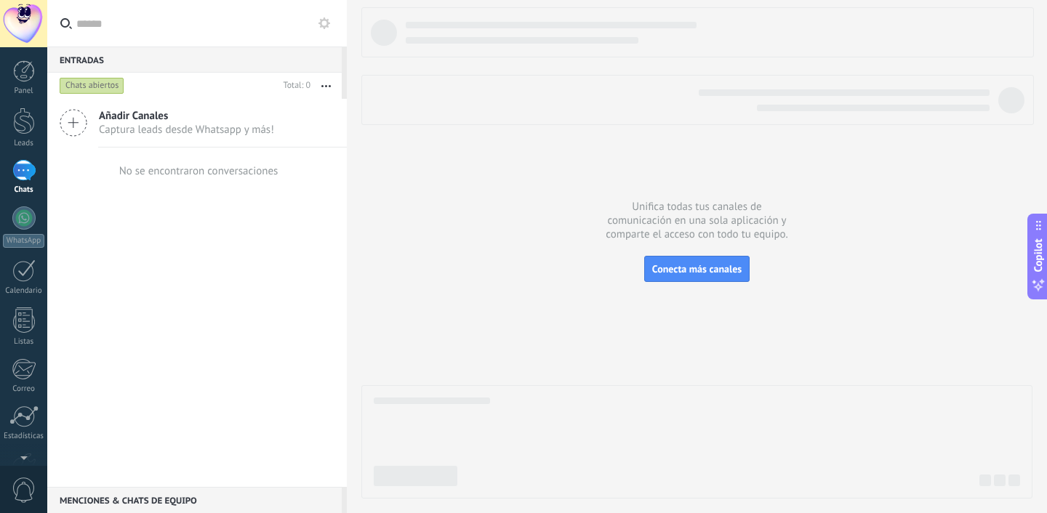
click at [333, 87] on button "button" at bounding box center [326, 86] width 31 height 26
click at [330, 87] on button "button" at bounding box center [326, 86] width 31 height 26
click at [22, 215] on div at bounding box center [23, 218] width 23 height 23
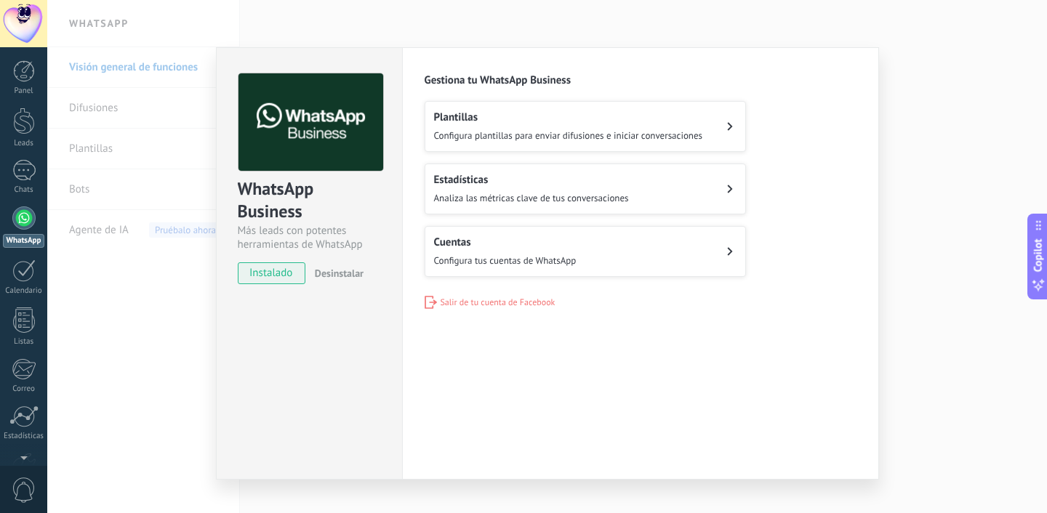
click at [488, 297] on span "Salir de tu cuenta de Facebook" at bounding box center [498, 302] width 115 height 11
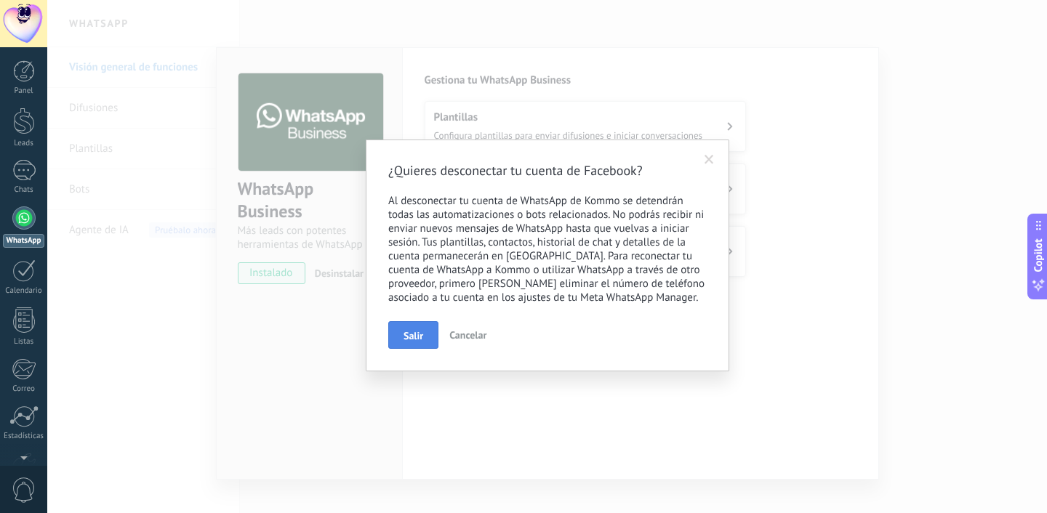
click at [415, 338] on span "Salir" at bounding box center [414, 336] width 20 height 10
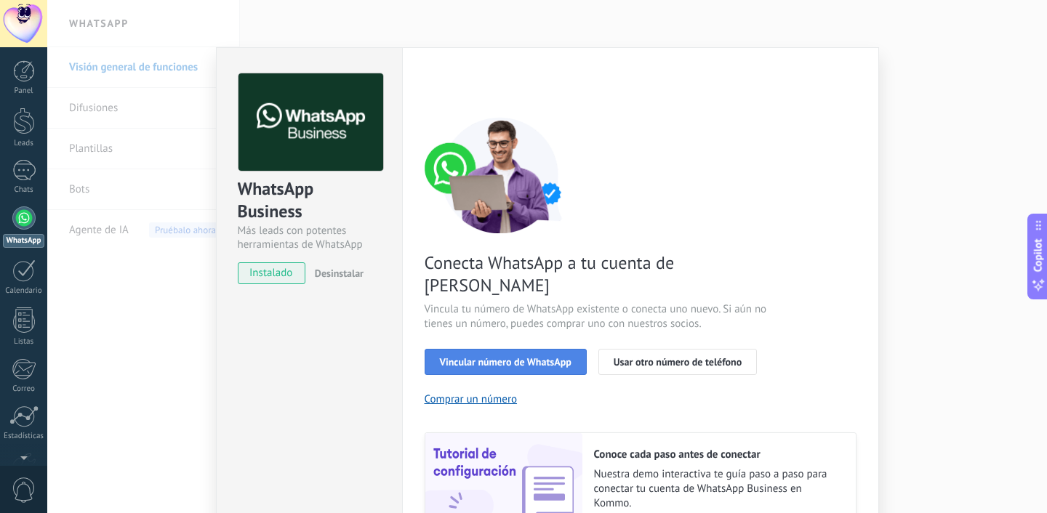
click at [484, 357] on span "Vincular número de WhatsApp" at bounding box center [506, 362] width 132 height 10
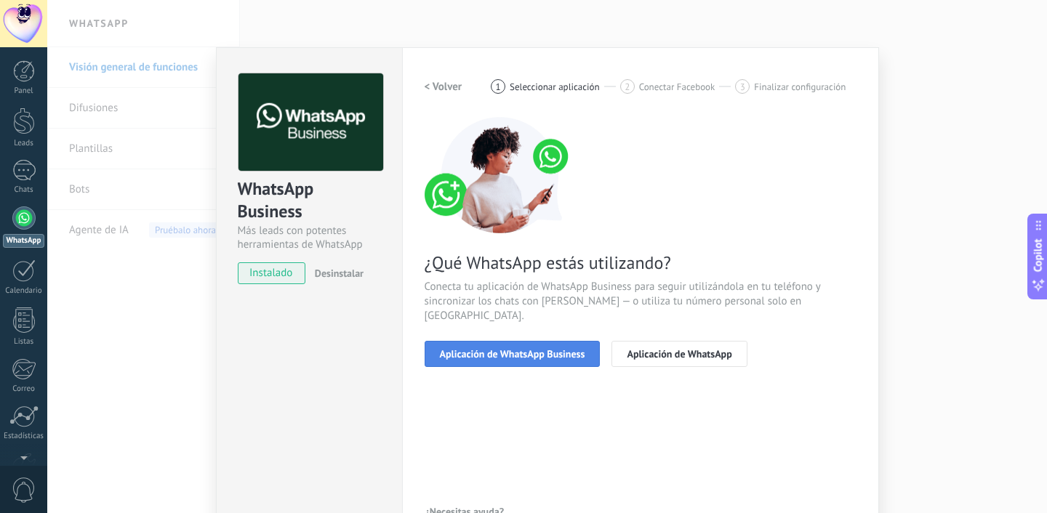
click at [519, 349] on span "Aplicación de WhatsApp Business" at bounding box center [512, 354] width 145 height 10
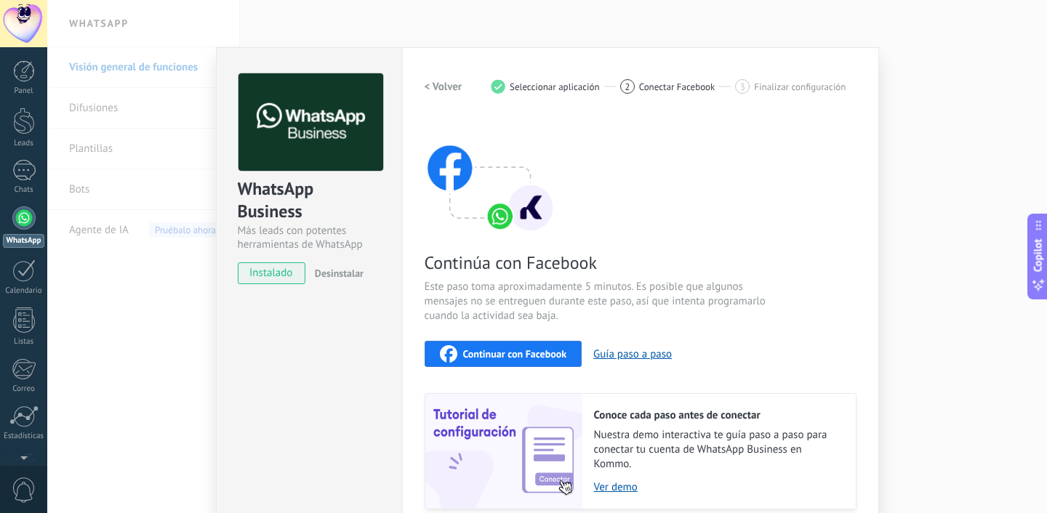
click at [508, 346] on div "Continuar con Facebook" at bounding box center [503, 353] width 127 height 17
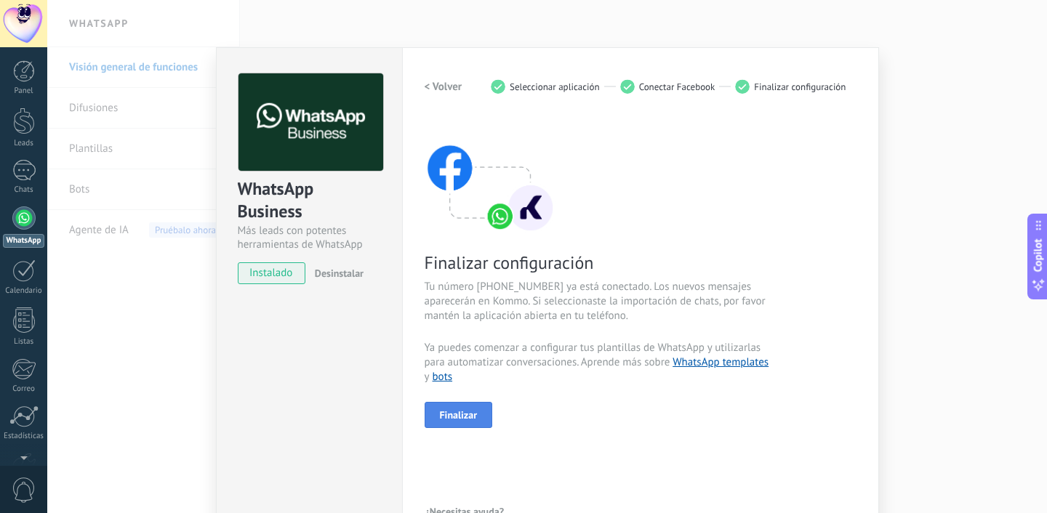
click at [436, 412] on button "Finalizar" at bounding box center [459, 415] width 68 height 26
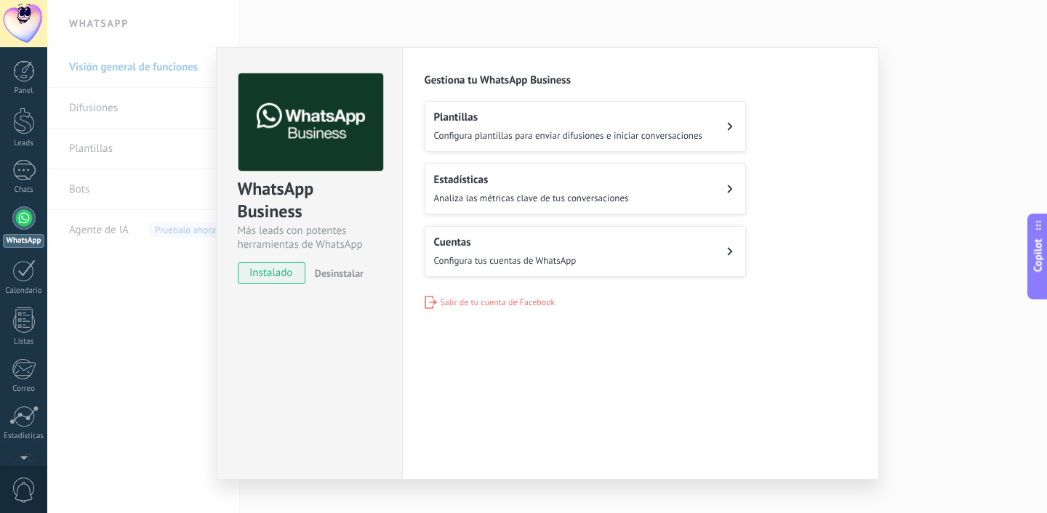
click at [535, 268] on button "Cuentas Configura tus cuentas de WhatsApp" at bounding box center [585, 251] width 321 height 51
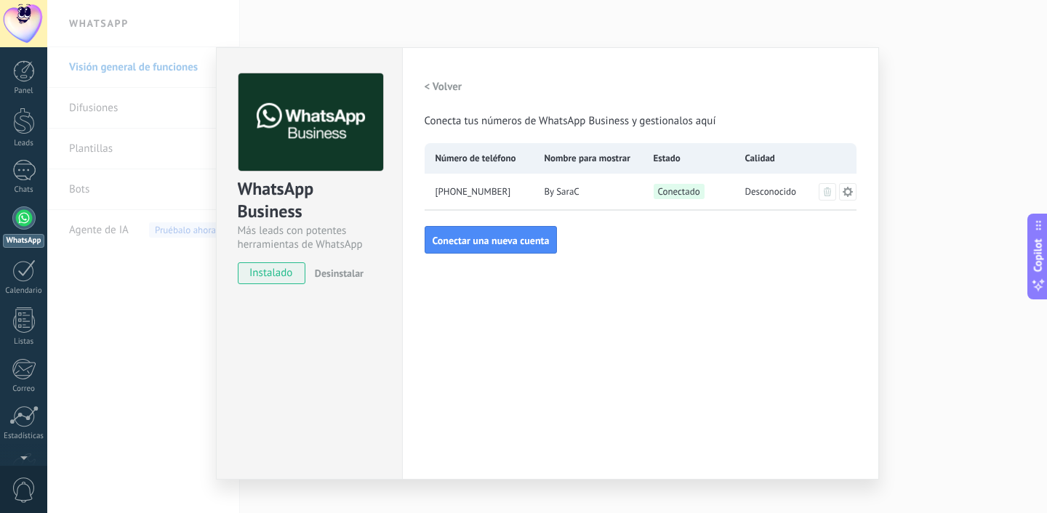
click at [918, 140] on div "WhatsApp Business Más leads con potentes herramientas de WhatsApp instalado Des…" at bounding box center [547, 256] width 1000 height 513
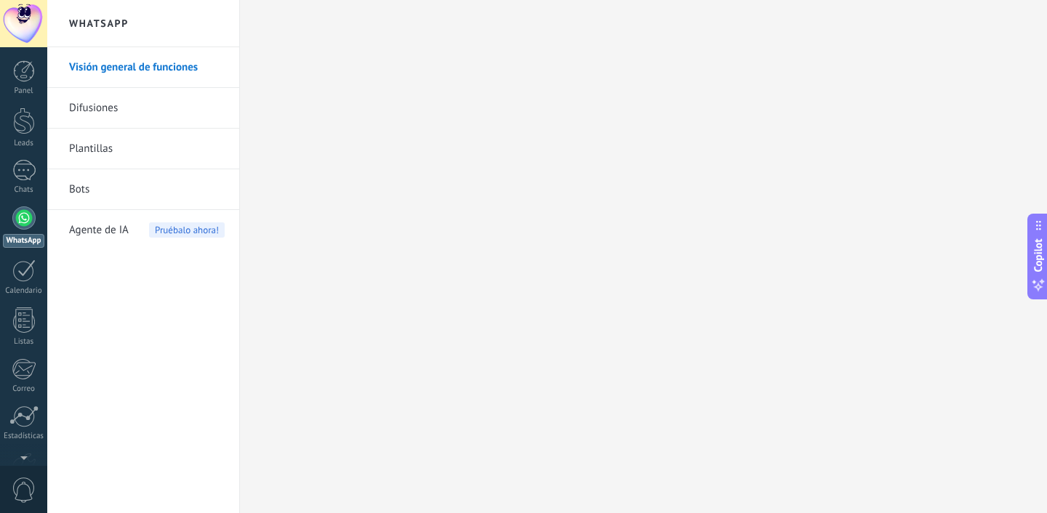
click at [151, 197] on link "Bots" at bounding box center [147, 189] width 156 height 41
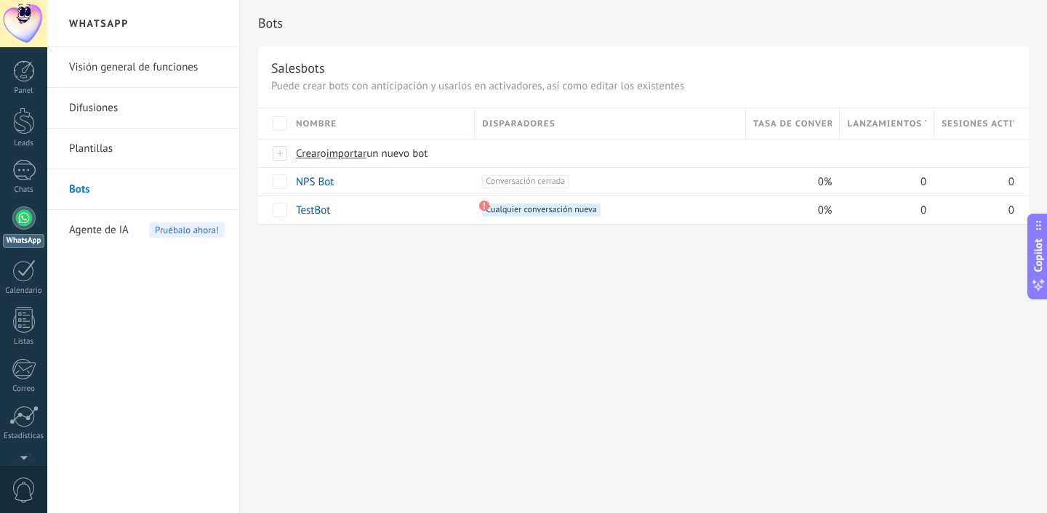
click at [145, 163] on link "Plantillas" at bounding box center [147, 149] width 156 height 41
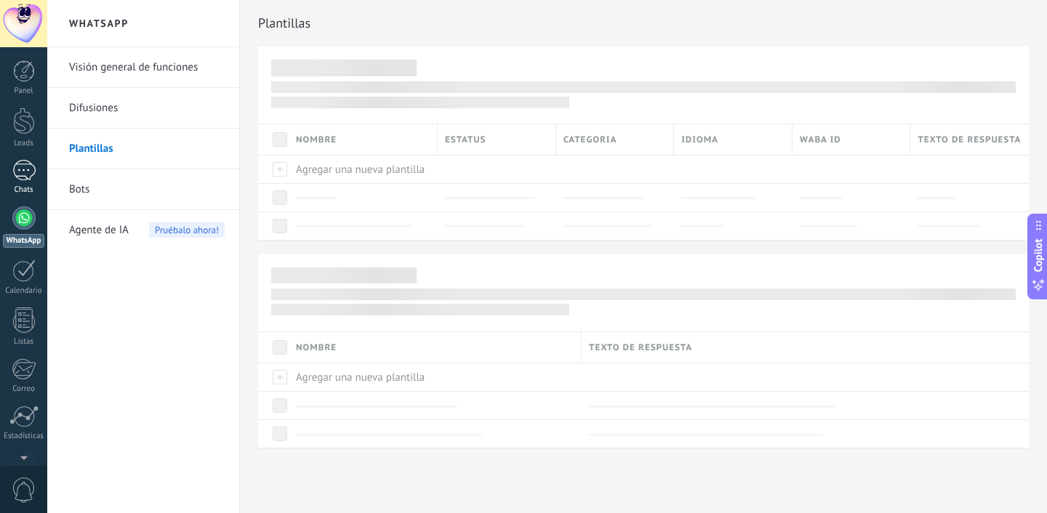
click at [22, 164] on div at bounding box center [23, 170] width 23 height 21
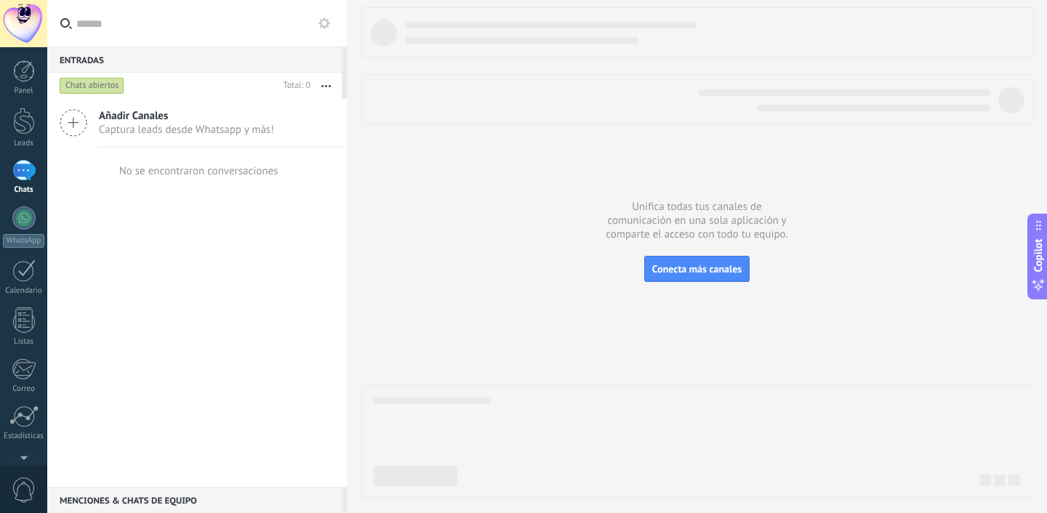
click at [154, 120] on span "Añadir Canales" at bounding box center [186, 116] width 175 height 14
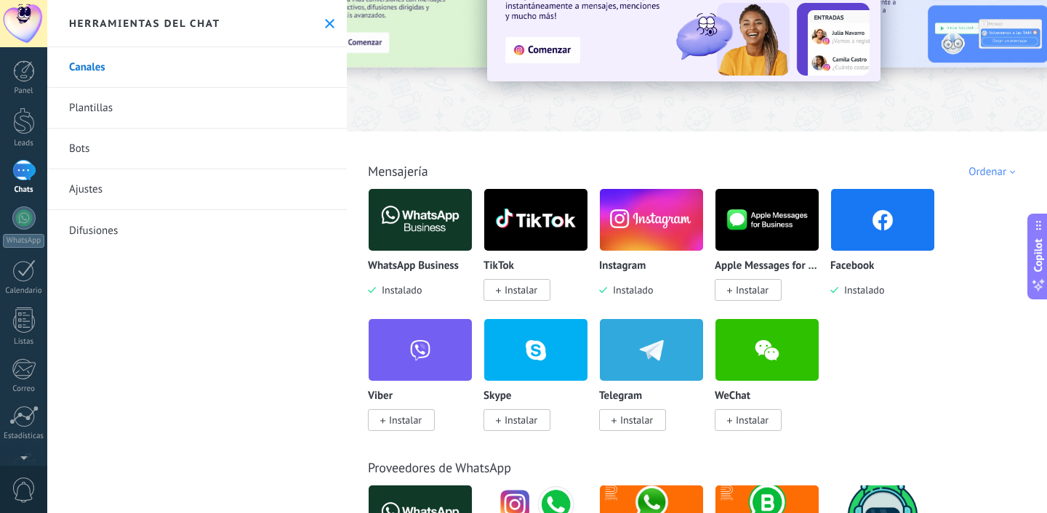
scroll to position [94, 0]
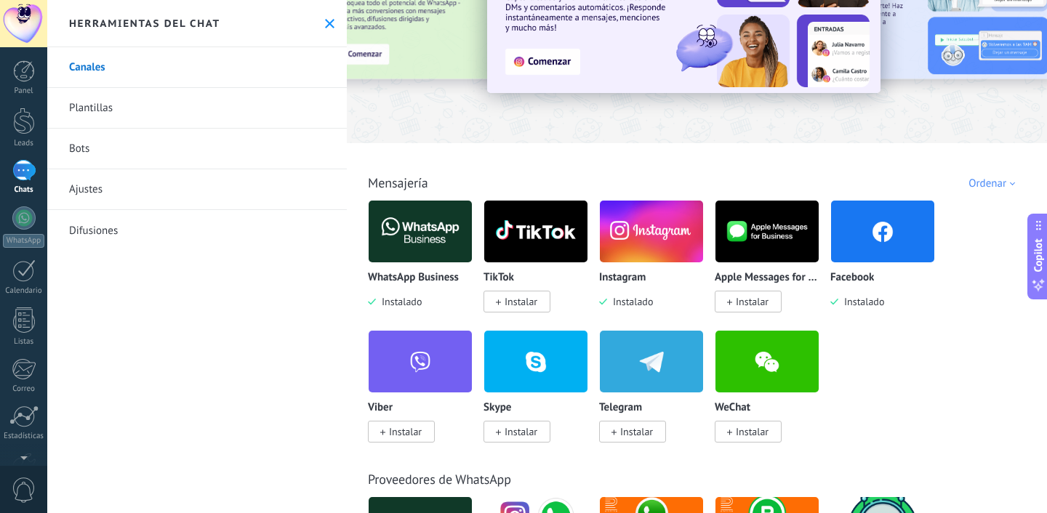
click at [141, 103] on link "Plantillas" at bounding box center [197, 108] width 300 height 41
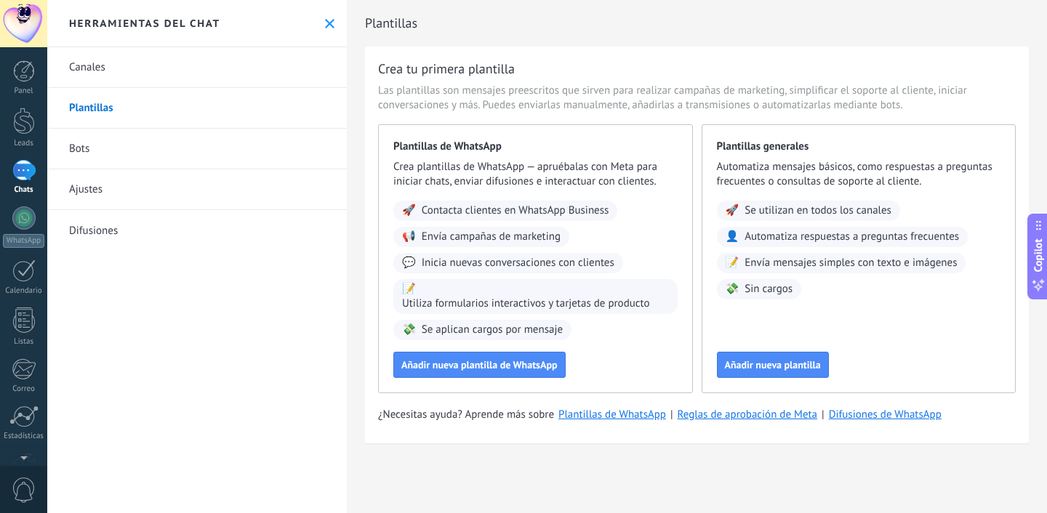
click at [126, 164] on link "Bots" at bounding box center [197, 149] width 300 height 41
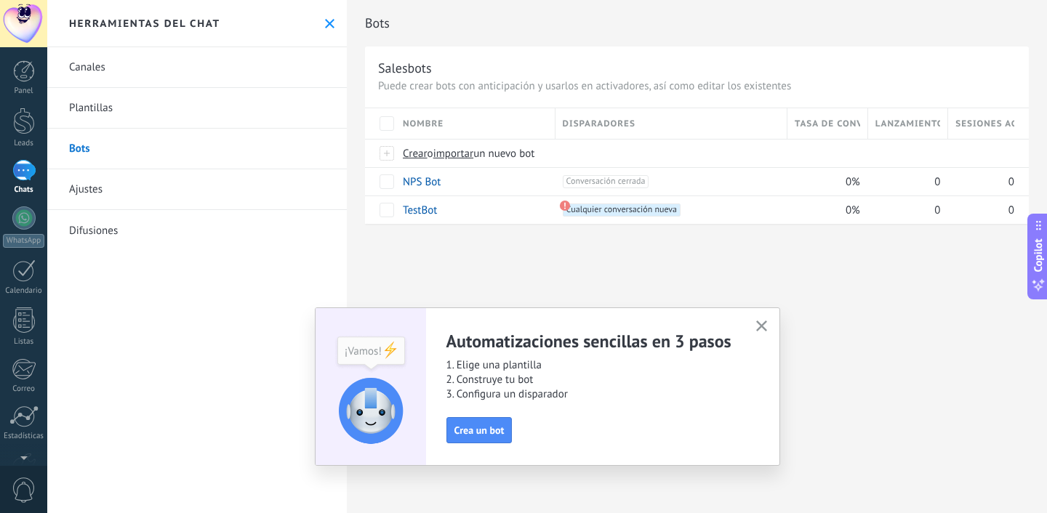
click at [125, 207] on link "Ajustes" at bounding box center [197, 189] width 300 height 41
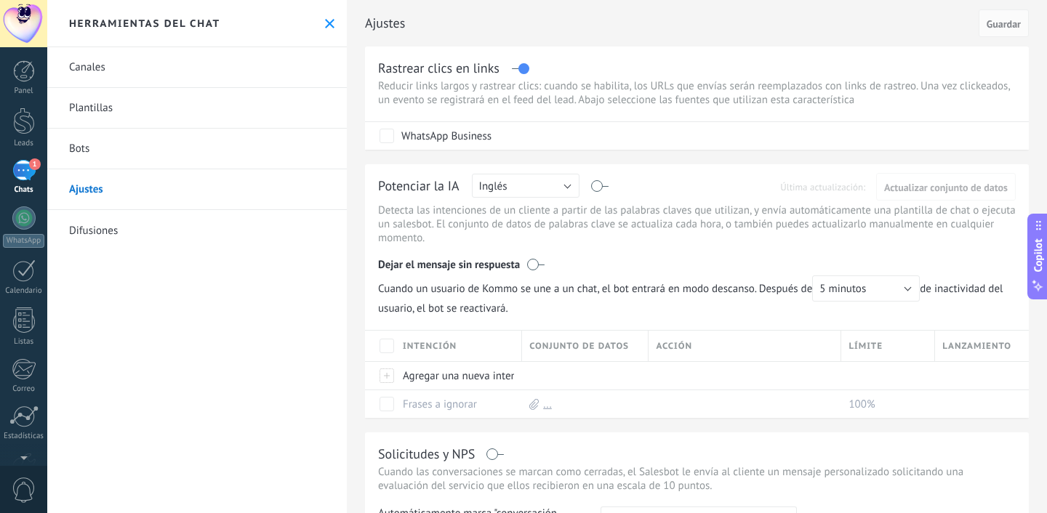
click at [20, 172] on div "1" at bounding box center [23, 170] width 23 height 21
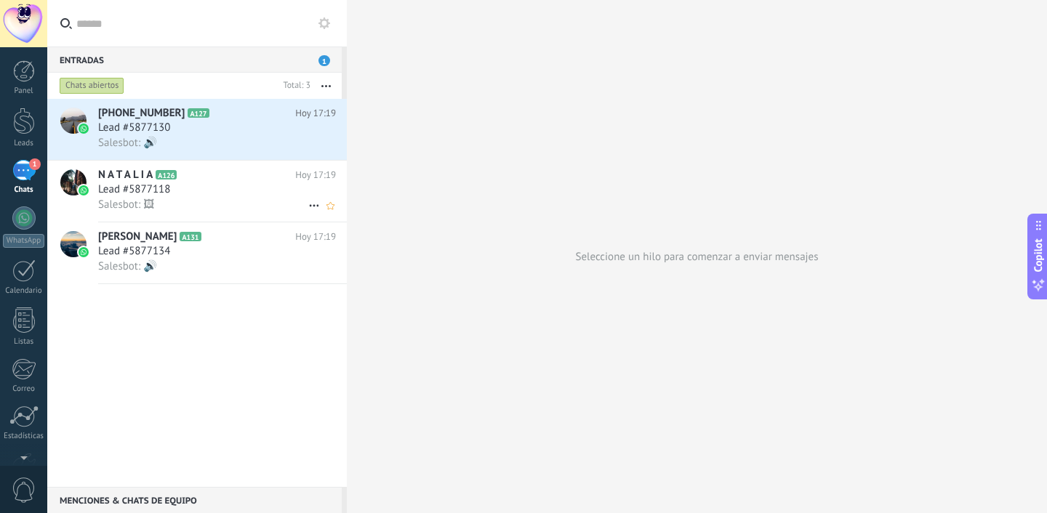
click at [184, 206] on div "Salesbot: 🖼" at bounding box center [217, 204] width 238 height 15
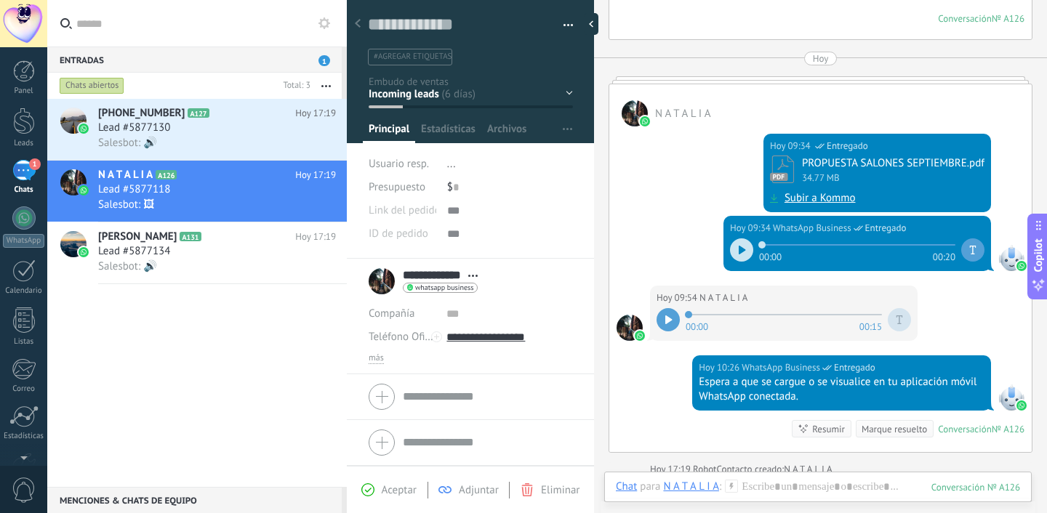
scroll to position [1350, 0]
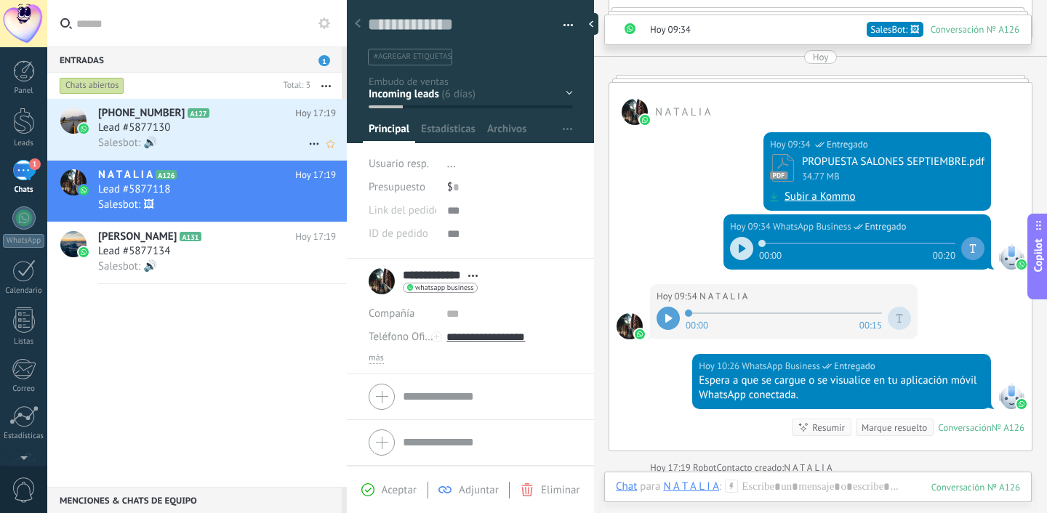
click at [203, 143] on div "Salesbot: 🔊" at bounding box center [217, 142] width 238 height 15
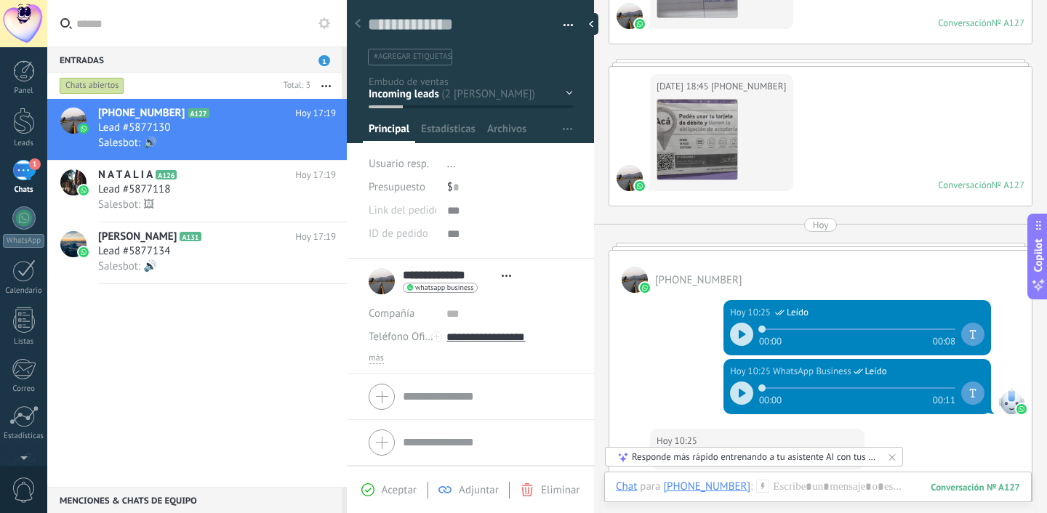
scroll to position [16, 0]
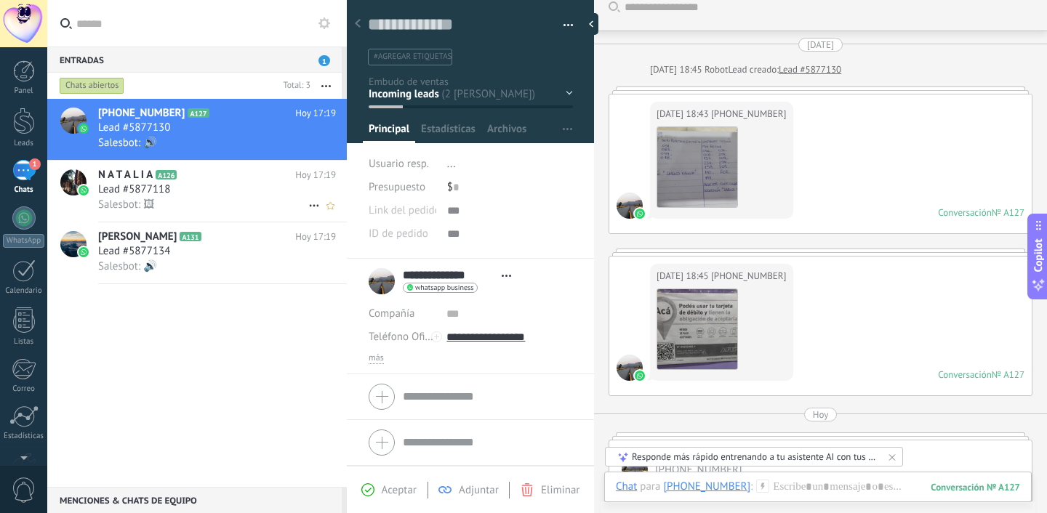
click at [196, 201] on div "Salesbot: 🖼" at bounding box center [217, 204] width 238 height 15
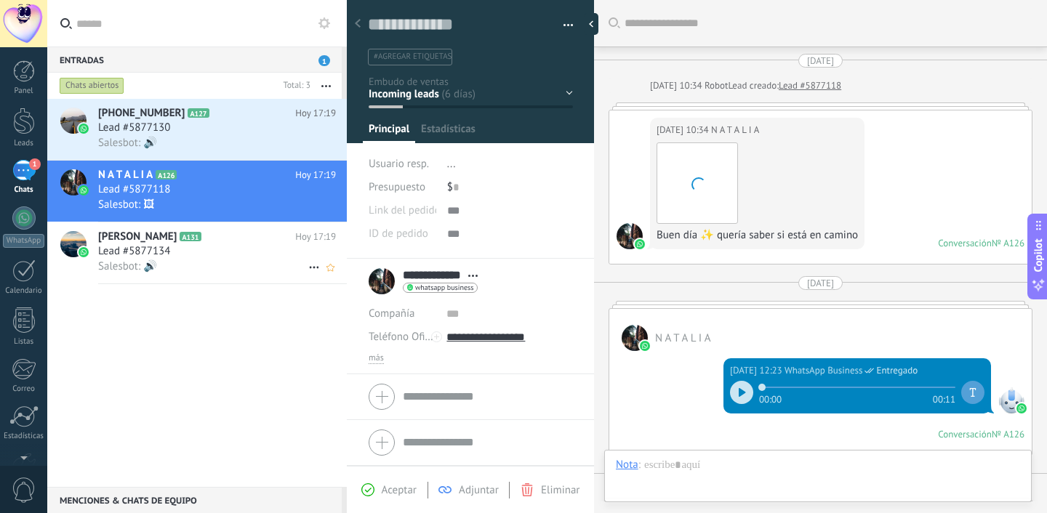
scroll to position [1583, 0]
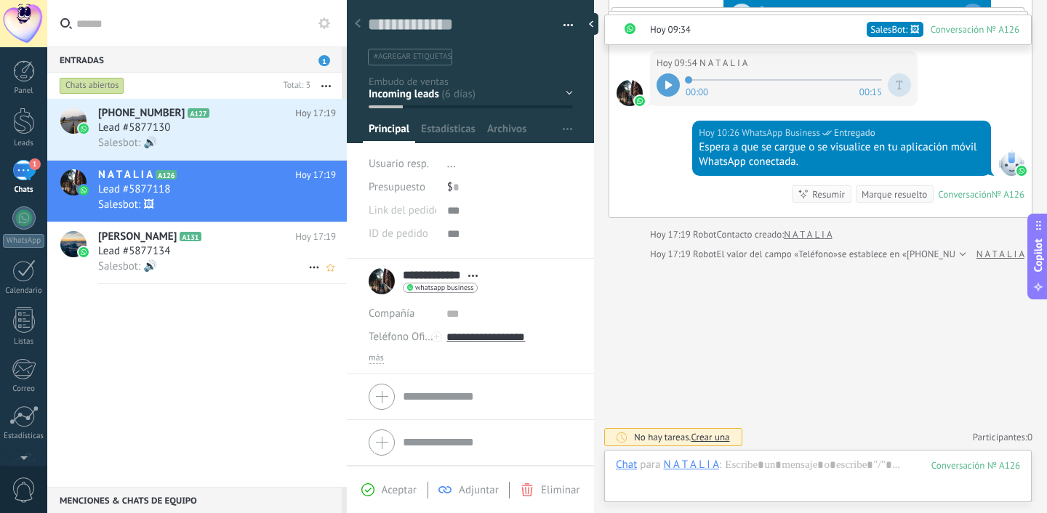
click at [193, 253] on div "Lead #5877134" at bounding box center [217, 251] width 238 height 15
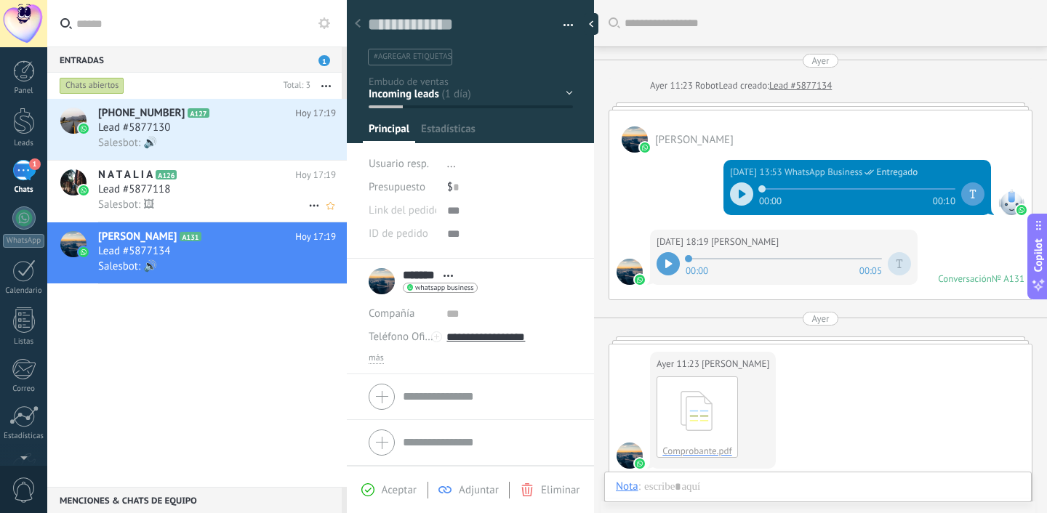
scroll to position [347, 0]
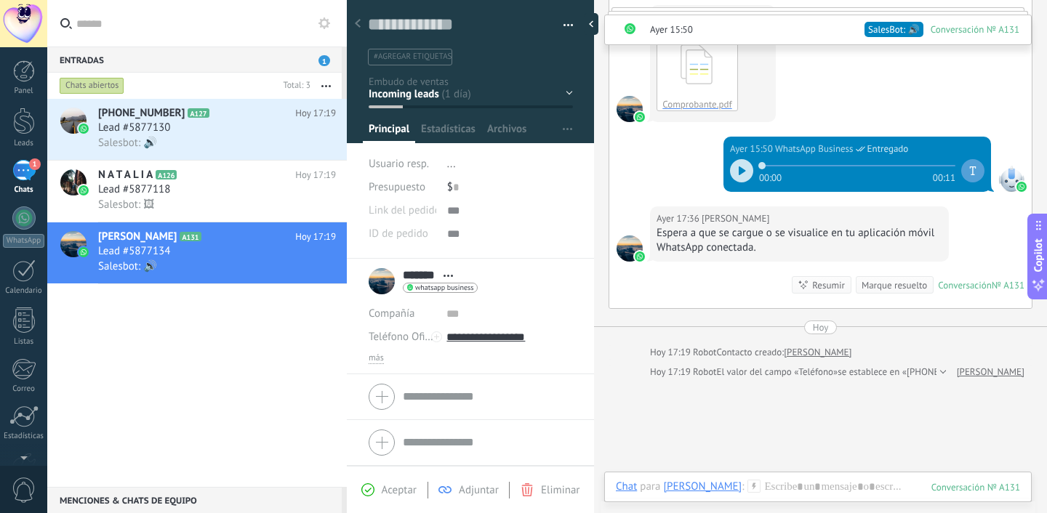
click at [109, 88] on div "Chats abiertos" at bounding box center [92, 85] width 65 height 17
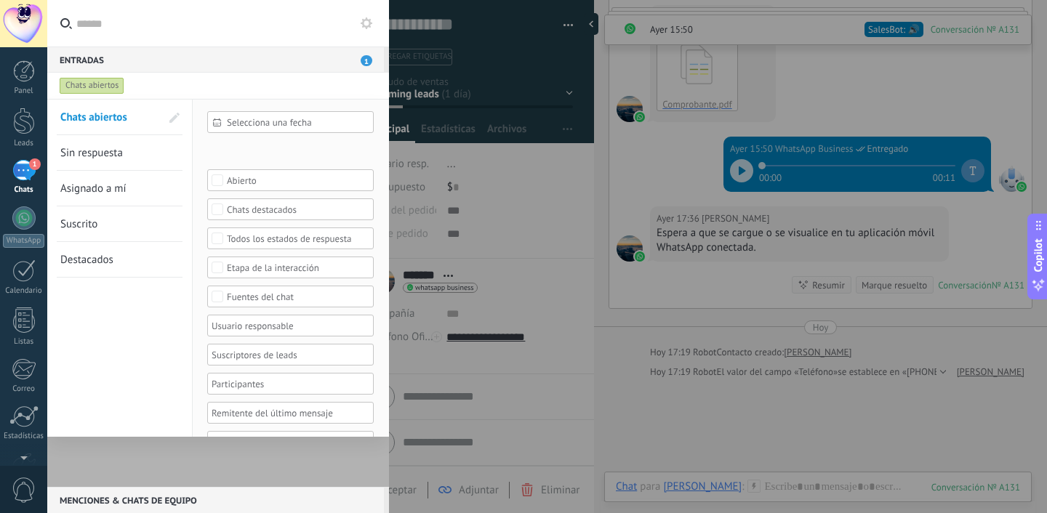
click at [109, 88] on div "Chats abiertos" at bounding box center [92, 85] width 65 height 17
click at [433, 49] on div at bounding box center [523, 256] width 1047 height 513
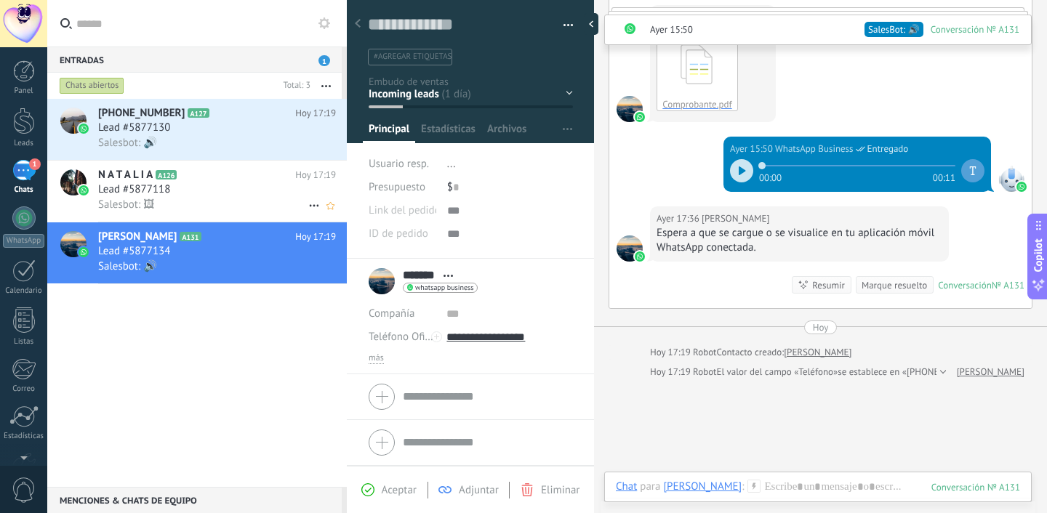
click at [106, 185] on span "Lead #5877118" at bounding box center [134, 190] width 72 height 15
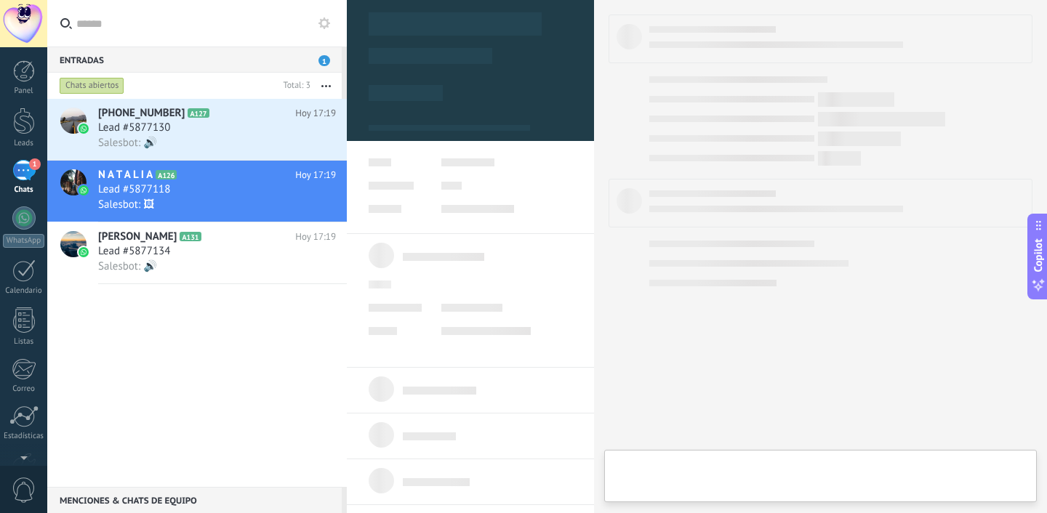
click at [217, 64] on div "Entradas 1" at bounding box center [194, 60] width 295 height 26
type textarea "**********"
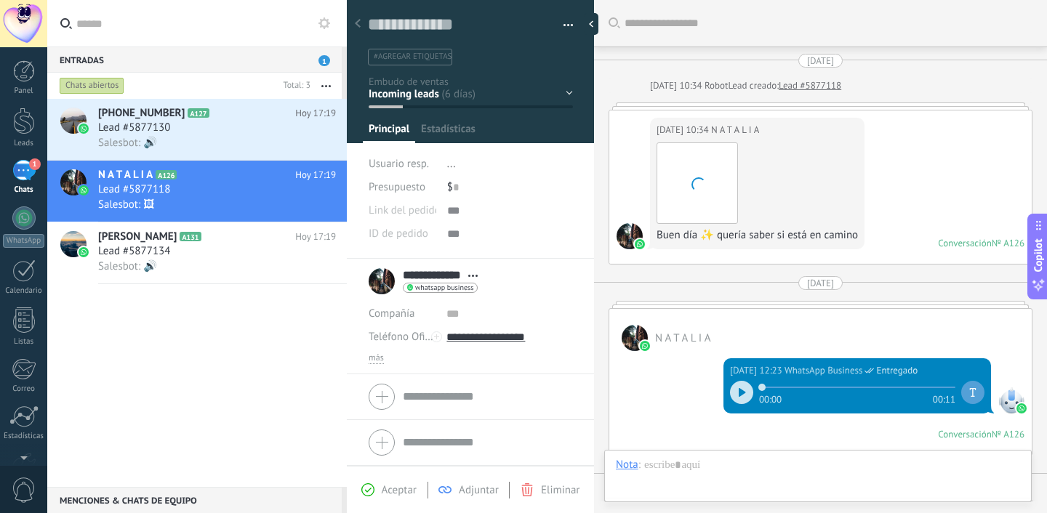
scroll to position [1583, 0]
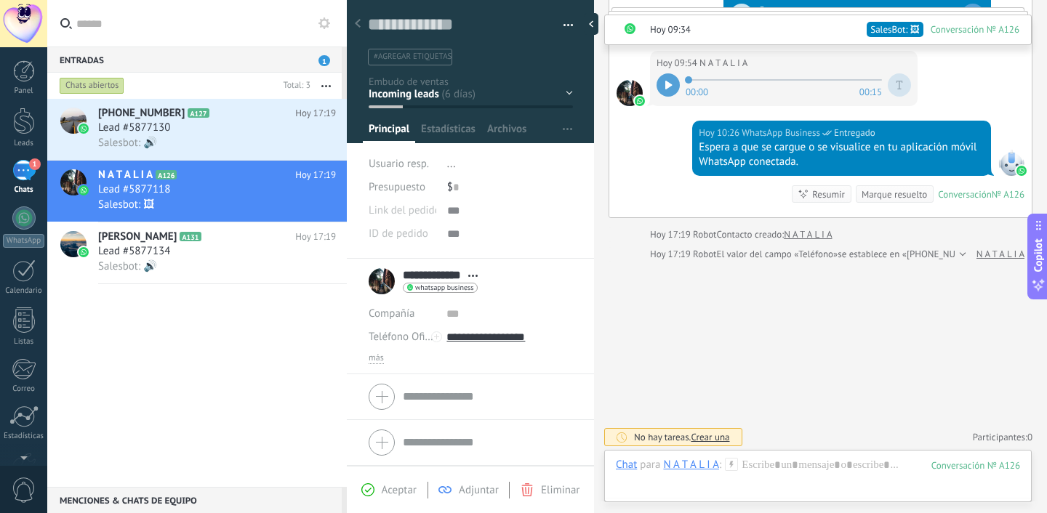
click at [217, 63] on div "Entradas 1" at bounding box center [194, 60] width 295 height 26
click at [664, 84] on div at bounding box center [668, 84] width 23 height 23
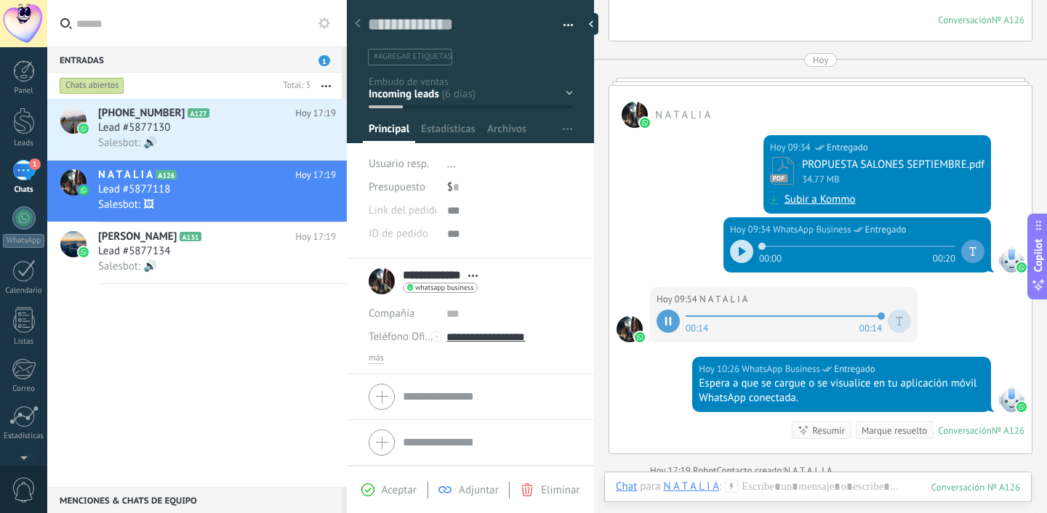
scroll to position [1431, 0]
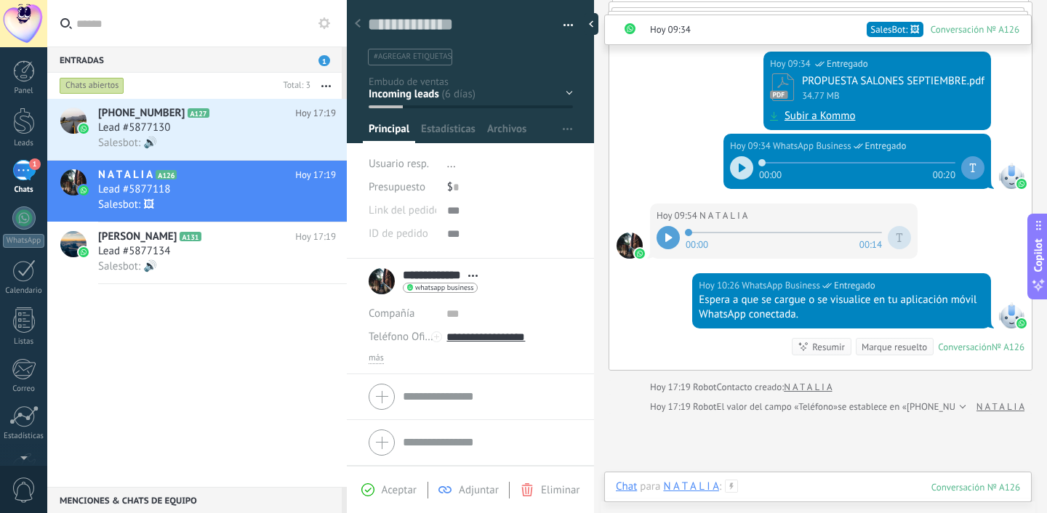
click at [765, 491] on div at bounding box center [818, 502] width 404 height 44
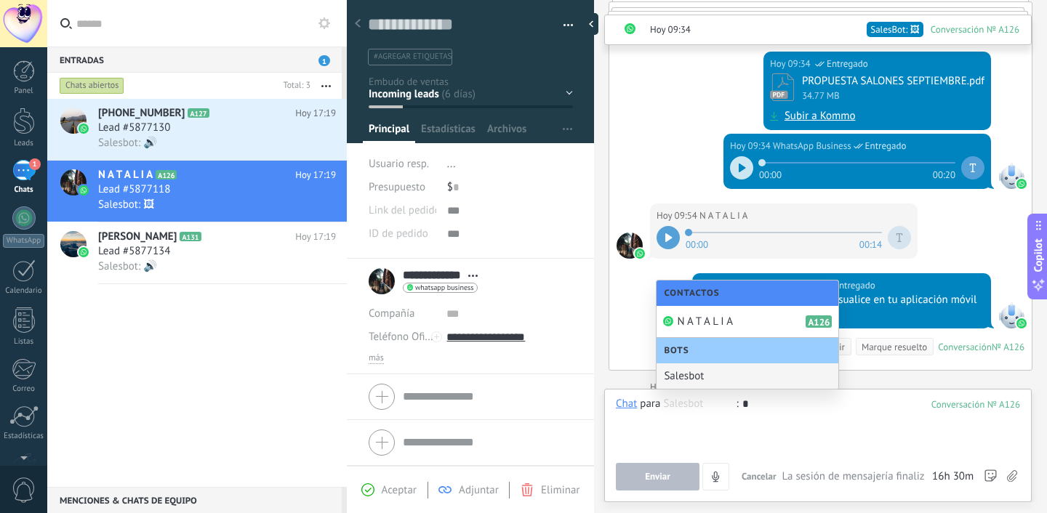
click at [719, 420] on div at bounding box center [818, 424] width 404 height 55
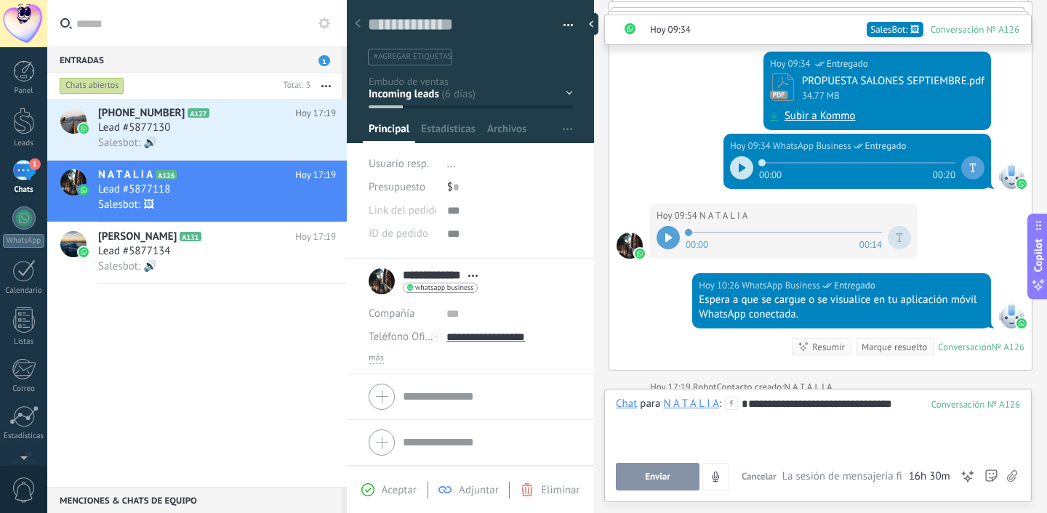
scroll to position [1, 0]
click at [873, 415] on div "**********" at bounding box center [818, 424] width 404 height 55
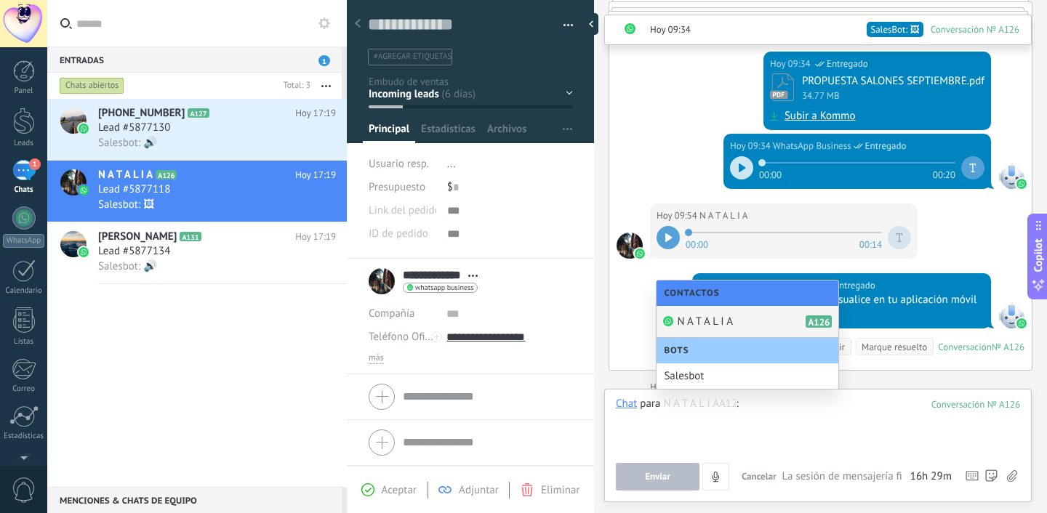
click at [169, 359] on div "[PHONE_NUMBER] A127 Hoy 17:19 Lead #5877130 Salesbot: 🔊 N A T A L I A A126 Hoy …" at bounding box center [197, 293] width 300 height 388
